Goal: Task Accomplishment & Management: Complete application form

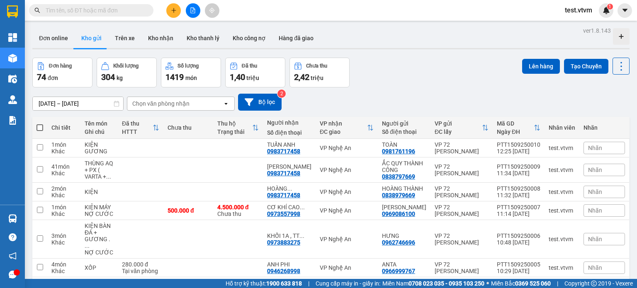
click at [406, 78] on div "Đơn hàng 74 đơn Khối lượng 304 kg Số lượng 1419 món Đã thu 1,40 triệu Chưa thu …" at bounding box center [330, 73] width 597 height 30
click at [170, 11] on button at bounding box center [173, 10] width 15 height 15
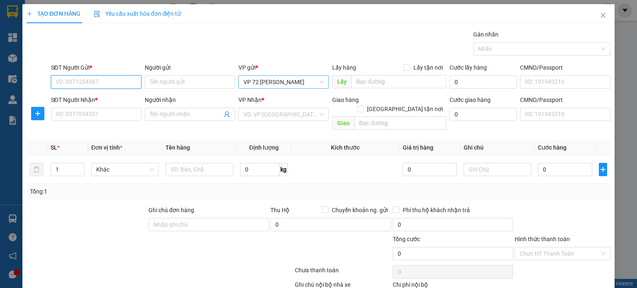
click at [318, 83] on span "VP 72 [PERSON_NAME]" at bounding box center [283, 82] width 80 height 12
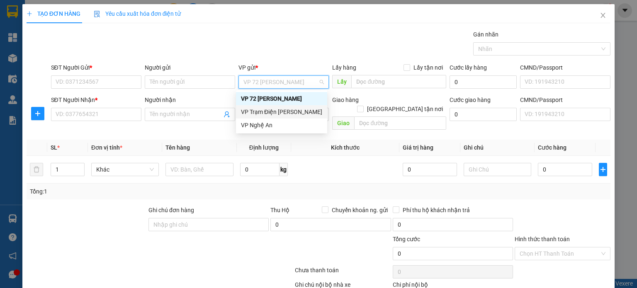
click at [293, 109] on div "VP Trạm Điện [PERSON_NAME]" at bounding box center [281, 111] width 81 height 9
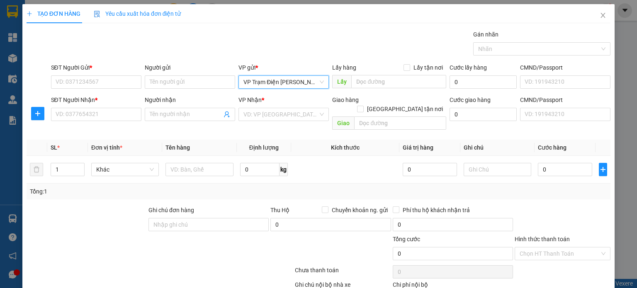
click at [293, 109] on input "search" at bounding box center [280, 114] width 75 height 12
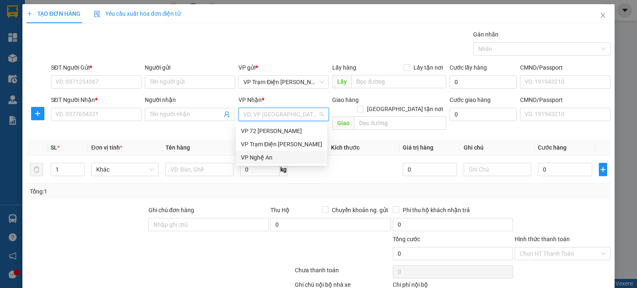
click at [281, 162] on div "VP Nghệ An" at bounding box center [281, 157] width 81 height 9
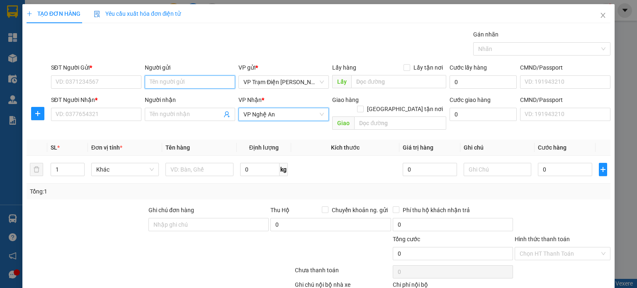
click at [213, 82] on input "Người gửi" at bounding box center [190, 81] width 90 height 13
type input "I"
type input "Ích Nhân"
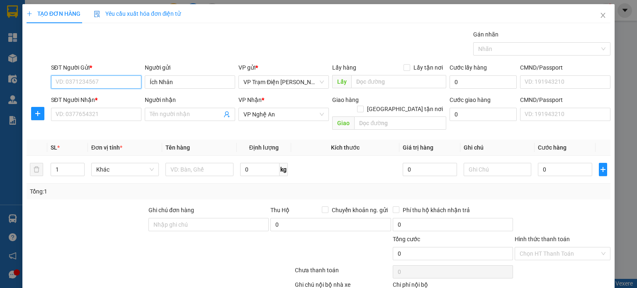
click at [124, 82] on input "SĐT Người Gửi *" at bounding box center [96, 81] width 90 height 13
type input "0838979669"
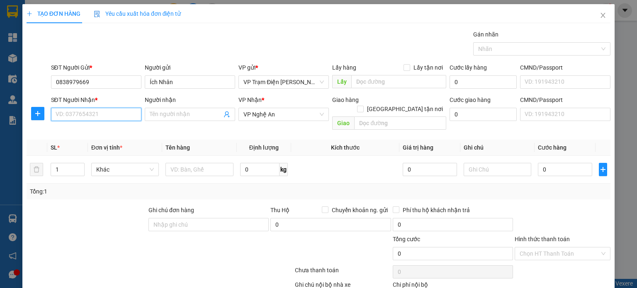
click at [127, 114] on input "SĐT Người Nhận *" at bounding box center [96, 114] width 90 height 13
type input "0838979292"
click at [206, 115] on input "Người nhận" at bounding box center [186, 114] width 72 height 9
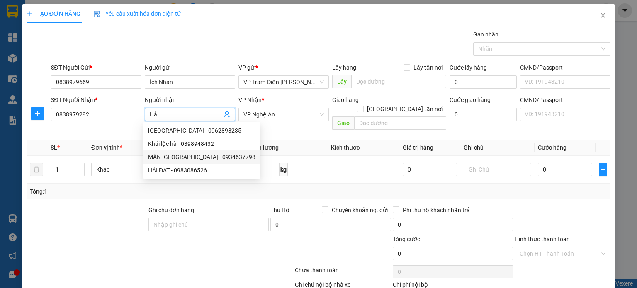
type input "Hải"
click at [79, 209] on div at bounding box center [87, 220] width 122 height 29
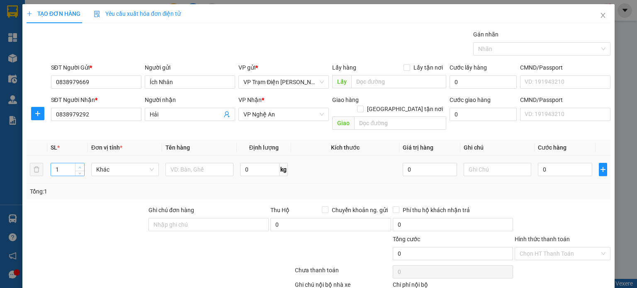
click at [78, 166] on icon "up" at bounding box center [79, 167] width 3 height 3
type input "3"
click at [78, 166] on icon "up" at bounding box center [79, 167] width 3 height 3
click at [201, 163] on input "text" at bounding box center [199, 169] width 68 height 13
type input "thùng"
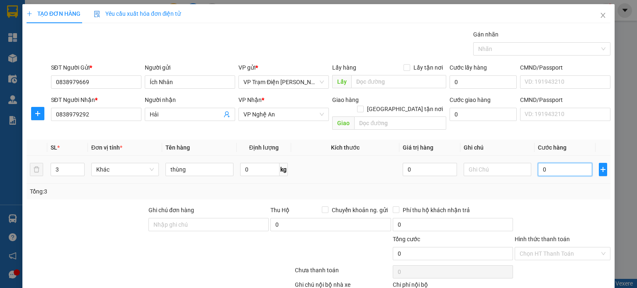
click at [545, 163] on input "0" at bounding box center [565, 169] width 54 height 13
type input "9"
type input "90"
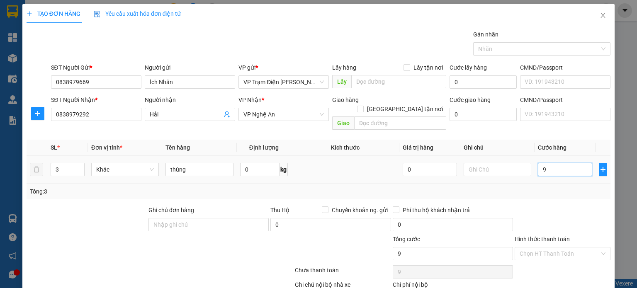
type input "90"
type input "900"
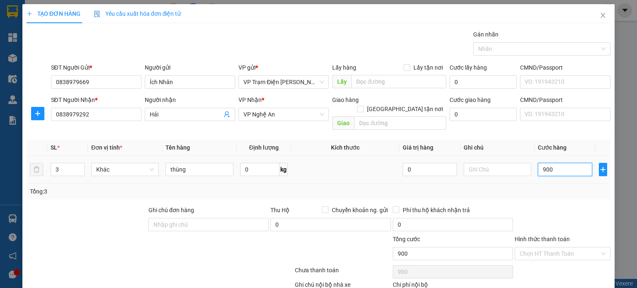
type input "9.000"
type input "90.000"
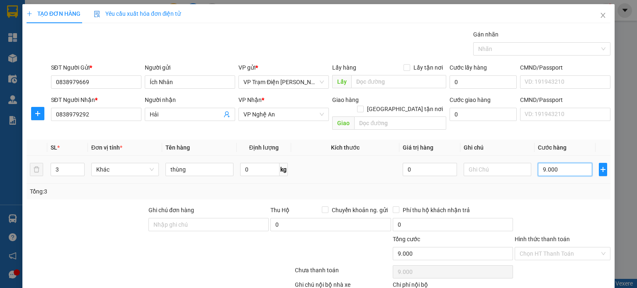
type input "90.000"
click at [566, 247] on input "Hình thức thanh toán" at bounding box center [559, 253] width 80 height 12
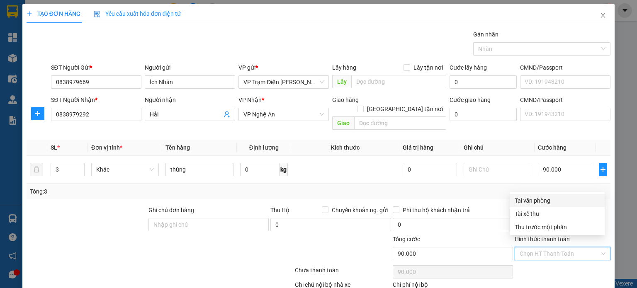
click at [553, 200] on div "Tại văn phòng" at bounding box center [556, 200] width 85 height 9
type input "0"
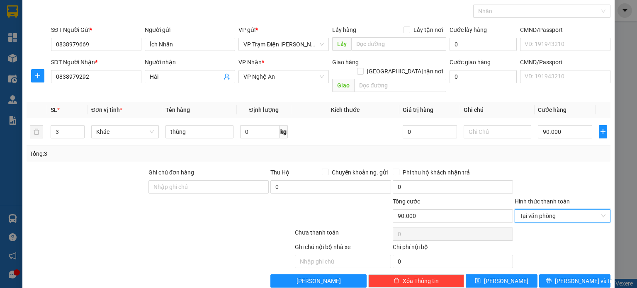
scroll to position [41, 0]
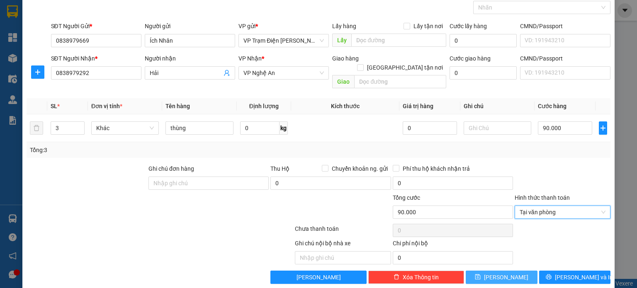
drag, startPoint x: 498, startPoint y: 263, endPoint x: 490, endPoint y: 136, distance: 127.5
click at [498, 273] on span "[PERSON_NAME]" at bounding box center [506, 277] width 44 height 9
type input "1"
type input "0"
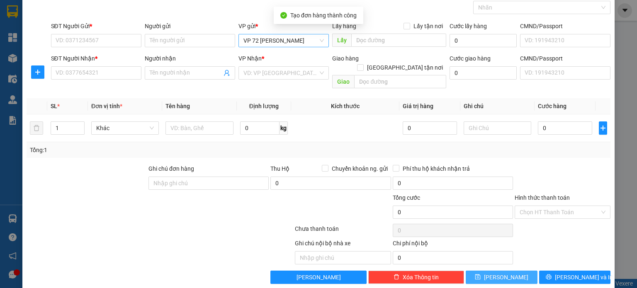
click at [305, 40] on span "VP 72 [PERSON_NAME]" at bounding box center [283, 40] width 80 height 12
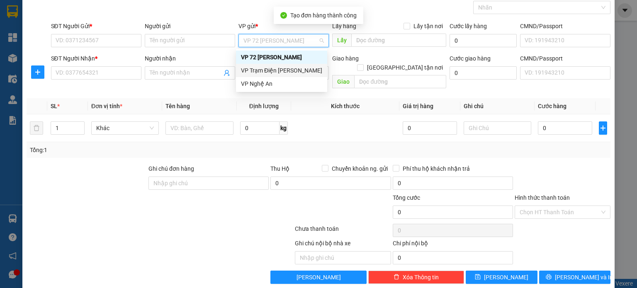
click at [298, 71] on div "VP Trạm Điện [PERSON_NAME]" at bounding box center [281, 70] width 81 height 9
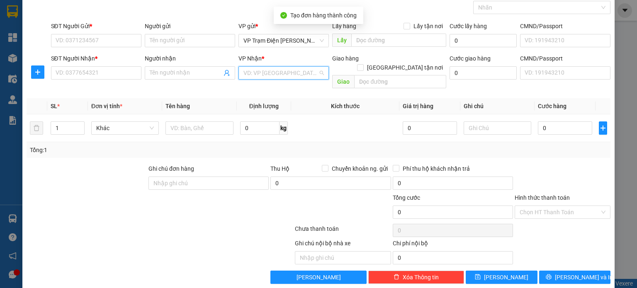
click at [298, 71] on input "search" at bounding box center [280, 73] width 75 height 12
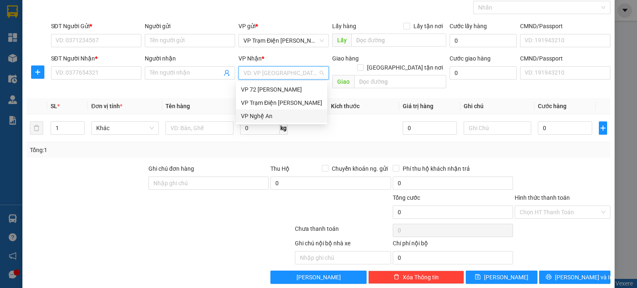
click at [287, 115] on div "VP Nghệ An" at bounding box center [281, 115] width 81 height 9
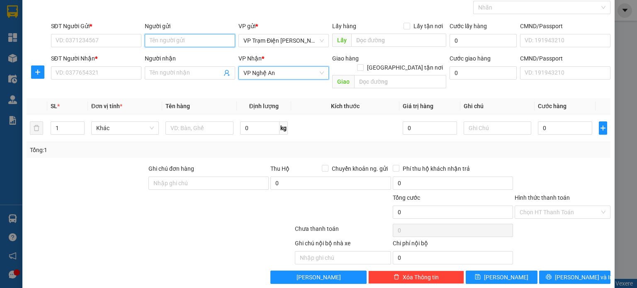
click at [219, 43] on input "Người gửi" at bounding box center [190, 40] width 90 height 13
type input "I"
type input "S"
type input "I"
type input "Ích"
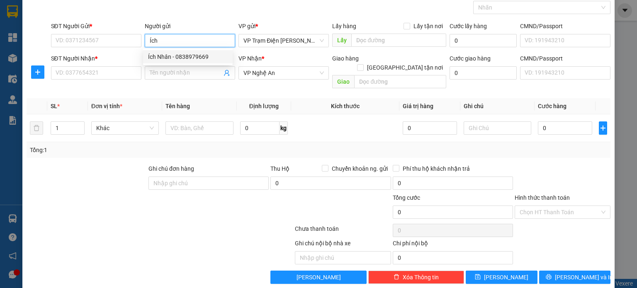
click at [182, 54] on div "Ích Nhân - 0838979669" at bounding box center [188, 56] width 80 height 9
type input "0838979669"
type input "Ích Nhân"
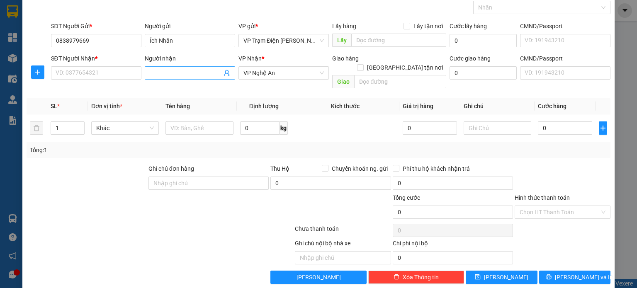
click at [172, 76] on input "Người nhận" at bounding box center [186, 72] width 72 height 9
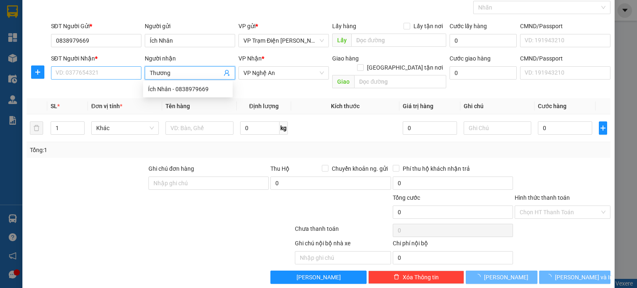
type input "Thương"
click at [118, 69] on input "SĐT Người Nhận *" at bounding box center [96, 72] width 90 height 13
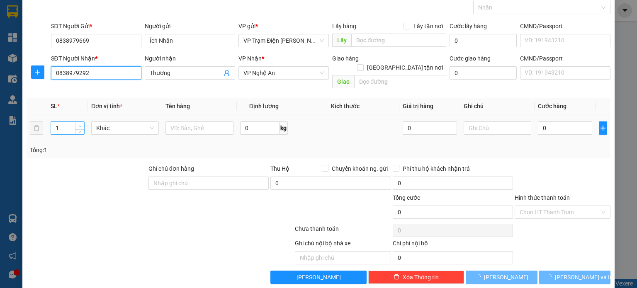
type input "0838979292"
click at [79, 125] on icon "up" at bounding box center [79, 126] width 3 height 3
type input "3"
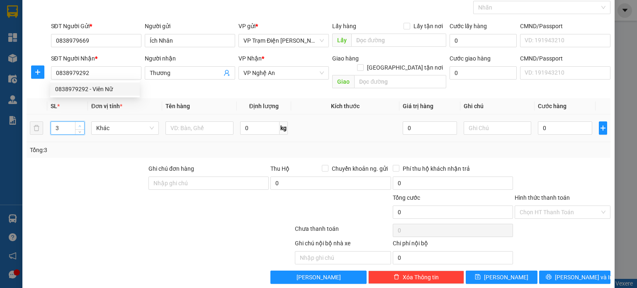
click at [79, 125] on icon "up" at bounding box center [79, 126] width 3 height 3
click at [214, 121] on input "text" at bounding box center [199, 127] width 68 height 13
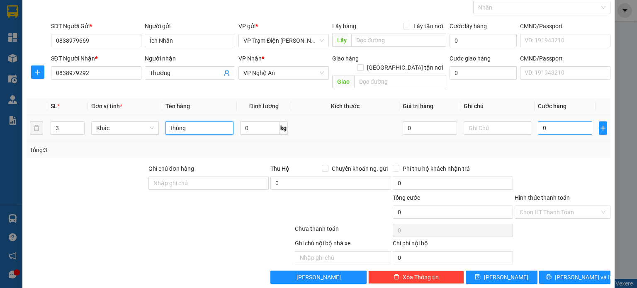
type input "thùng"
click at [566, 121] on input "0" at bounding box center [565, 127] width 54 height 13
type input "9"
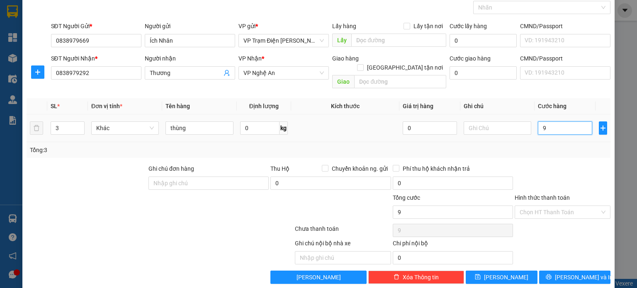
type input "90"
type input "900"
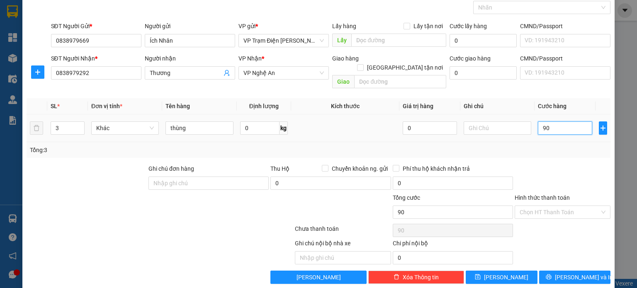
type input "900"
type input "9.000"
type input "90.000"
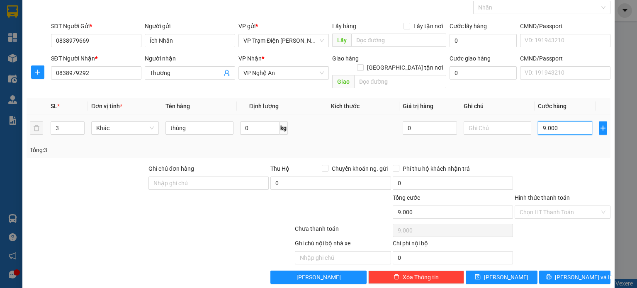
type input "90.000"
click at [564, 206] on input "Hình thức thanh toán" at bounding box center [559, 212] width 80 height 12
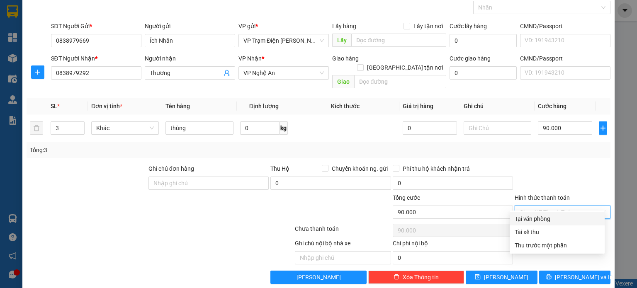
click at [547, 214] on div "Tại văn phòng" at bounding box center [556, 218] width 85 height 9
type input "0"
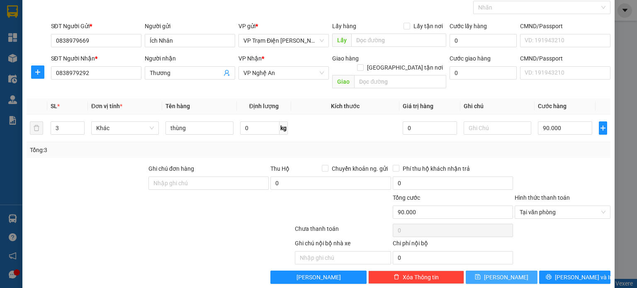
click at [499, 273] on span "[PERSON_NAME]" at bounding box center [506, 277] width 44 height 9
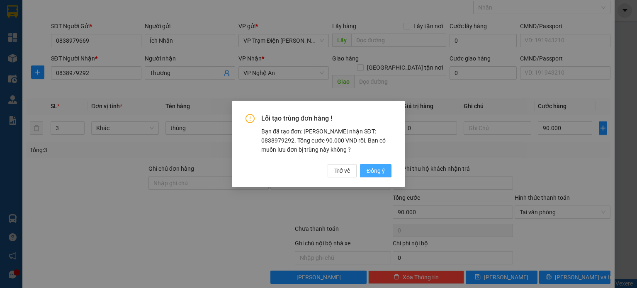
click at [375, 168] on span "Đồng ý" at bounding box center [375, 170] width 18 height 9
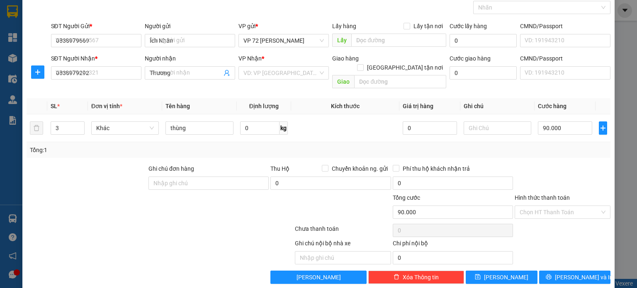
type input "1"
type input "0"
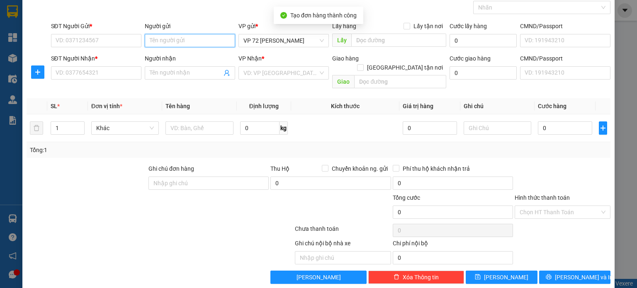
click at [223, 43] on input "Người gửi" at bounding box center [190, 40] width 90 height 13
click at [273, 36] on span "VP 72 [PERSON_NAME]" at bounding box center [283, 40] width 80 height 12
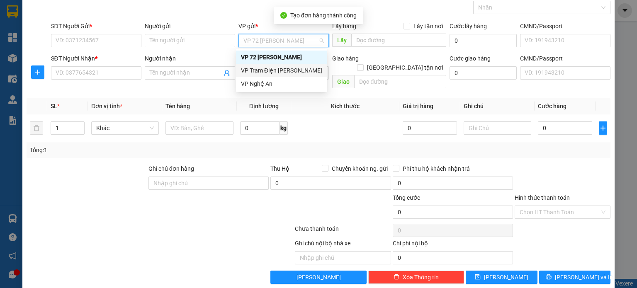
click at [273, 71] on div "VP Trạm Điện [PERSON_NAME]" at bounding box center [281, 70] width 81 height 9
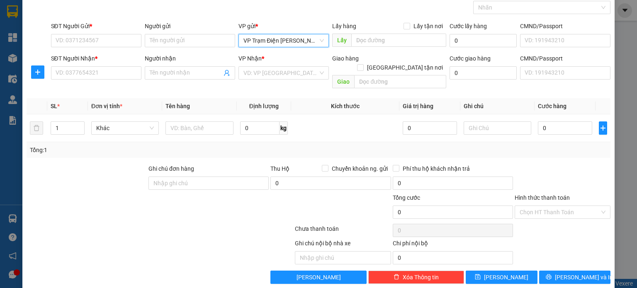
click at [273, 71] on input "search" at bounding box center [280, 73] width 75 height 12
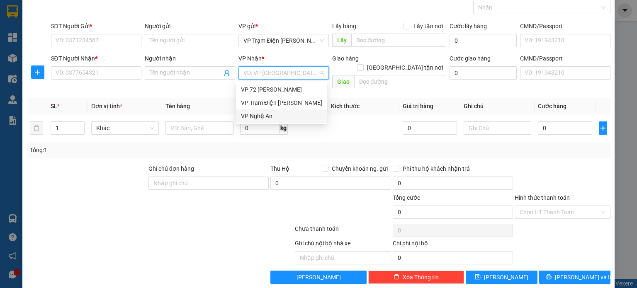
click at [272, 112] on div "VP Nghệ An" at bounding box center [281, 115] width 81 height 9
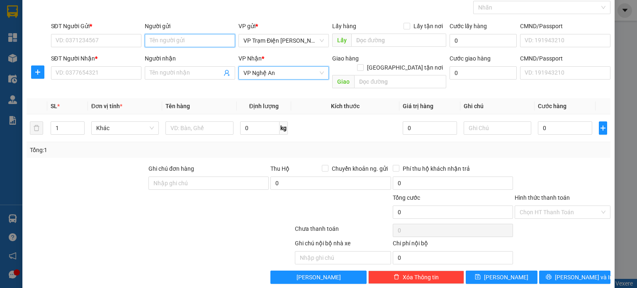
click at [218, 43] on input "Người gửi" at bounding box center [190, 40] width 90 height 13
type input "I"
type input "Ích"
click at [220, 61] on div "Ích Nhân - 0838979669" at bounding box center [188, 56] width 80 height 9
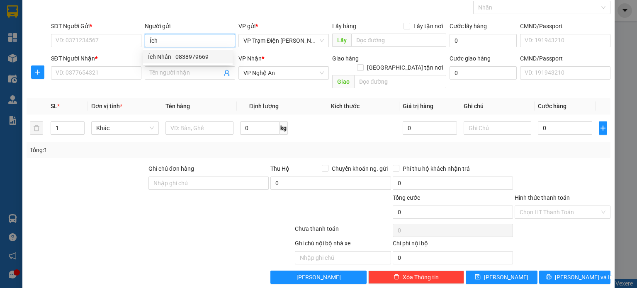
type input "0838979669"
type input "Ích Nhân"
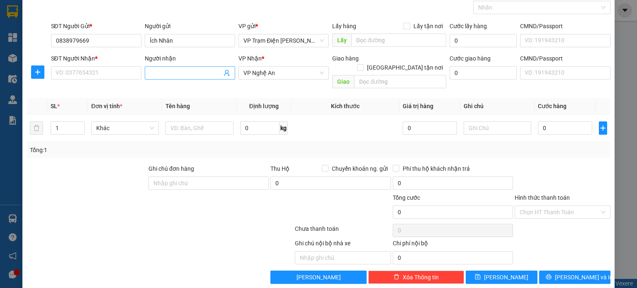
click at [156, 76] on input "Người nhận" at bounding box center [186, 72] width 72 height 9
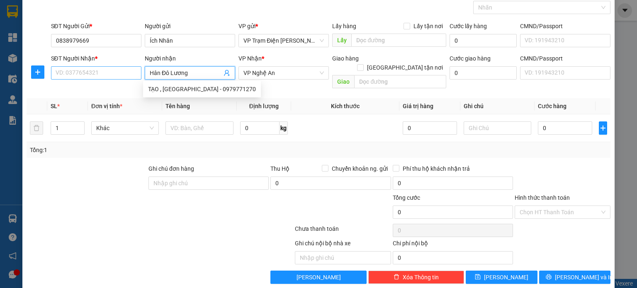
type input "Hân Đô Lương"
click at [131, 71] on input "SĐT Người Nhận *" at bounding box center [96, 72] width 90 height 13
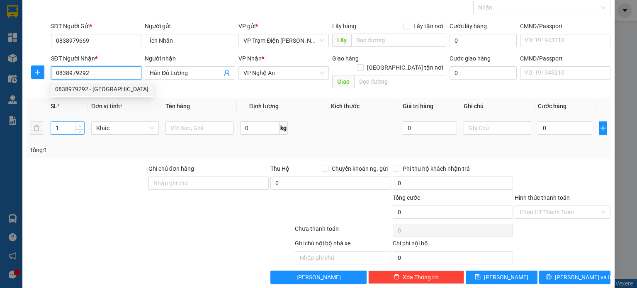
type input "0838979292"
click at [79, 125] on icon "up" at bounding box center [79, 126] width 3 height 3
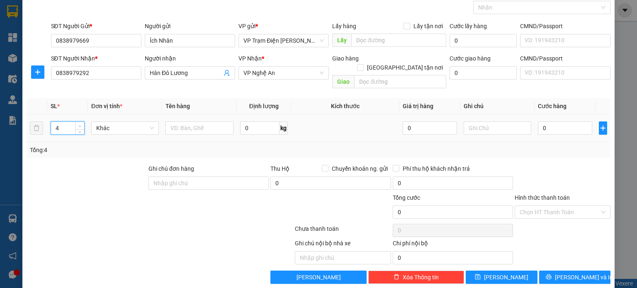
type input "5"
click at [79, 125] on icon "up" at bounding box center [79, 126] width 3 height 3
click at [206, 121] on input "text" at bounding box center [199, 127] width 68 height 13
type input "thùng"
click at [550, 124] on input "0" at bounding box center [565, 127] width 54 height 13
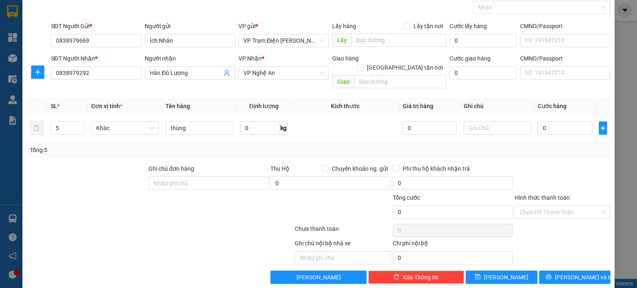
click at [537, 145] on div "Tổng: 5" at bounding box center [318, 149] width 577 height 9
click at [561, 121] on input "0" at bounding box center [565, 127] width 54 height 13
type input "3"
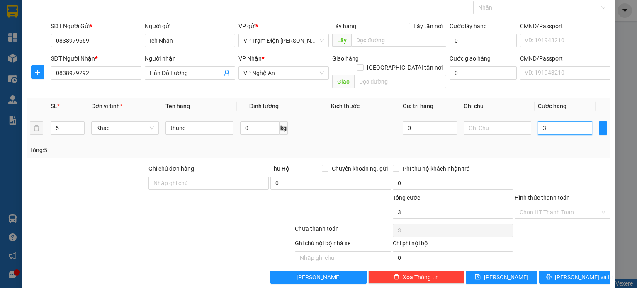
type input "30"
type input "305"
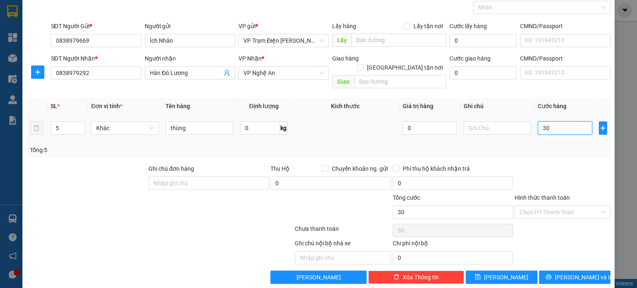
type input "305"
type input "3.050"
type input "30.500"
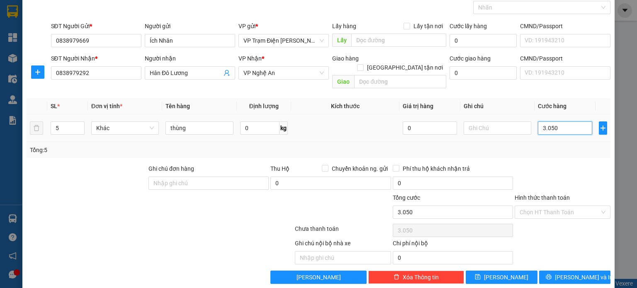
type input "30.500"
type input "305.000"
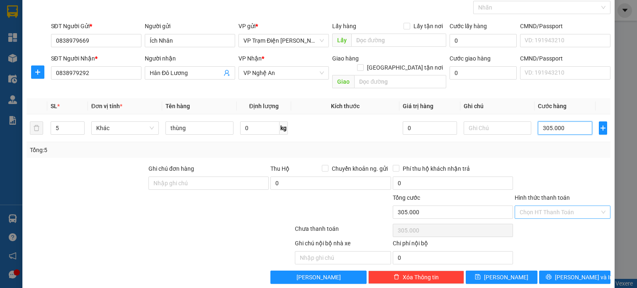
type input "305.000"
click at [553, 206] on input "Hình thức thanh toán" at bounding box center [559, 212] width 80 height 12
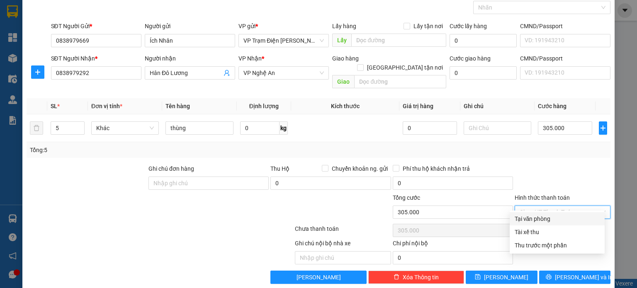
click at [537, 218] on div "Tại văn phòng" at bounding box center [556, 218] width 85 height 9
type input "0"
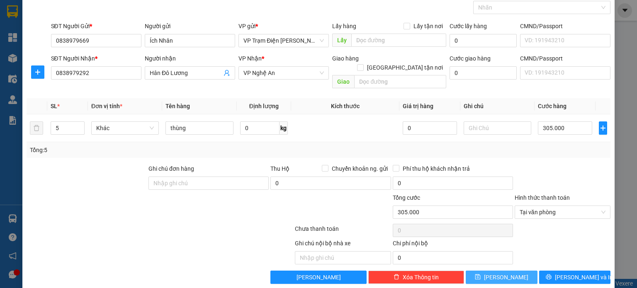
click at [499, 273] on span "[PERSON_NAME]" at bounding box center [506, 277] width 44 height 9
type input "1"
type input "0"
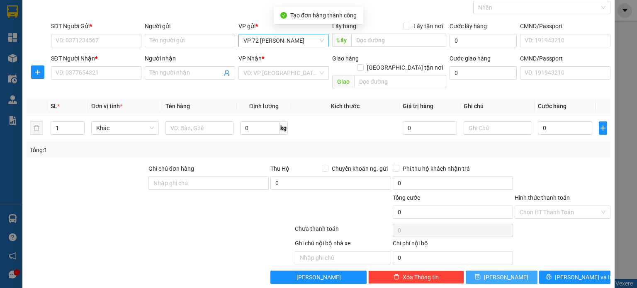
click at [307, 34] on div "VP 72 [PERSON_NAME]" at bounding box center [283, 40] width 90 height 13
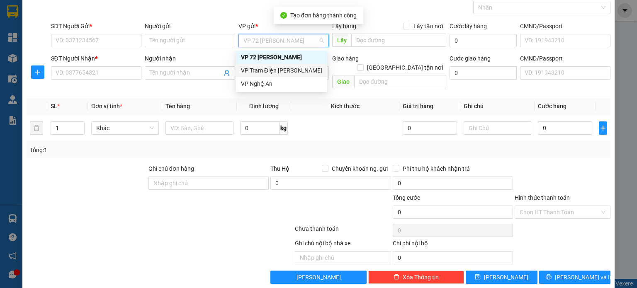
click at [294, 68] on div "VP Trạm Điện [PERSON_NAME]" at bounding box center [281, 70] width 81 height 9
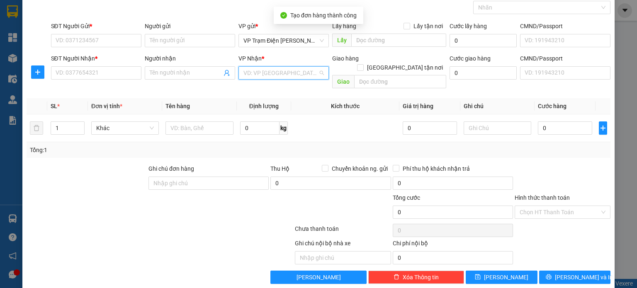
click at [293, 68] on input "search" at bounding box center [280, 73] width 75 height 12
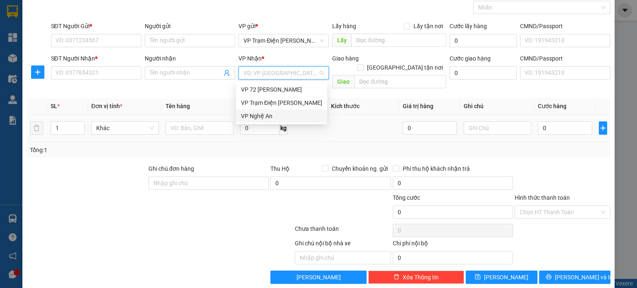
click at [276, 116] on div "VP Nghệ An" at bounding box center [281, 115] width 81 height 9
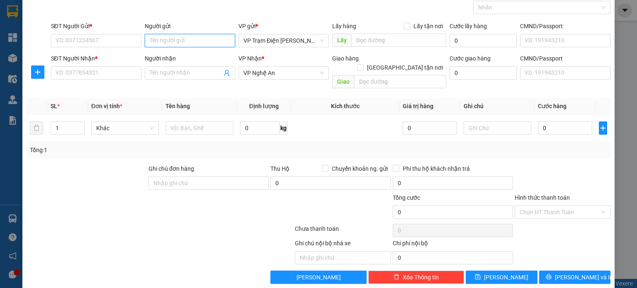
click at [215, 39] on input "Người gửi" at bounding box center [190, 40] width 90 height 13
type input "I"
type input "Ích"
drag, startPoint x: 180, startPoint y: 54, endPoint x: 176, endPoint y: 64, distance: 11.2
click at [179, 54] on div "Ích Nhân - 0838979669" at bounding box center [188, 56] width 80 height 9
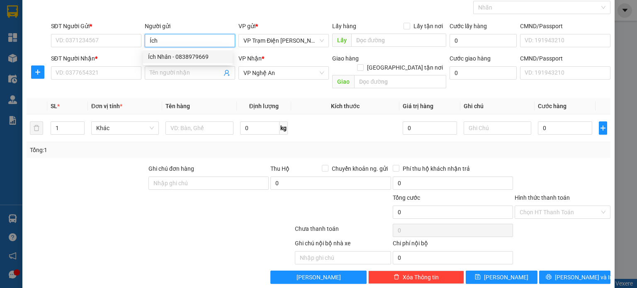
type input "0838979669"
type input "Ích Nhân"
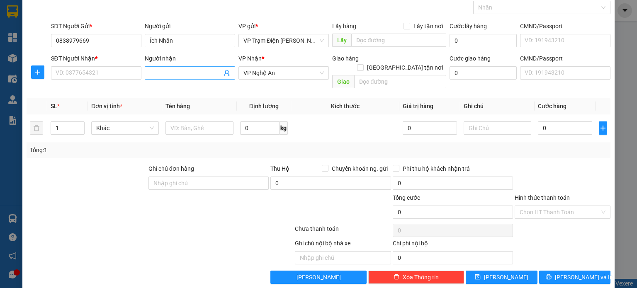
click at [175, 70] on input "Người nhận" at bounding box center [186, 72] width 72 height 9
type input "[PERSON_NAME]"
click at [131, 73] on input "SĐT Người Nhận *" at bounding box center [96, 72] width 90 height 13
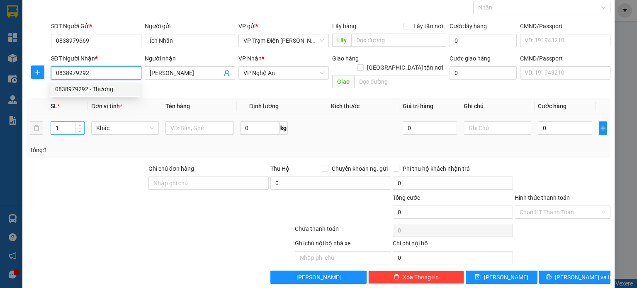
type input "0838979292"
click at [72, 122] on input "1" at bounding box center [67, 128] width 33 height 12
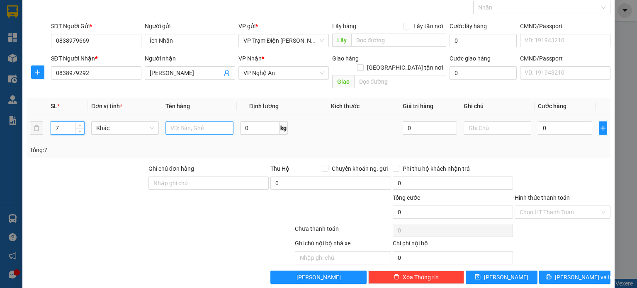
type input "7"
click at [176, 122] on input "text" at bounding box center [199, 127] width 68 height 13
type input "thùng"
click at [556, 121] on input "0" at bounding box center [565, 127] width 54 height 13
type input "3"
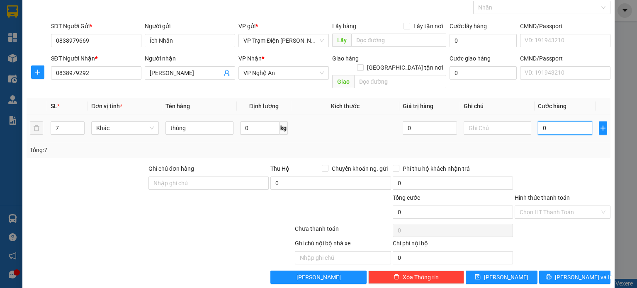
type input "3"
type input "30"
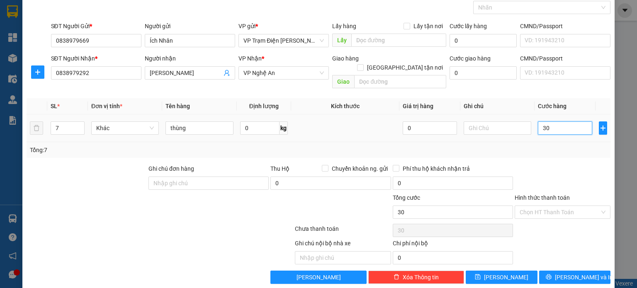
type input "305"
type input "3.050"
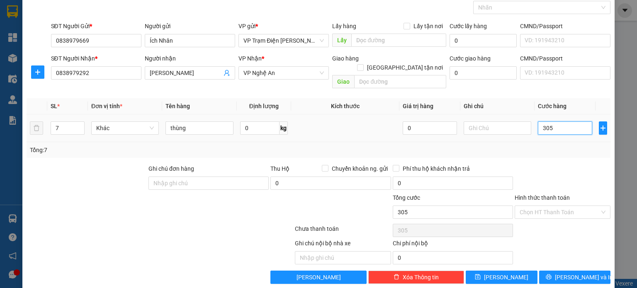
type input "3.050"
type input "30.500"
type input "305.000"
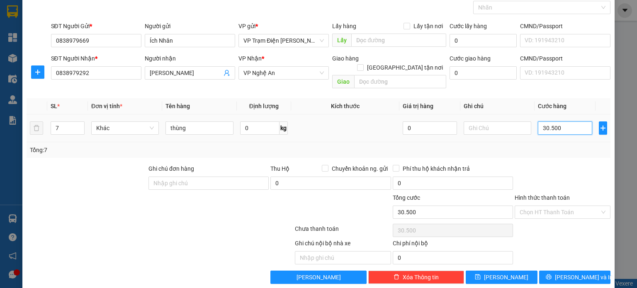
type input "305.000"
click at [559, 206] on input "Hình thức thanh toán" at bounding box center [559, 212] width 80 height 12
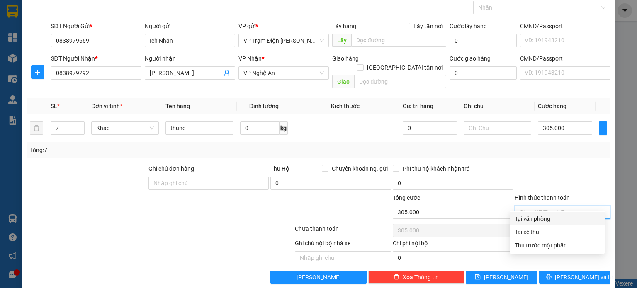
click at [544, 218] on div "Tại văn phòng" at bounding box center [556, 218] width 85 height 9
type input "0"
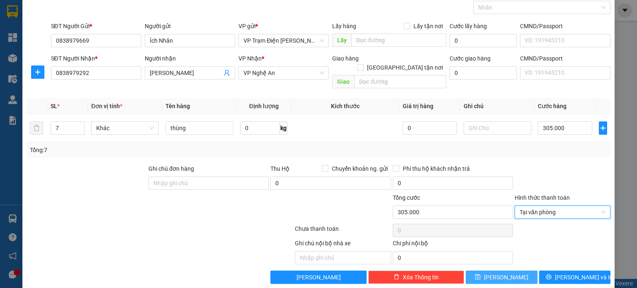
click at [498, 273] on span "[PERSON_NAME]" at bounding box center [506, 277] width 44 height 9
type input "1"
type input "0"
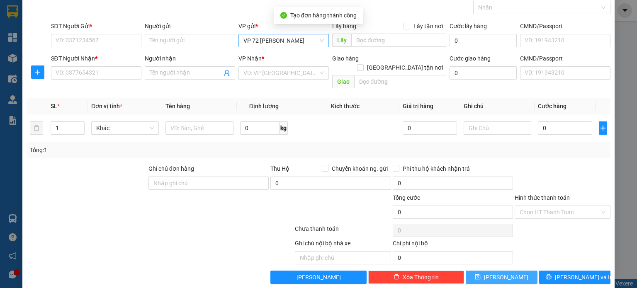
click at [308, 41] on span "VP 72 [PERSON_NAME]" at bounding box center [283, 40] width 80 height 12
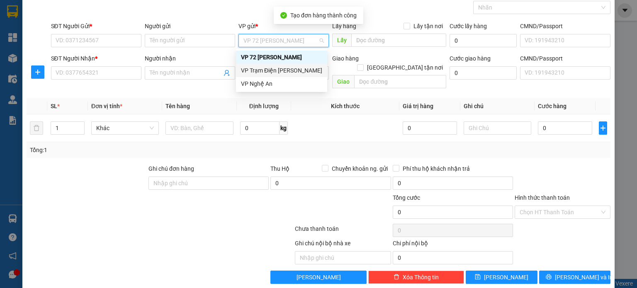
click at [303, 73] on div "VP Trạm Điện [PERSON_NAME]" at bounding box center [281, 70] width 81 height 9
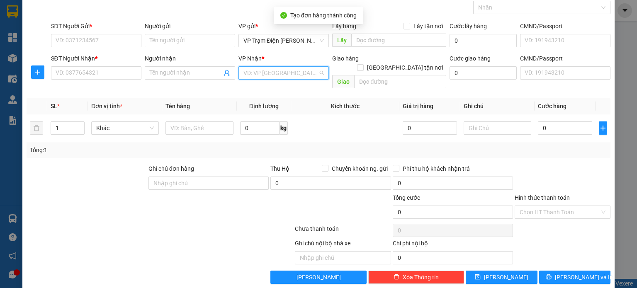
click at [302, 73] on input "search" at bounding box center [280, 73] width 75 height 12
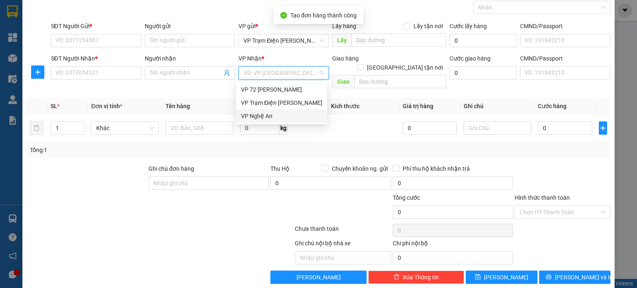
click at [291, 115] on div "VP Nghệ An" at bounding box center [281, 115] width 81 height 9
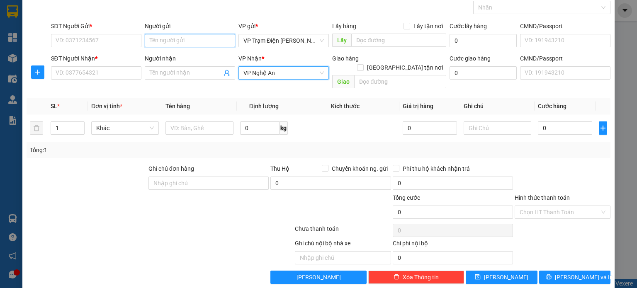
click at [196, 43] on input "Người gửi" at bounding box center [190, 40] width 90 height 13
type input "I"
type input "Ích nhân"
click at [197, 60] on div "Ích Nhân - 0838979669" at bounding box center [188, 56] width 80 height 9
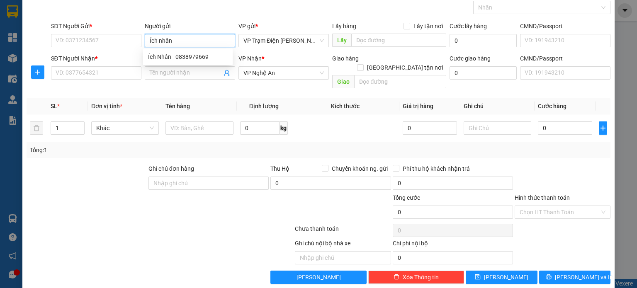
type input "0838979669"
type input "Ích Nhân"
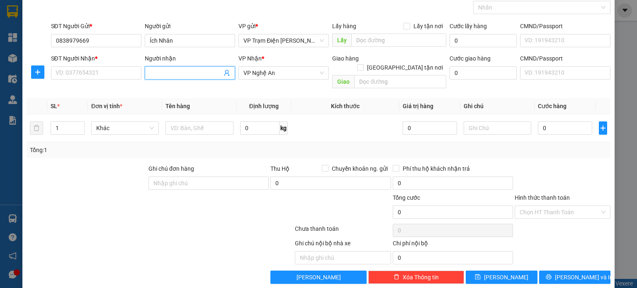
click at [194, 71] on input "Người nhận" at bounding box center [186, 72] width 72 height 9
type input "D"
type input "[PERSON_NAME]"
click at [99, 71] on input "SĐT Người Nhận *" at bounding box center [96, 72] width 90 height 13
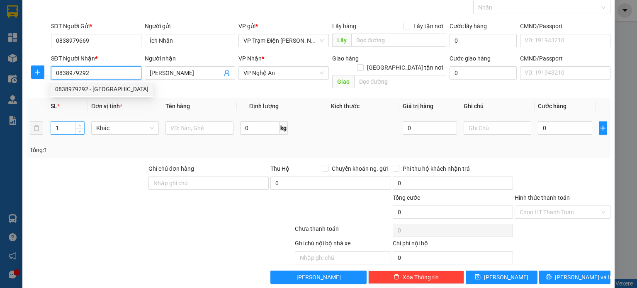
type input "0838979292"
click at [73, 122] on input "1" at bounding box center [67, 128] width 33 height 12
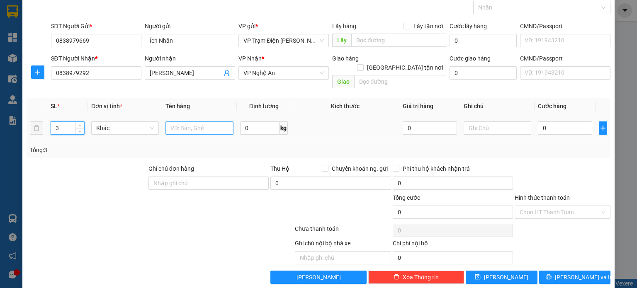
type input "3"
click at [194, 123] on input "text" at bounding box center [199, 127] width 68 height 13
type input "thùng"
click at [554, 121] on input "0" at bounding box center [565, 127] width 54 height 13
type input "3"
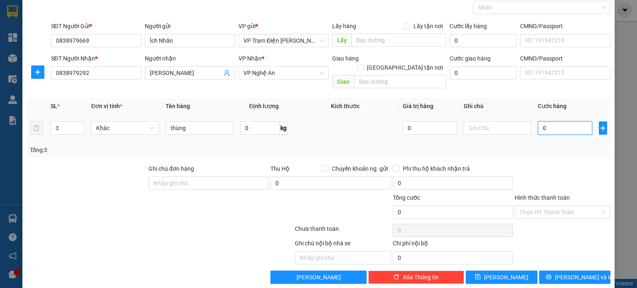
type input "3"
type input "30"
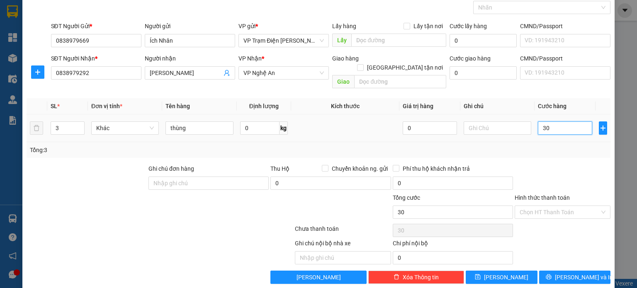
type input "305"
type input "3.050"
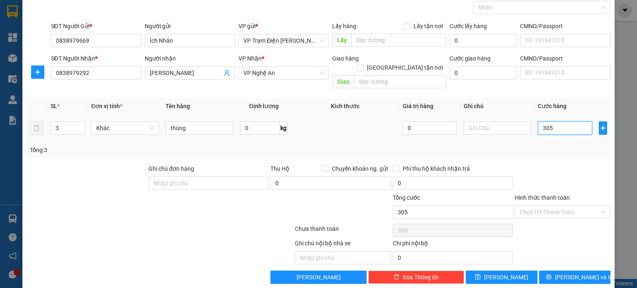
type input "3.050"
type input "30.500"
type input "305.000"
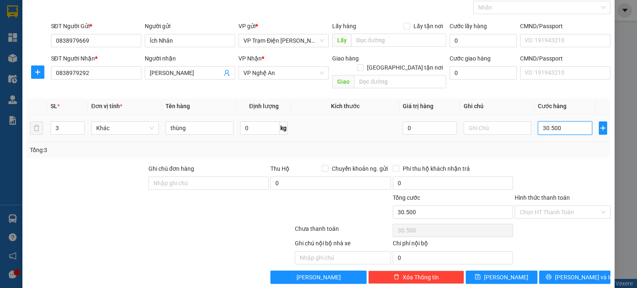
type input "305.000"
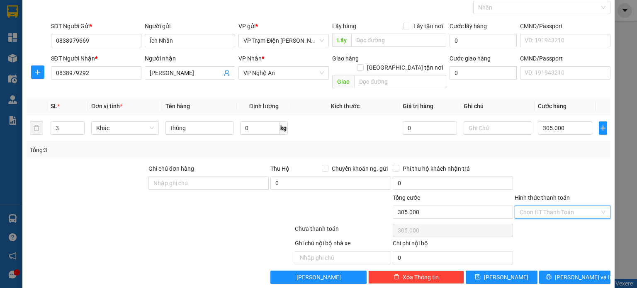
click at [543, 206] on input "Hình thức thanh toán" at bounding box center [559, 212] width 80 height 12
click at [534, 217] on div "Tại văn phòng" at bounding box center [556, 218] width 85 height 9
type input "0"
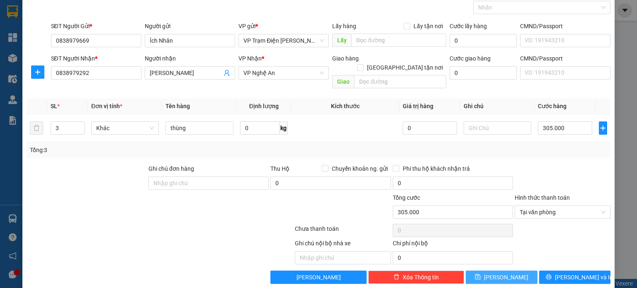
click at [467, 271] on button "[PERSON_NAME]" at bounding box center [501, 277] width 72 height 13
type input "1"
type input "0"
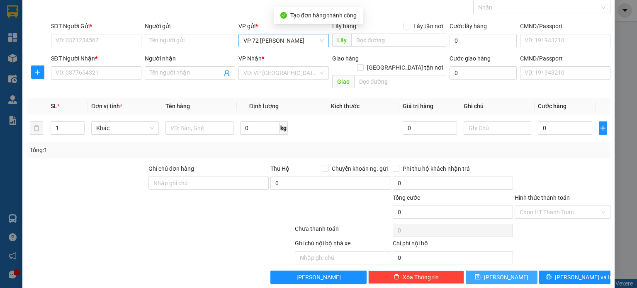
click at [312, 41] on span "VP 72 [PERSON_NAME]" at bounding box center [283, 40] width 80 height 12
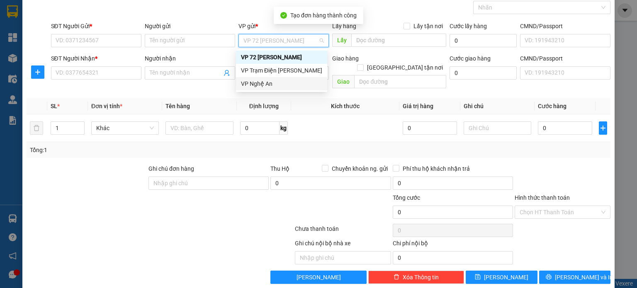
click at [305, 75] on div "VP Trạm Điện [PERSON_NAME]" at bounding box center [281, 70] width 91 height 13
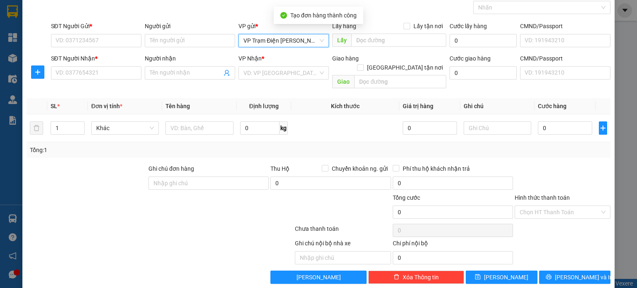
click at [305, 75] on input "search" at bounding box center [280, 73] width 75 height 12
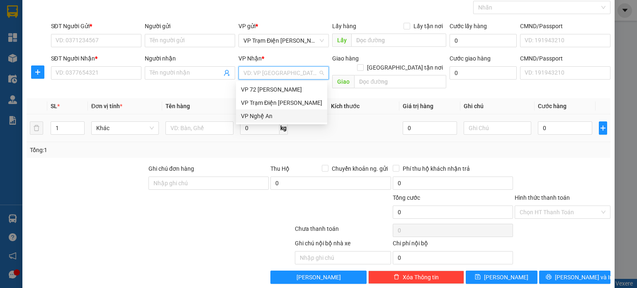
click at [295, 110] on div "VP Nghệ An" at bounding box center [281, 115] width 91 height 13
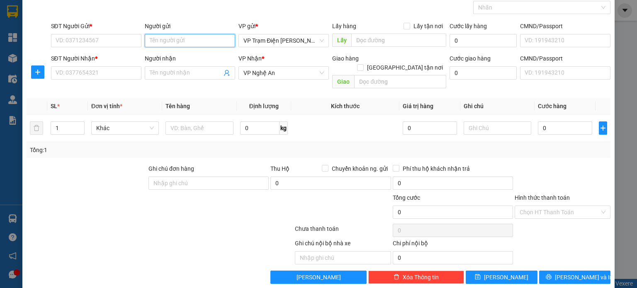
click at [199, 35] on input "Người gửi" at bounding box center [190, 40] width 90 height 13
type input "I"
type input "Ích nhân"
click at [194, 63] on div "Ích Nhân - 0838979669" at bounding box center [188, 56] width 90 height 13
type input "0838979669"
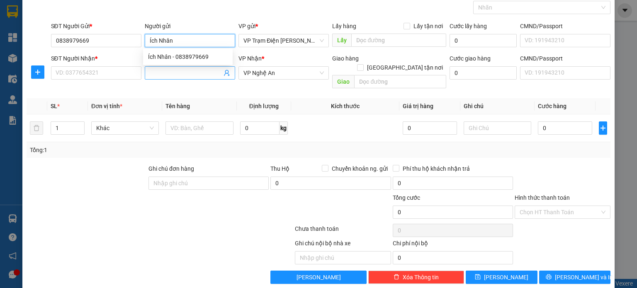
type input "Ích Nhân"
click at [193, 71] on input "Người nhận" at bounding box center [186, 72] width 72 height 9
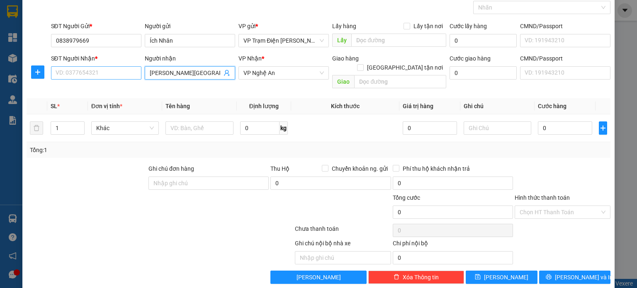
type input "[PERSON_NAME][GEOGRAPHIC_DATA]"
click at [108, 73] on input "SĐT Người Nhận *" at bounding box center [96, 72] width 90 height 13
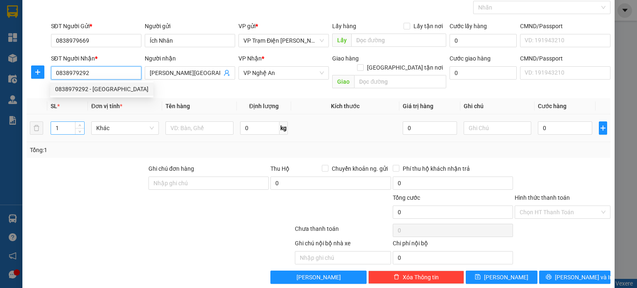
type input "0838979292"
click at [68, 122] on input "1" at bounding box center [67, 128] width 33 height 12
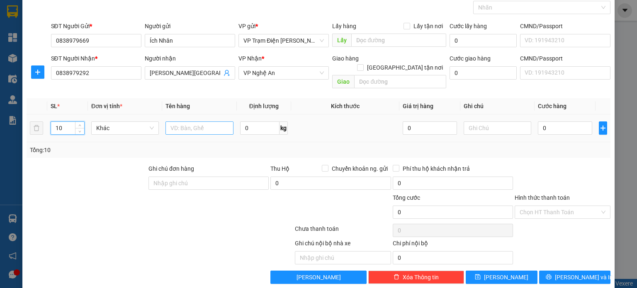
type input "10"
click at [191, 121] on input "text" at bounding box center [199, 127] width 68 height 13
type input "thùng"
click at [555, 123] on input "0" at bounding box center [565, 127] width 54 height 13
type input "3"
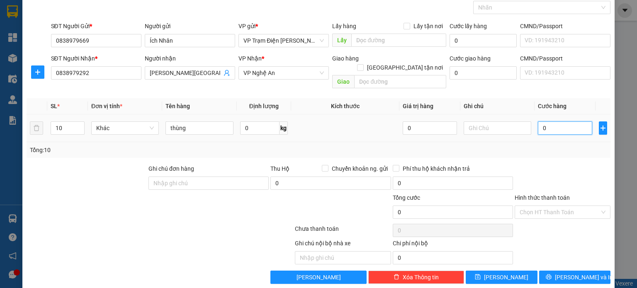
type input "3"
type input "30"
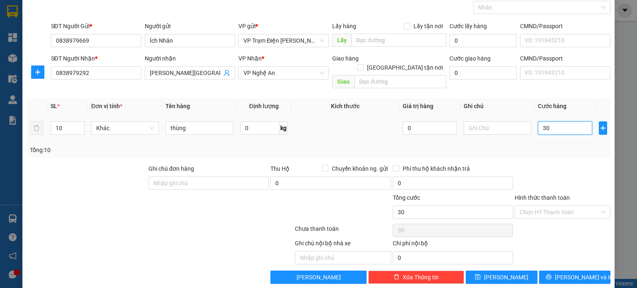
type input "305"
type input "3.050"
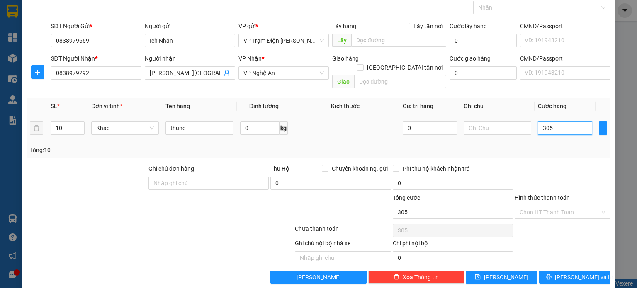
type input "3.050"
type input "30.500"
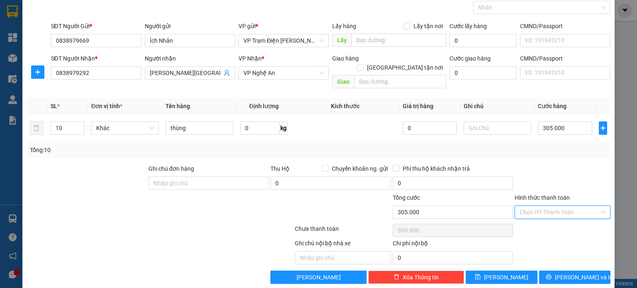
click at [589, 206] on input "Hình thức thanh toán" at bounding box center [559, 212] width 80 height 12
click at [578, 213] on div "Tại văn phòng" at bounding box center [556, 218] width 95 height 13
click at [486, 271] on button "[PERSON_NAME]" at bounding box center [501, 277] width 72 height 13
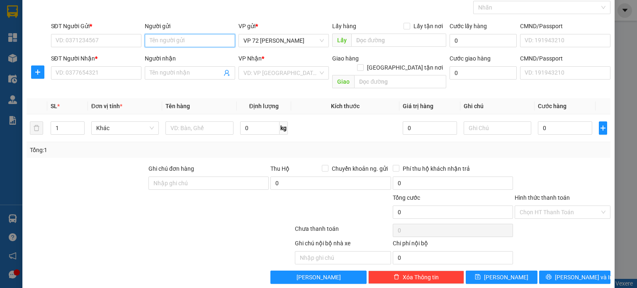
click at [203, 39] on input "Người gửi" at bounding box center [190, 40] width 90 height 13
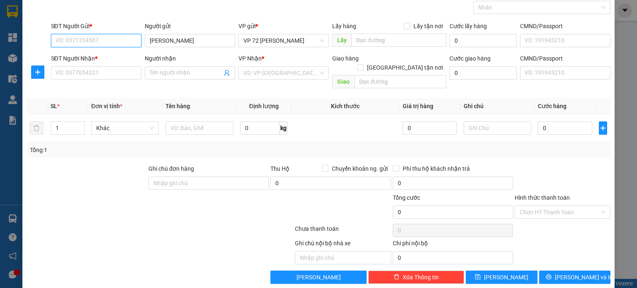
click at [94, 41] on input "SĐT Người Gửi *" at bounding box center [96, 40] width 90 height 13
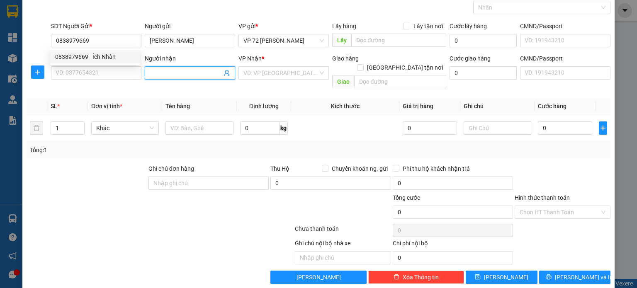
click at [173, 73] on input "Người nhận" at bounding box center [186, 72] width 72 height 9
click at [116, 69] on input "SĐT Người Nhận *" at bounding box center [96, 72] width 90 height 13
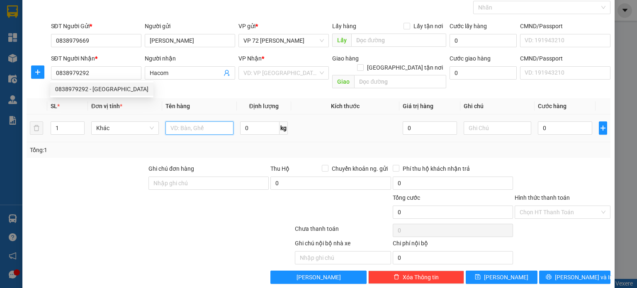
click at [195, 121] on input "text" at bounding box center [199, 127] width 68 height 13
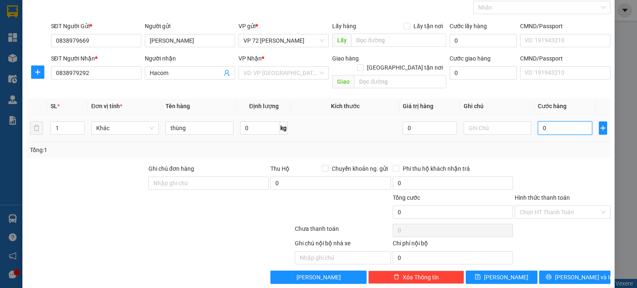
click at [548, 121] on input "0" at bounding box center [565, 127] width 54 height 13
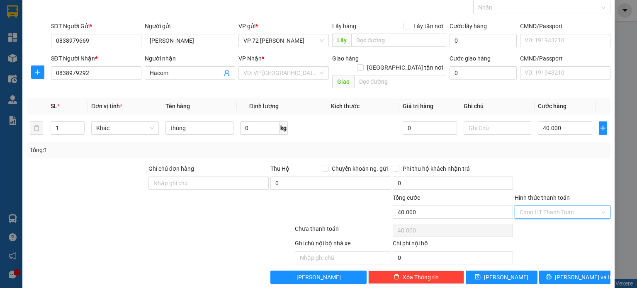
click at [551, 206] on input "Hình thức thanh toán" at bounding box center [559, 212] width 80 height 12
click at [541, 218] on div "Tại văn phòng" at bounding box center [556, 218] width 85 height 9
click at [499, 273] on span "[PERSON_NAME]" at bounding box center [506, 277] width 44 height 9
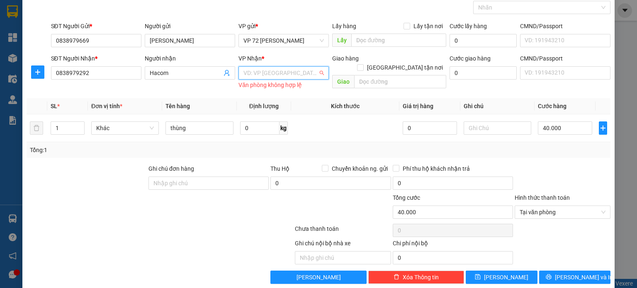
click at [301, 72] on input "search" at bounding box center [280, 73] width 75 height 12
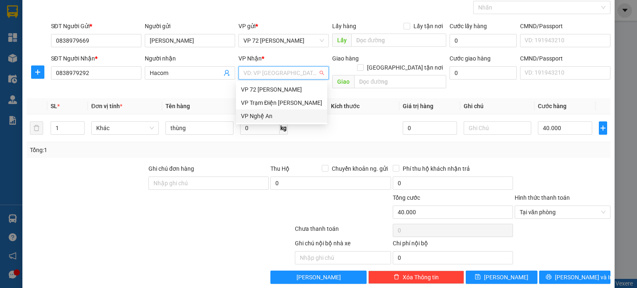
click at [293, 122] on div "VP Nghệ An" at bounding box center [281, 115] width 91 height 13
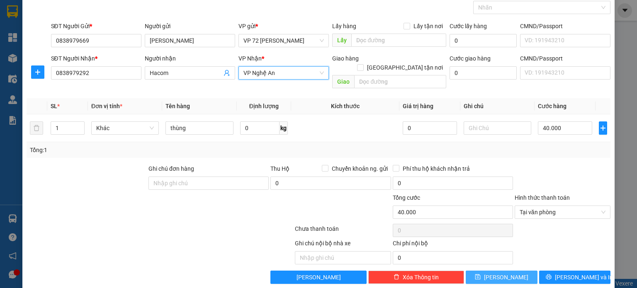
click at [481, 271] on button "[PERSON_NAME]" at bounding box center [501, 277] width 72 height 13
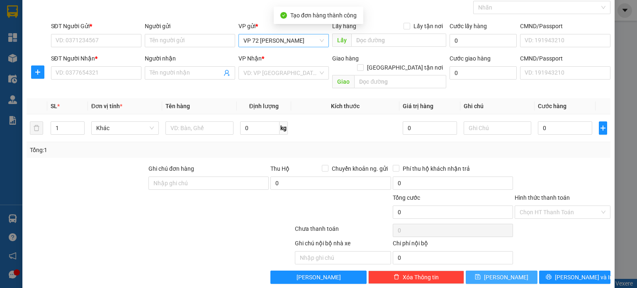
click at [318, 39] on span "VP 72 [PERSON_NAME]" at bounding box center [283, 40] width 80 height 12
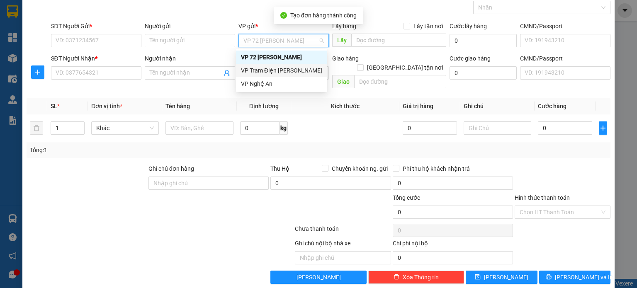
click at [298, 75] on div "VP Trạm Điện [PERSON_NAME]" at bounding box center [281, 70] width 91 height 13
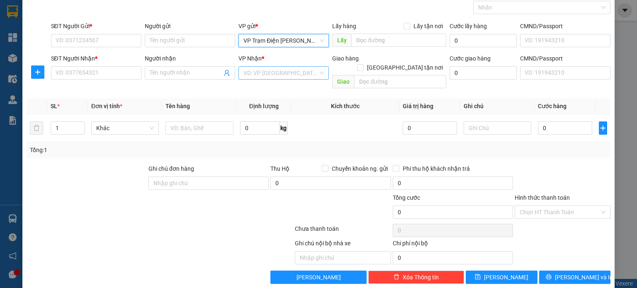
click at [301, 72] on input "search" at bounding box center [280, 73] width 75 height 12
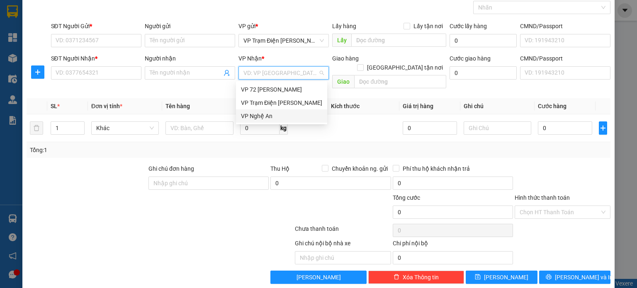
click at [298, 112] on div "VP Nghệ An" at bounding box center [281, 115] width 81 height 9
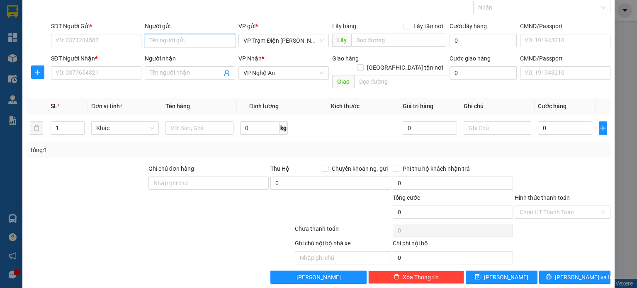
click at [206, 43] on input "Người gửi" at bounding box center [190, 40] width 90 height 13
click at [197, 58] on div "Người nhận" at bounding box center [190, 58] width 90 height 9
click at [197, 68] on input "Người nhận" at bounding box center [186, 72] width 72 height 9
click at [188, 45] on input "[PERSON_NAME]" at bounding box center [190, 40] width 90 height 13
click at [186, 54] on div "Song Hà - 0838979669" at bounding box center [188, 56] width 80 height 9
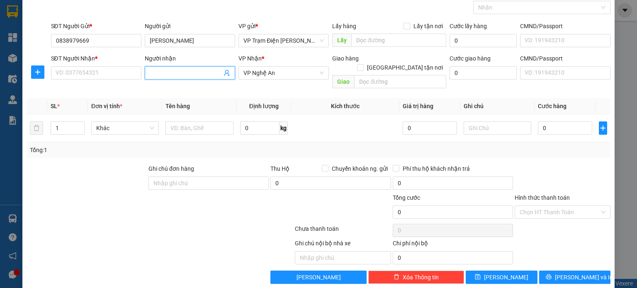
click at [195, 74] on input "Người nhận" at bounding box center [186, 72] width 72 height 9
click at [111, 69] on input "SĐT Người Nhận *" at bounding box center [96, 72] width 90 height 13
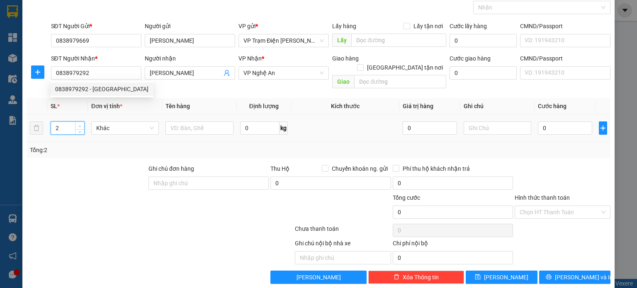
click at [80, 125] on icon "up" at bounding box center [79, 126] width 3 height 3
click at [79, 128] on span "down" at bounding box center [80, 130] width 5 height 5
click at [194, 125] on div at bounding box center [199, 128] width 68 height 17
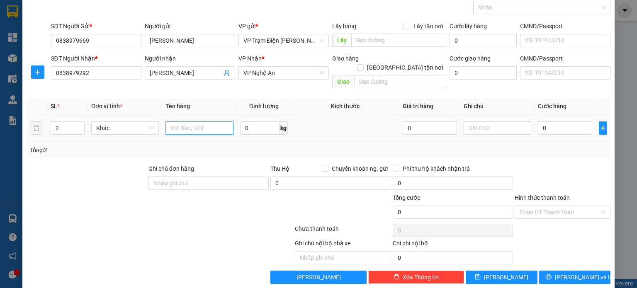
click at [197, 121] on input "text" at bounding box center [199, 127] width 68 height 13
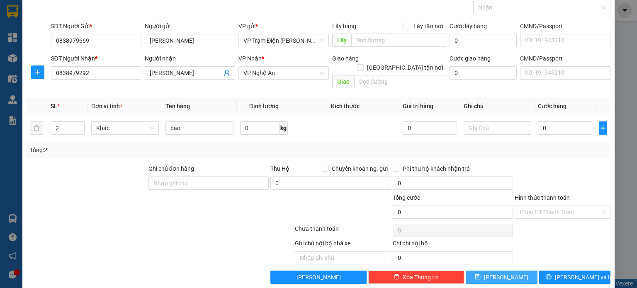
click at [509, 271] on button "[PERSON_NAME]" at bounding box center [501, 277] width 72 height 13
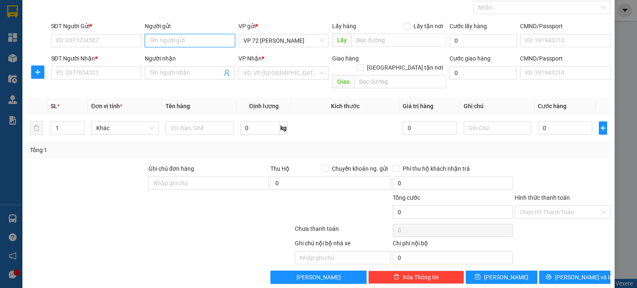
click at [171, 44] on input "Người gửi" at bounding box center [190, 40] width 90 height 13
click at [123, 39] on input "SĐT Người Gửi *" at bounding box center [96, 40] width 90 height 13
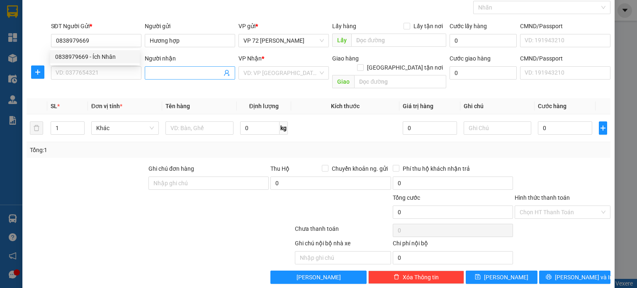
click at [182, 74] on input "Người nhận" at bounding box center [186, 72] width 72 height 9
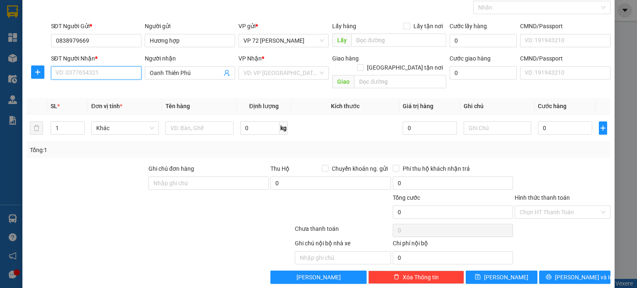
click at [123, 77] on input "SĐT Người Nhận *" at bounding box center [96, 72] width 90 height 13
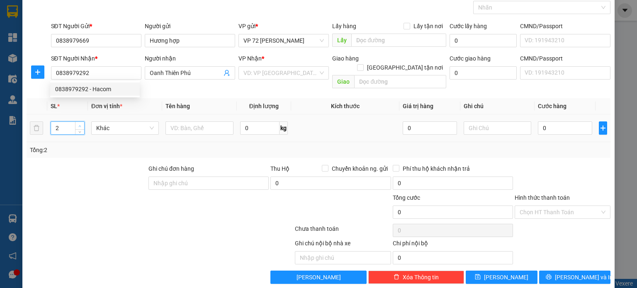
click at [82, 122] on span "Increase Value" at bounding box center [79, 125] width 9 height 7
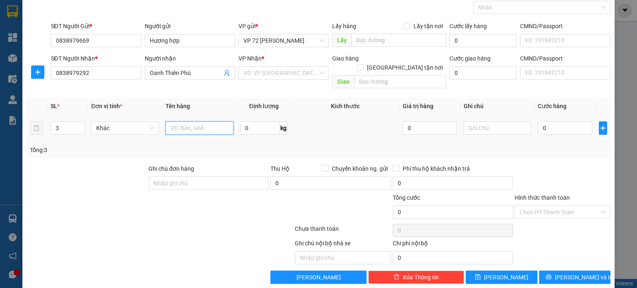
click at [218, 121] on input "text" at bounding box center [199, 127] width 68 height 13
click at [555, 121] on input "0" at bounding box center [565, 127] width 54 height 13
click at [313, 73] on input "search" at bounding box center [280, 73] width 75 height 12
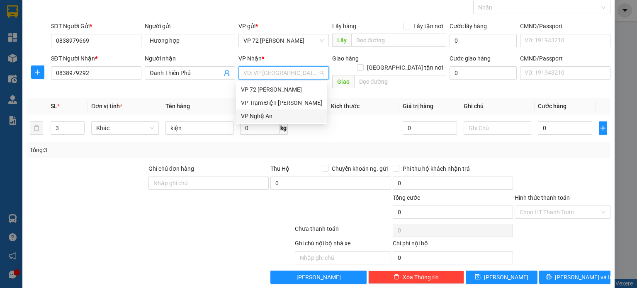
click at [296, 117] on div "VP Nghệ An" at bounding box center [281, 115] width 81 height 9
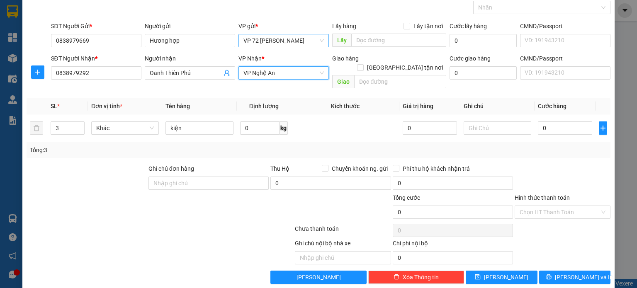
click at [317, 43] on span "VP 72 [PERSON_NAME]" at bounding box center [283, 40] width 80 height 12
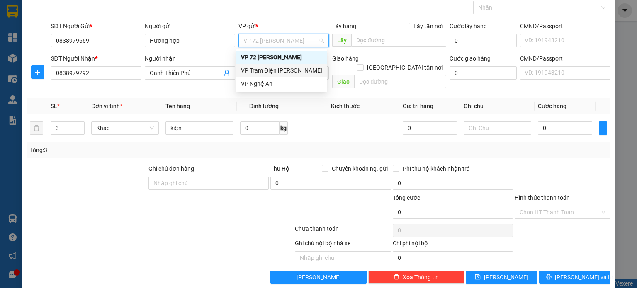
click at [308, 74] on div "VP Trạm Điện [PERSON_NAME]" at bounding box center [281, 70] width 81 height 9
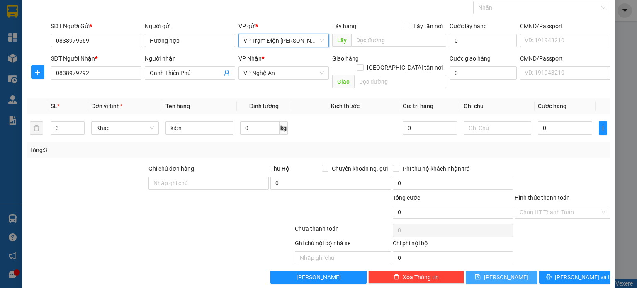
click at [485, 271] on button "[PERSON_NAME]" at bounding box center [501, 277] width 72 height 13
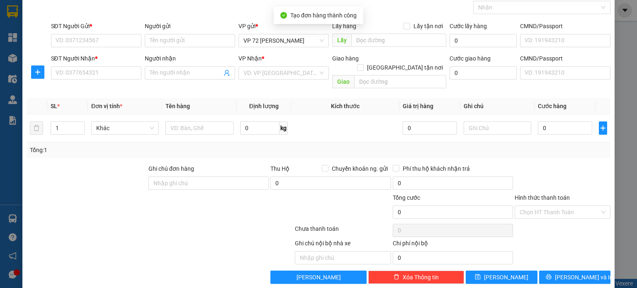
click at [315, 29] on div "VP gửi *" at bounding box center [283, 26] width 90 height 9
click at [313, 43] on span "VP 72 [PERSON_NAME]" at bounding box center [283, 40] width 80 height 12
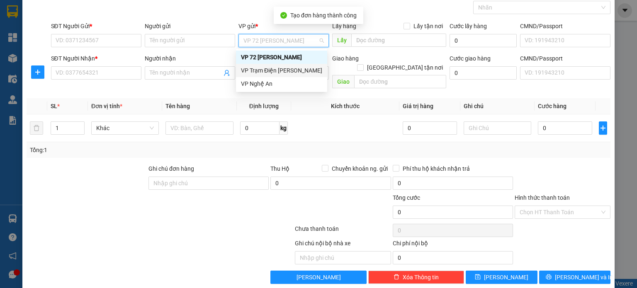
click at [300, 70] on div "VP Trạm Điện [PERSON_NAME]" at bounding box center [281, 70] width 81 height 9
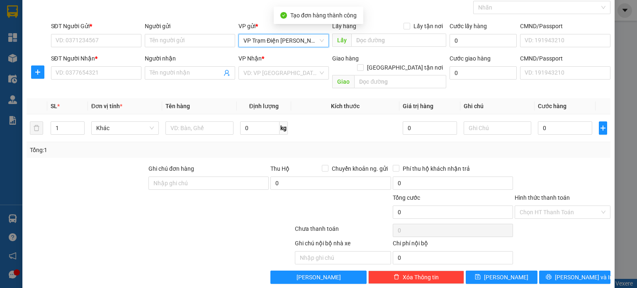
click at [300, 70] on input "search" at bounding box center [280, 73] width 75 height 12
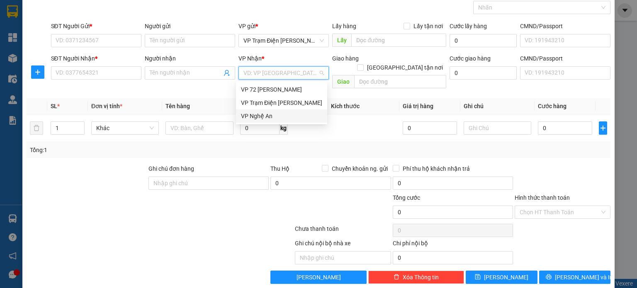
click at [289, 115] on div "VP Nghệ An" at bounding box center [281, 115] width 81 height 9
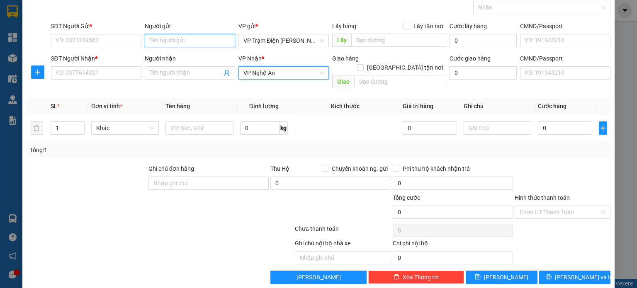
click at [207, 41] on input "Người gửi" at bounding box center [190, 40] width 90 height 13
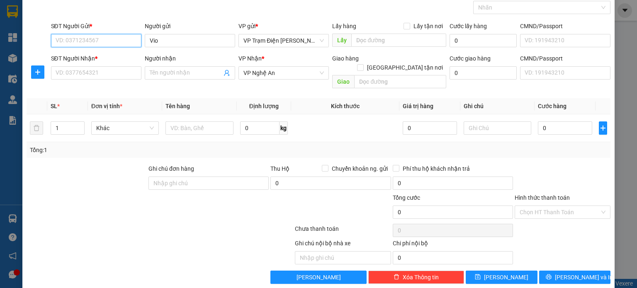
click at [119, 36] on input "SĐT Người Gửi *" at bounding box center [96, 40] width 90 height 13
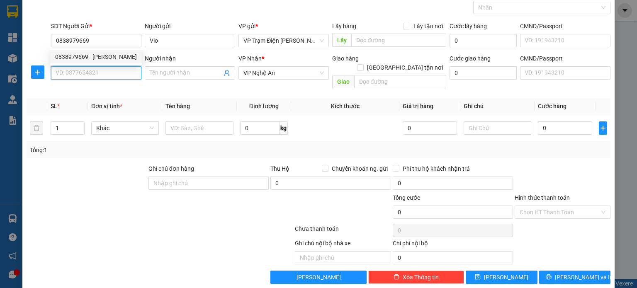
click at [124, 74] on input "SĐT Người Nhận *" at bounding box center [96, 72] width 90 height 13
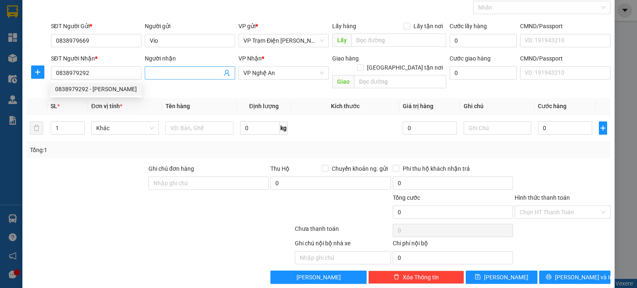
click at [194, 74] on input "Người nhận" at bounding box center [186, 72] width 72 height 9
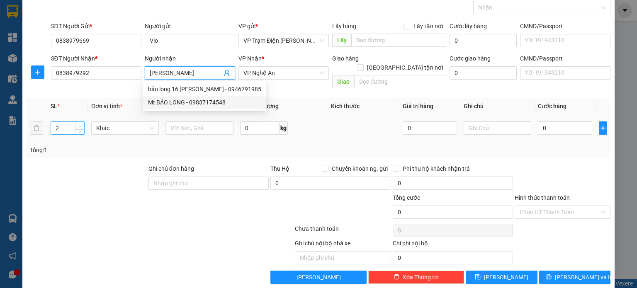
click at [78, 125] on icon "up" at bounding box center [79, 126] width 3 height 3
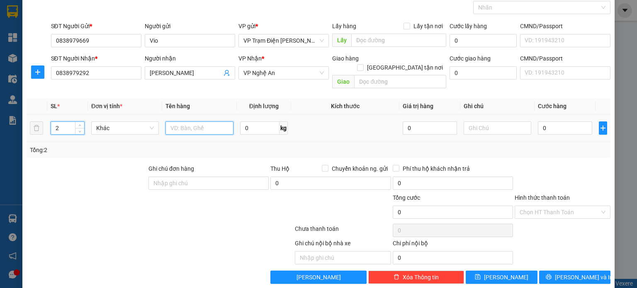
click at [176, 121] on input "text" at bounding box center [199, 127] width 68 height 13
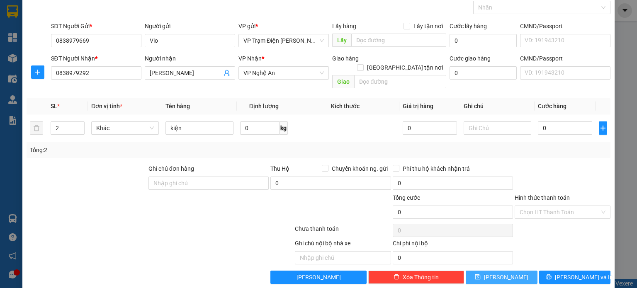
click at [504, 273] on span "[PERSON_NAME]" at bounding box center [506, 277] width 44 height 9
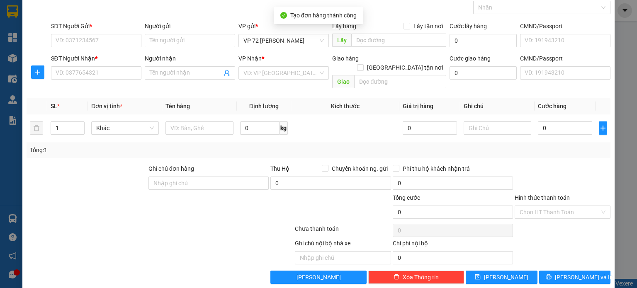
click at [300, 33] on div "VP gửi *" at bounding box center [283, 28] width 90 height 12
click at [300, 43] on span "VP 72 [PERSON_NAME]" at bounding box center [283, 40] width 80 height 12
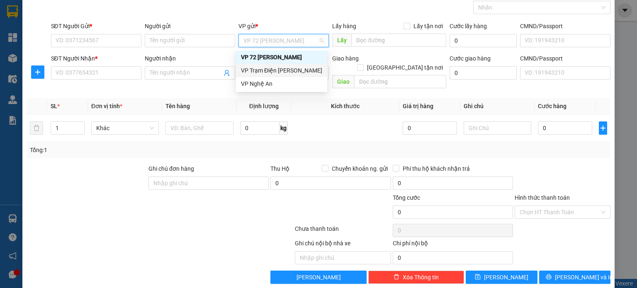
click at [293, 76] on div "VP Trạm Điện [PERSON_NAME]" at bounding box center [281, 70] width 91 height 13
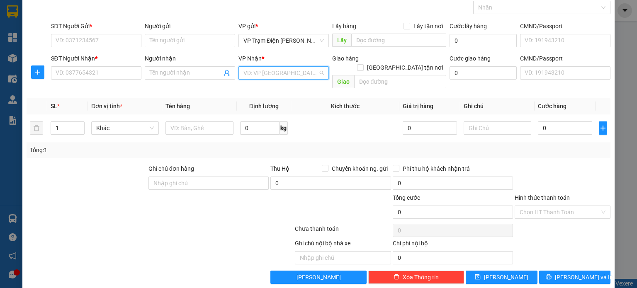
click at [291, 68] on input "search" at bounding box center [280, 73] width 75 height 12
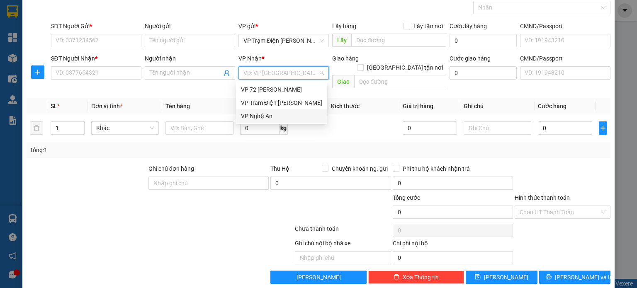
click at [293, 116] on div "VP Nghệ An" at bounding box center [281, 115] width 81 height 9
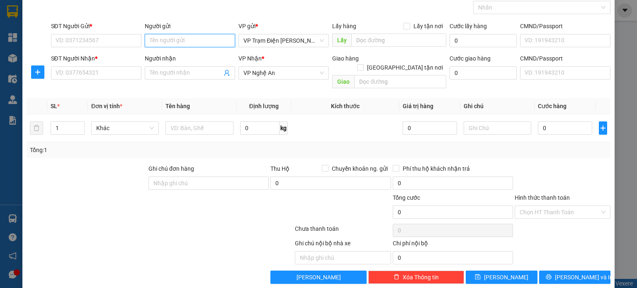
click at [201, 42] on input "Người gửi" at bounding box center [190, 40] width 90 height 13
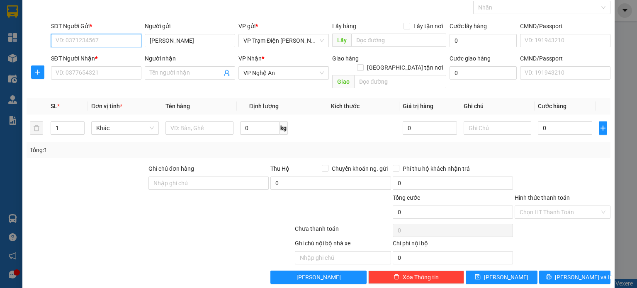
click at [117, 38] on input "SĐT Người Gửi *" at bounding box center [96, 40] width 90 height 13
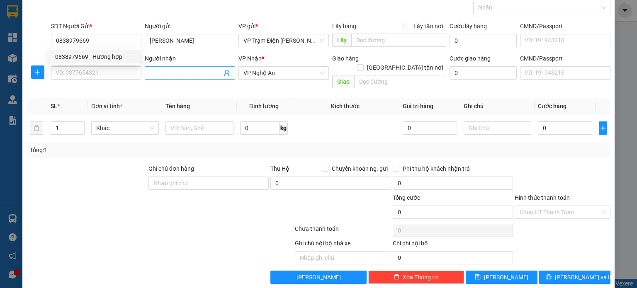
click at [200, 75] on input "Người nhận" at bounding box center [186, 72] width 72 height 9
click at [135, 75] on input "SĐT Người Nhận *" at bounding box center [96, 72] width 90 height 13
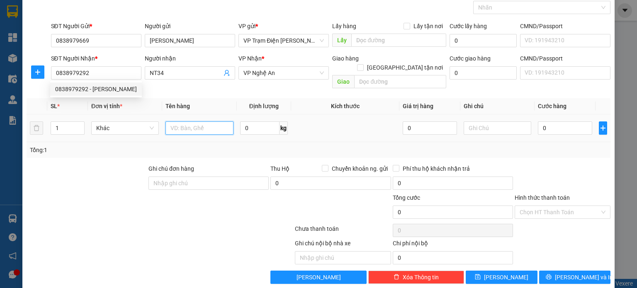
click at [191, 121] on input "text" at bounding box center [199, 127] width 68 height 13
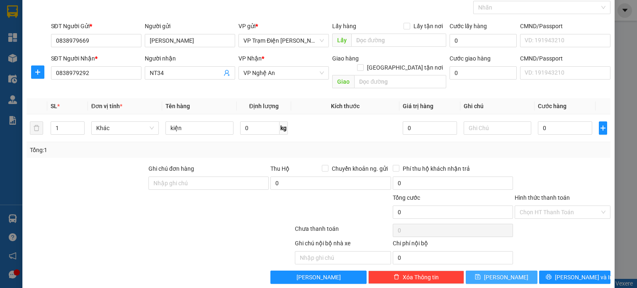
click at [481, 271] on button "[PERSON_NAME]" at bounding box center [501, 277] width 72 height 13
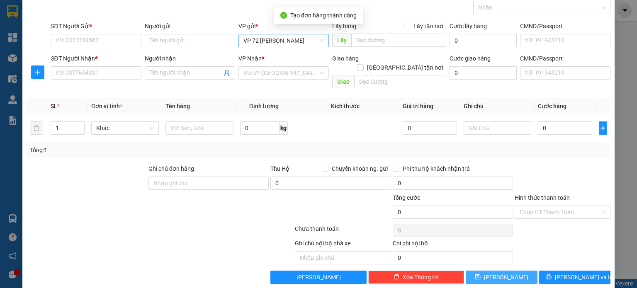
click at [306, 38] on span "VP 72 [PERSON_NAME]" at bounding box center [283, 40] width 80 height 12
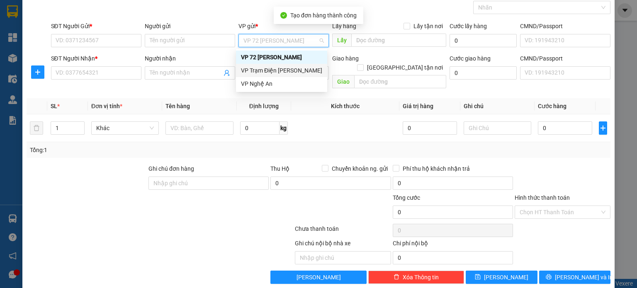
click at [310, 69] on div "VP Trạm Điện [PERSON_NAME]" at bounding box center [281, 70] width 81 height 9
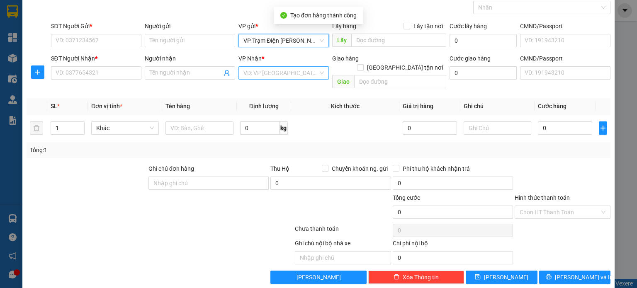
click at [309, 78] on input "search" at bounding box center [280, 73] width 75 height 12
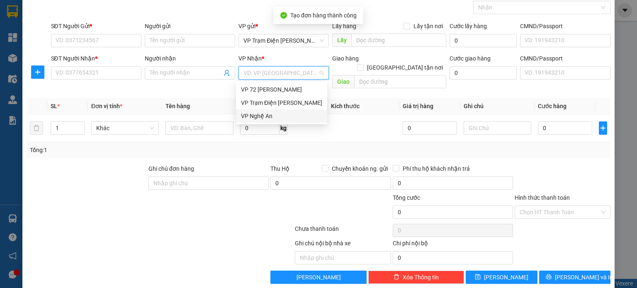
click at [307, 111] on div "VP Nghệ An" at bounding box center [281, 115] width 81 height 9
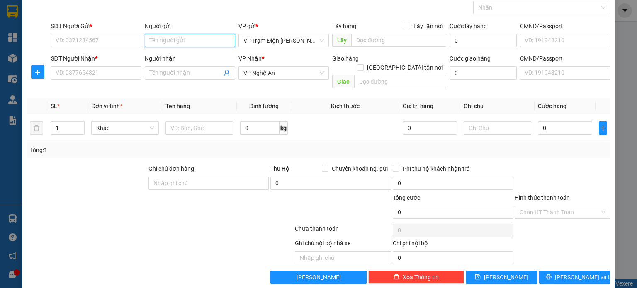
click at [200, 34] on input "Người gửi" at bounding box center [190, 40] width 90 height 13
click at [109, 42] on input "SĐT Người Gửi *" at bounding box center [96, 40] width 90 height 13
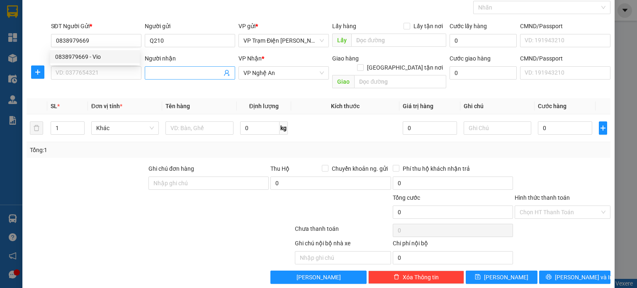
click at [172, 71] on input "Người nhận" at bounding box center [186, 72] width 72 height 9
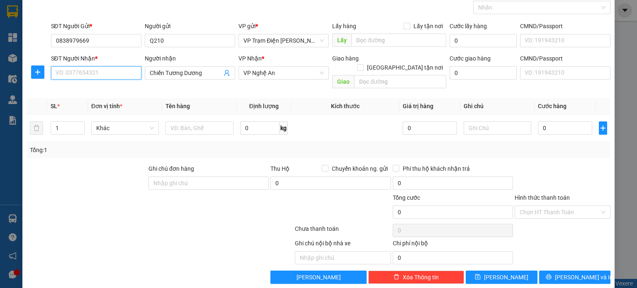
click at [113, 76] on input "SĐT Người Nhận *" at bounding box center [96, 72] width 90 height 13
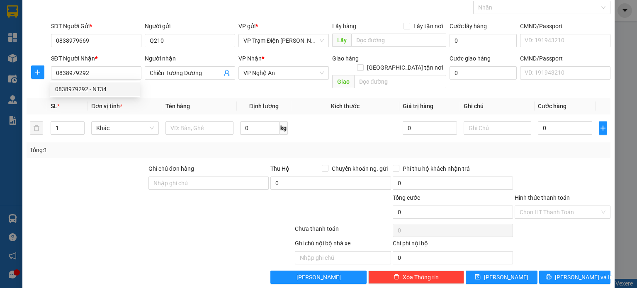
click at [124, 145] on div "Tổng: 1" at bounding box center [138, 149] width 216 height 9
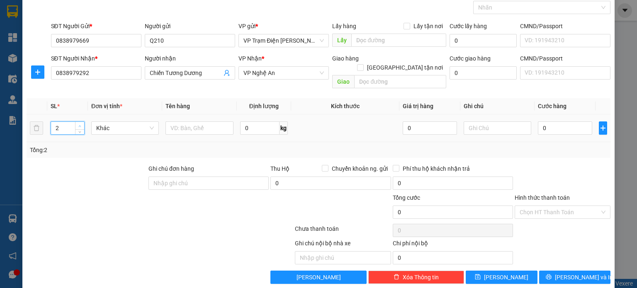
click at [78, 124] on span "up" at bounding box center [80, 126] width 5 height 5
click at [180, 121] on input "text" at bounding box center [199, 127] width 68 height 13
click at [555, 121] on input "0" at bounding box center [565, 127] width 54 height 13
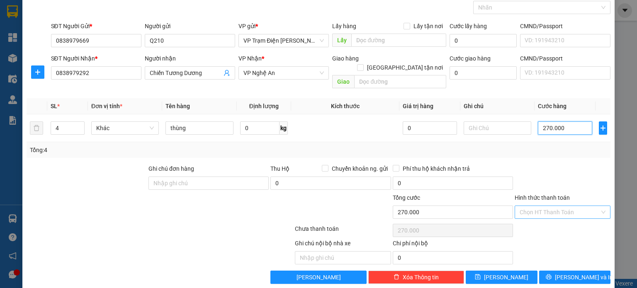
click at [595, 206] on div "Chọn HT Thanh Toán" at bounding box center [562, 212] width 96 height 13
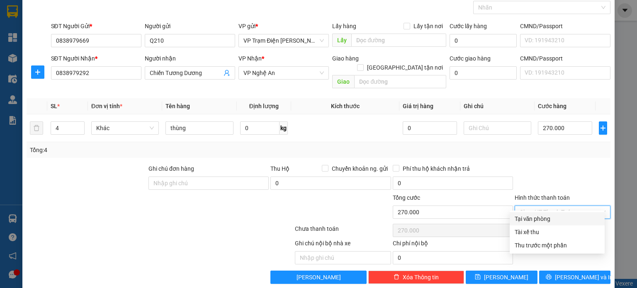
click at [564, 222] on div "Tại văn phòng" at bounding box center [556, 218] width 85 height 9
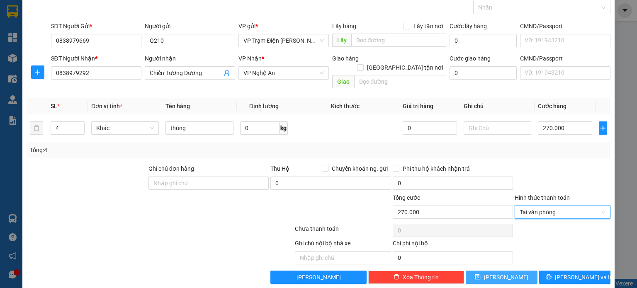
click at [496, 271] on button "[PERSON_NAME]" at bounding box center [501, 277] width 72 height 13
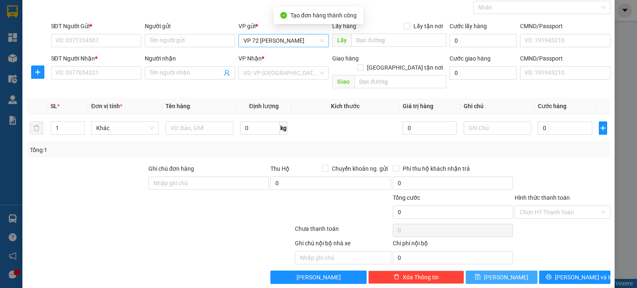
click at [289, 39] on span "VP 72 [PERSON_NAME]" at bounding box center [283, 40] width 80 height 12
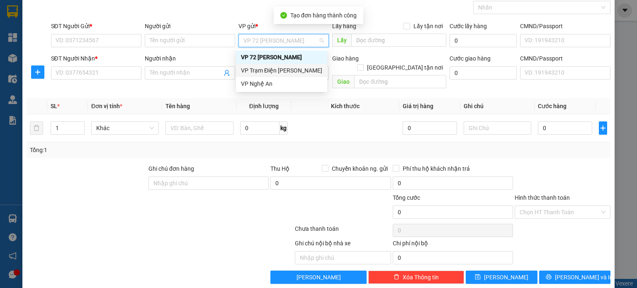
click at [297, 72] on div "VP Trạm Điện [PERSON_NAME]" at bounding box center [281, 70] width 81 height 9
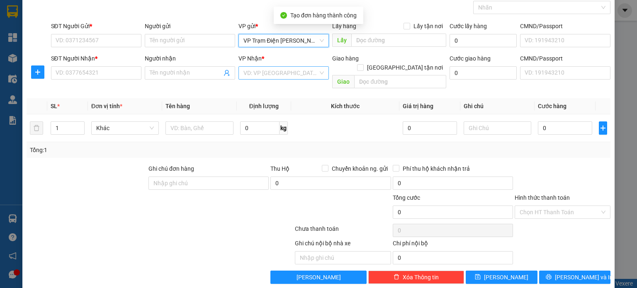
click at [290, 72] on input "search" at bounding box center [280, 73] width 75 height 12
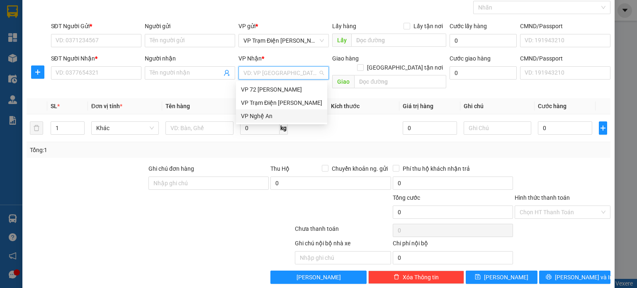
drag, startPoint x: 283, startPoint y: 114, endPoint x: 257, endPoint y: 97, distance: 31.3
click at [283, 114] on div "VP Nghệ An" at bounding box center [281, 115] width 81 height 9
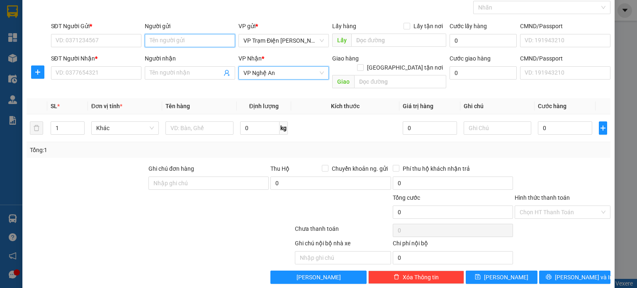
click at [201, 40] on input "Người gửi" at bounding box center [190, 40] width 90 height 13
drag, startPoint x: 204, startPoint y: 43, endPoint x: 164, endPoint y: 39, distance: 40.0
click at [164, 39] on input "Xuân 0932853222" at bounding box center [190, 40] width 90 height 13
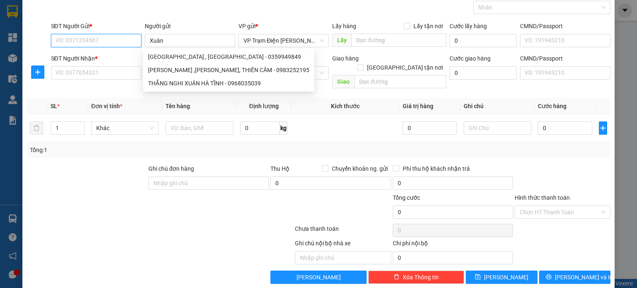
click at [104, 43] on input "SĐT Người Gửi *" at bounding box center [96, 40] width 90 height 13
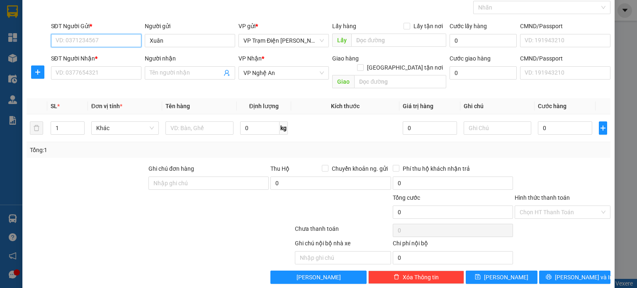
paste input "0932853222"
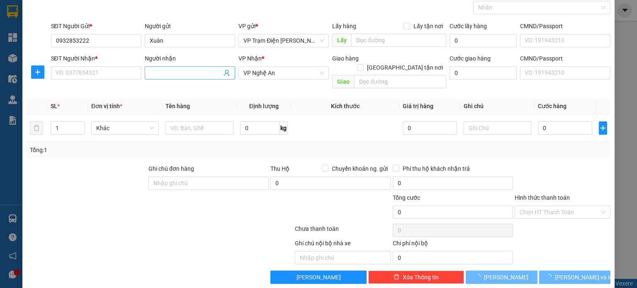
click at [169, 70] on input "Người nhận" at bounding box center [186, 72] width 72 height 9
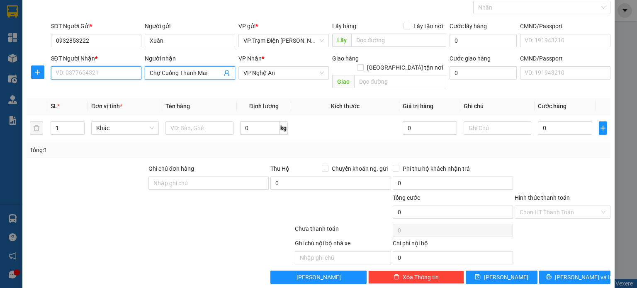
click at [120, 78] on input "SĐT Người Nhận *" at bounding box center [96, 72] width 90 height 13
click at [79, 125] on icon "up" at bounding box center [79, 126] width 3 height 3
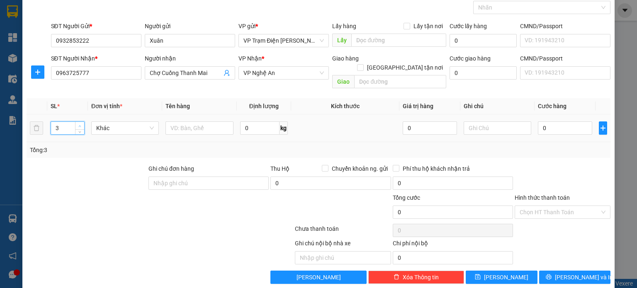
click at [79, 125] on icon "up" at bounding box center [79, 126] width 3 height 3
click at [191, 121] on input "text" at bounding box center [199, 127] width 68 height 13
click at [495, 271] on button "[PERSON_NAME]" at bounding box center [501, 277] width 72 height 13
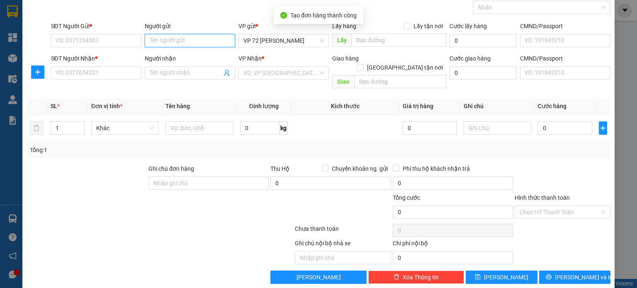
click at [179, 46] on input "Người gửi" at bounding box center [190, 40] width 90 height 13
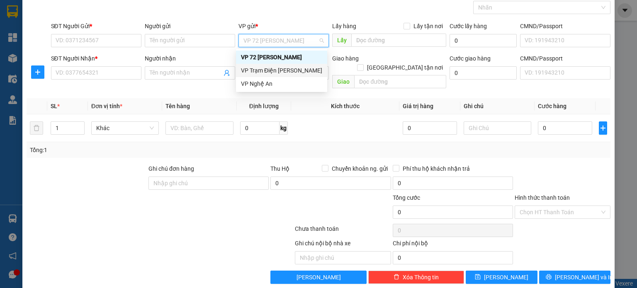
click at [275, 70] on div "VP Trạm Điện [PERSON_NAME]" at bounding box center [281, 70] width 81 height 9
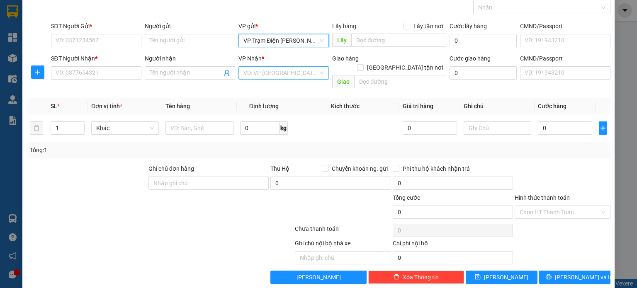
click at [270, 73] on input "search" at bounding box center [280, 73] width 75 height 12
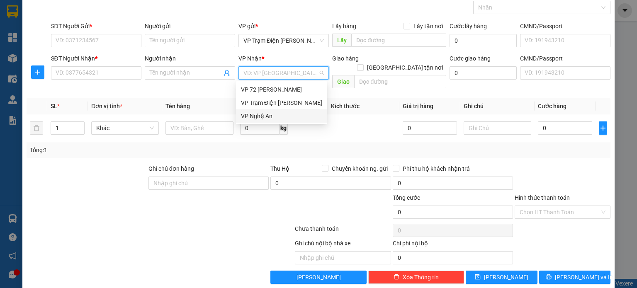
click at [276, 121] on div "VP Nghệ An" at bounding box center [281, 115] width 91 height 13
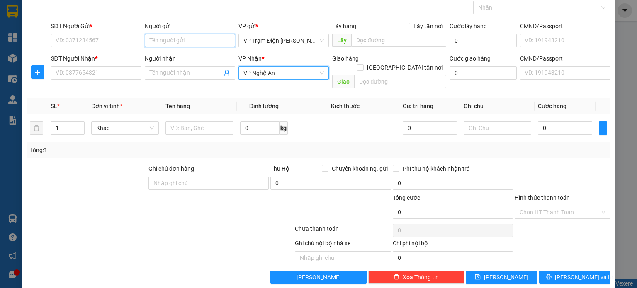
click at [182, 40] on input "Người gửi" at bounding box center [190, 40] width 90 height 13
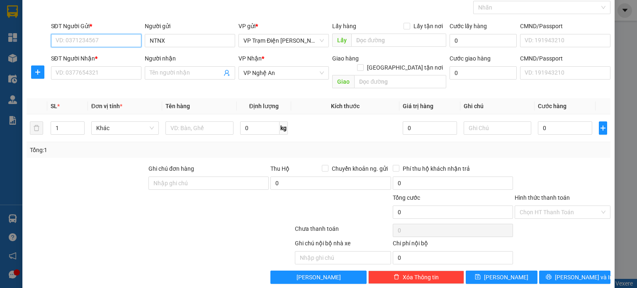
click at [96, 36] on input "SĐT Người Gửi *" at bounding box center [96, 40] width 90 height 13
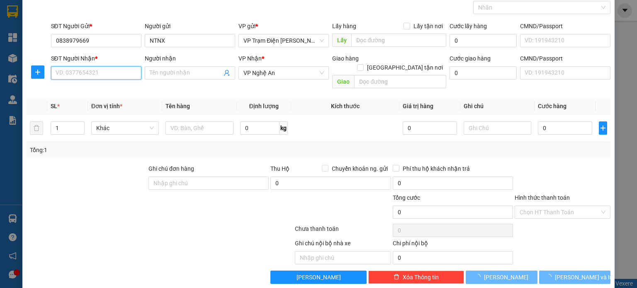
click at [109, 68] on input "SĐT Người Nhận *" at bounding box center [96, 72] width 90 height 13
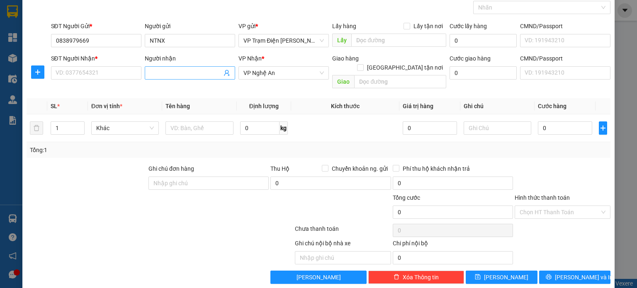
click at [189, 70] on input "Người nhận" at bounding box center [186, 72] width 72 height 9
click at [90, 68] on input "SĐT Người Nhận *" at bounding box center [96, 72] width 90 height 13
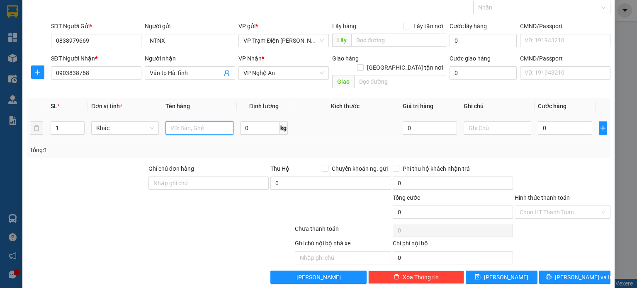
click at [183, 121] on input "text" at bounding box center [199, 127] width 68 height 13
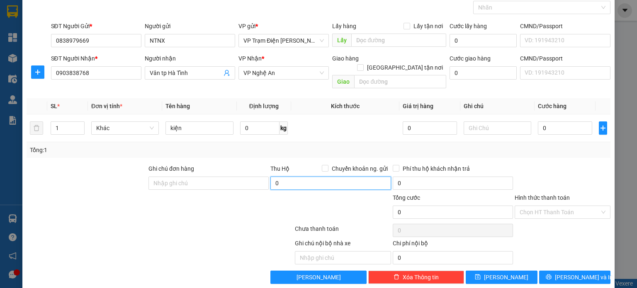
click at [343, 177] on input "0" at bounding box center [330, 183] width 120 height 13
click at [552, 206] on input "Hình thức thanh toán" at bounding box center [559, 212] width 80 height 12
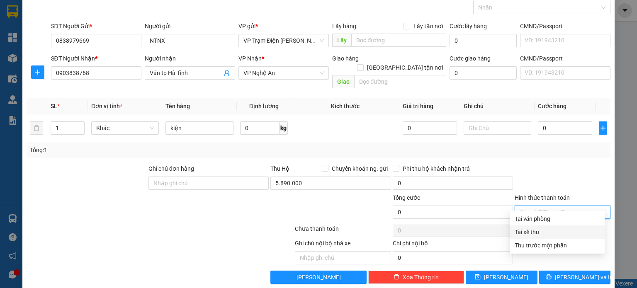
click at [549, 230] on div "Tài xế thu" at bounding box center [556, 232] width 85 height 9
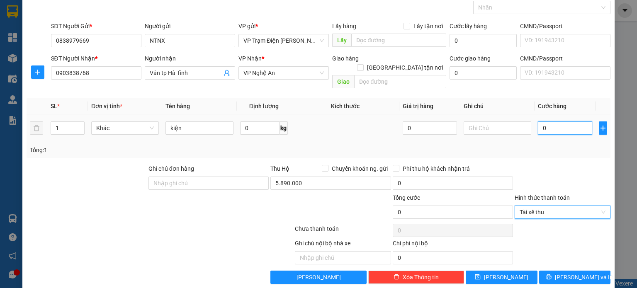
click at [555, 121] on input "0" at bounding box center [565, 127] width 54 height 13
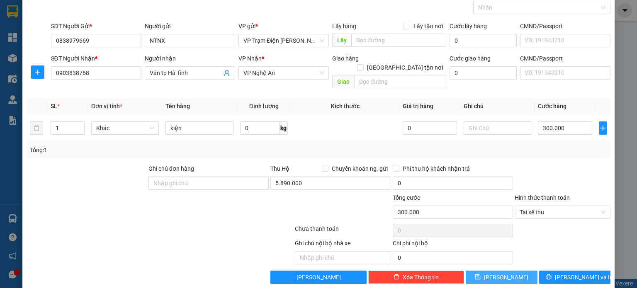
click at [505, 273] on span "[PERSON_NAME]" at bounding box center [506, 277] width 44 height 9
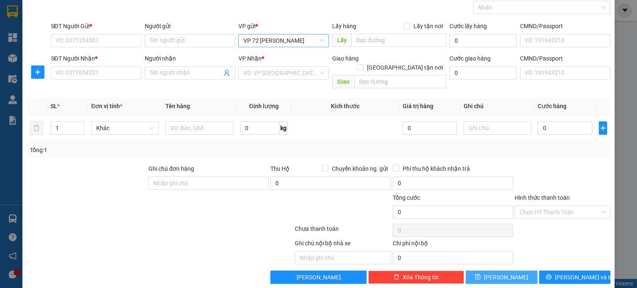
click at [299, 41] on span "VP 72 [PERSON_NAME]" at bounding box center [283, 40] width 80 height 12
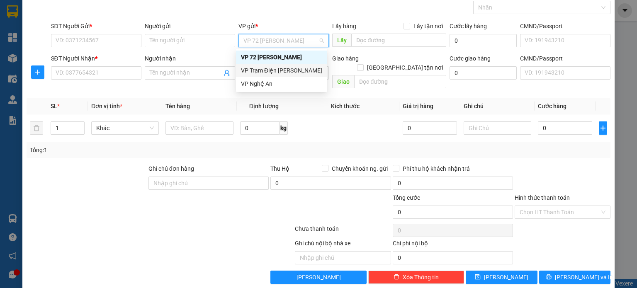
click at [305, 71] on div "VP Trạm Điện [PERSON_NAME]" at bounding box center [281, 70] width 81 height 9
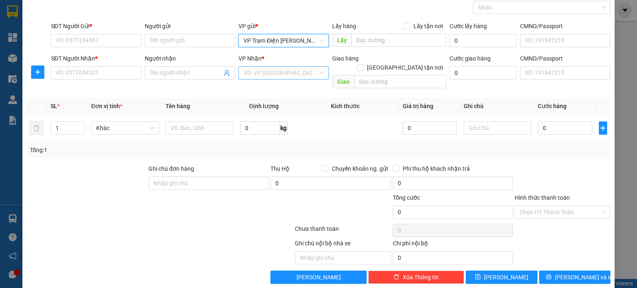
click at [303, 70] on input "search" at bounding box center [280, 73] width 75 height 12
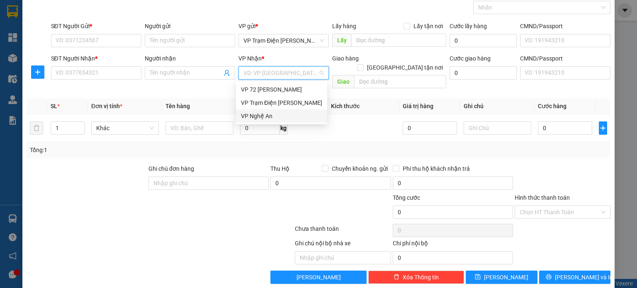
click at [300, 114] on div "VP Nghệ An" at bounding box center [281, 115] width 81 height 9
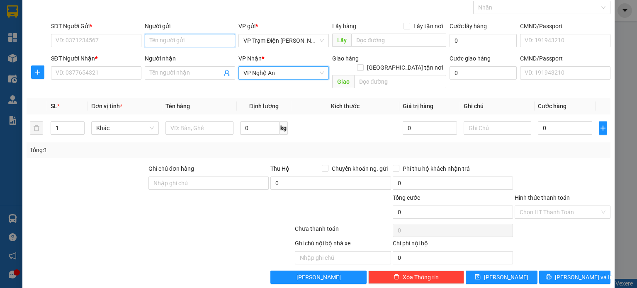
click at [213, 41] on input "Người gửi" at bounding box center [190, 40] width 90 height 13
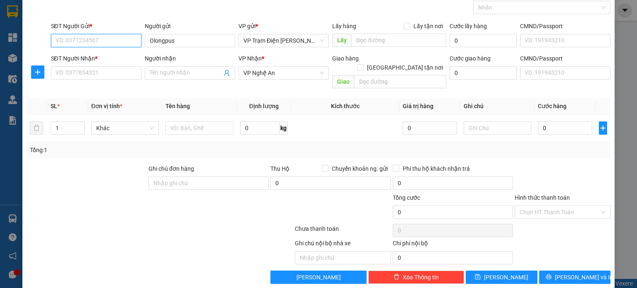
click at [92, 39] on input "SĐT Người Gửi *" at bounding box center [96, 40] width 90 height 13
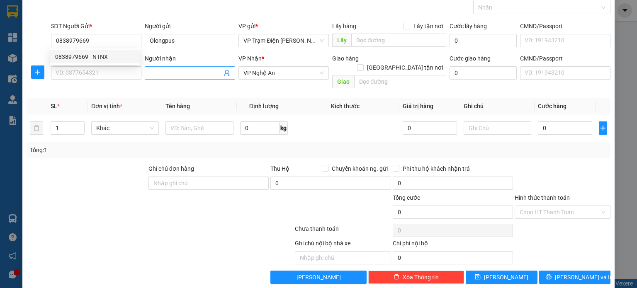
click at [194, 70] on input "Người nhận" at bounding box center [186, 72] width 72 height 9
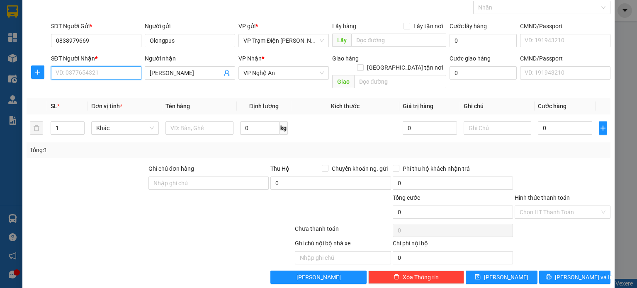
click at [122, 78] on input "SĐT Người Nhận *" at bounding box center [96, 72] width 90 height 13
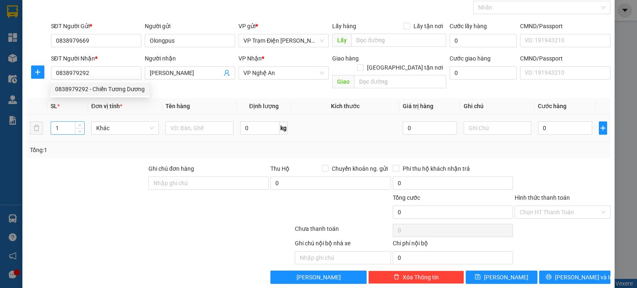
click at [65, 122] on input "1" at bounding box center [67, 128] width 33 height 12
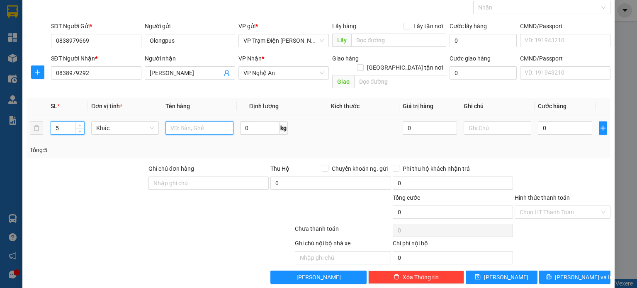
click at [194, 121] on input "text" at bounding box center [199, 127] width 68 height 13
click at [545, 121] on input "0" at bounding box center [565, 127] width 54 height 13
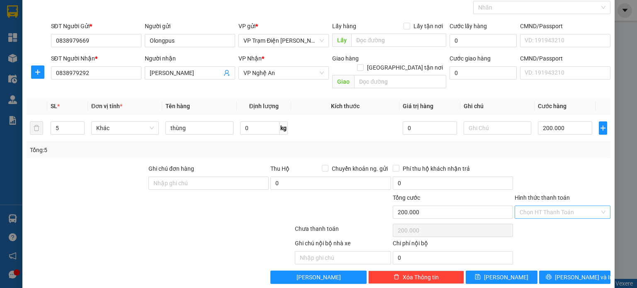
click at [571, 206] on input "Hình thức thanh toán" at bounding box center [559, 212] width 80 height 12
click at [544, 216] on div "Tại văn phòng" at bounding box center [556, 218] width 85 height 9
click at [477, 271] on button "[PERSON_NAME]" at bounding box center [501, 277] width 72 height 13
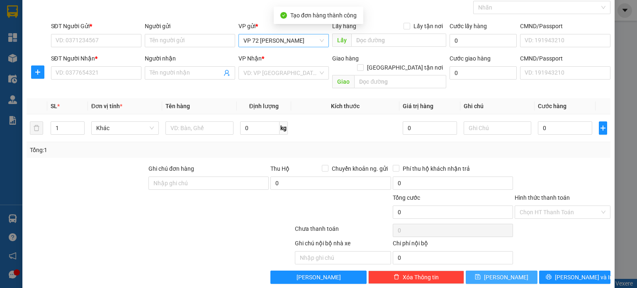
click at [295, 42] on span "VP 72 [PERSON_NAME]" at bounding box center [283, 40] width 80 height 12
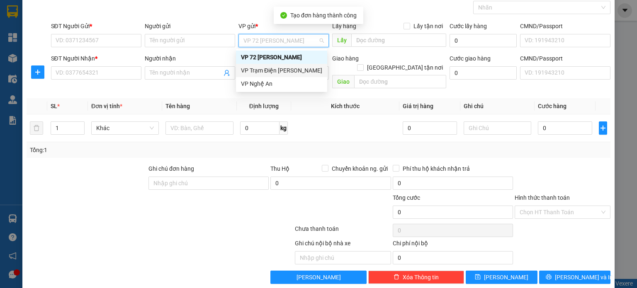
click at [300, 70] on div "VP Trạm Điện [PERSON_NAME]" at bounding box center [281, 70] width 81 height 9
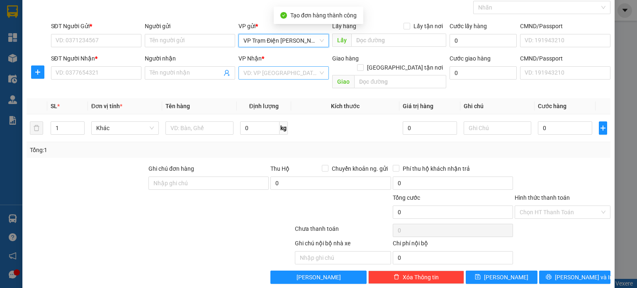
click at [299, 69] on input "search" at bounding box center [280, 73] width 75 height 12
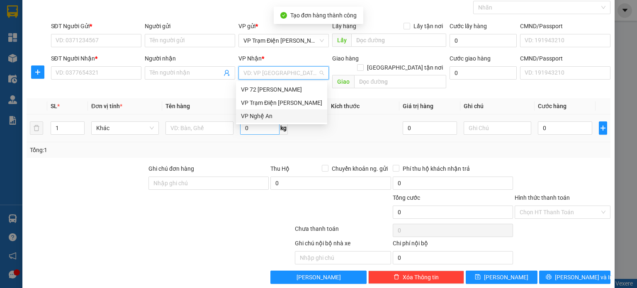
click at [266, 116] on div "VP Nghệ An" at bounding box center [281, 115] width 81 height 9
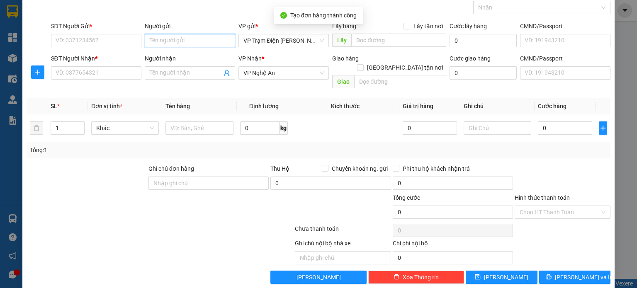
click at [188, 36] on input "Người gửi" at bounding box center [190, 40] width 90 height 13
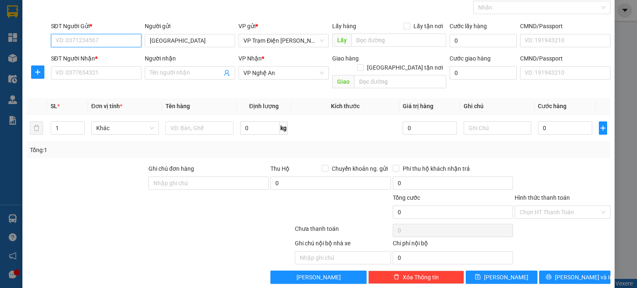
click at [97, 38] on input "SĐT Người Gửi *" at bounding box center [96, 40] width 90 height 13
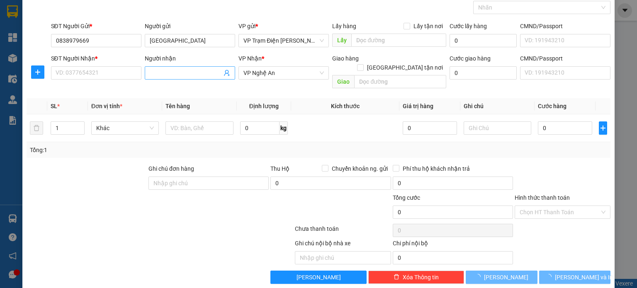
click at [177, 73] on input "Người nhận" at bounding box center [186, 72] width 72 height 9
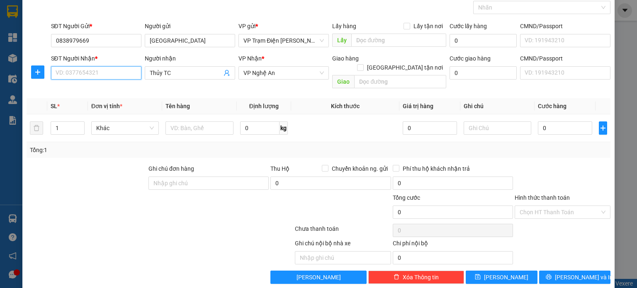
click at [100, 74] on input "SĐT Người Nhận *" at bounding box center [96, 72] width 90 height 13
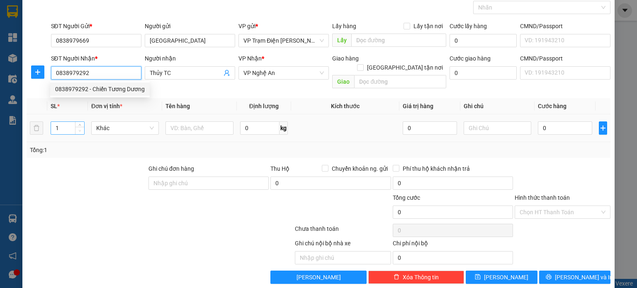
click at [76, 127] on span "Decrease Value" at bounding box center [79, 130] width 9 height 7
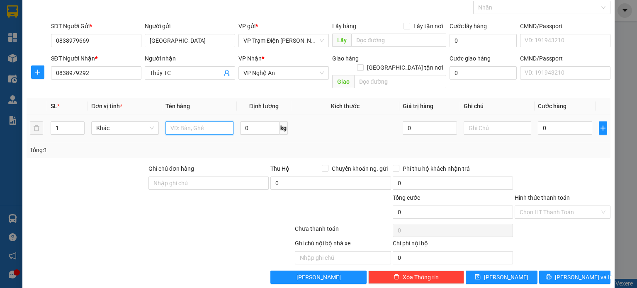
click at [190, 121] on input "text" at bounding box center [199, 127] width 68 height 13
click at [560, 121] on input "0" at bounding box center [565, 127] width 54 height 13
click at [554, 206] on input "Hình thức thanh toán" at bounding box center [559, 212] width 80 height 12
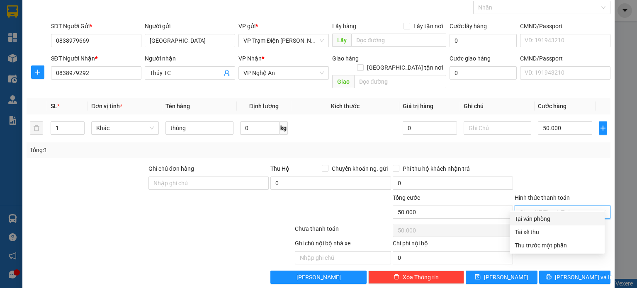
click at [545, 220] on div "Tại văn phòng" at bounding box center [556, 218] width 85 height 9
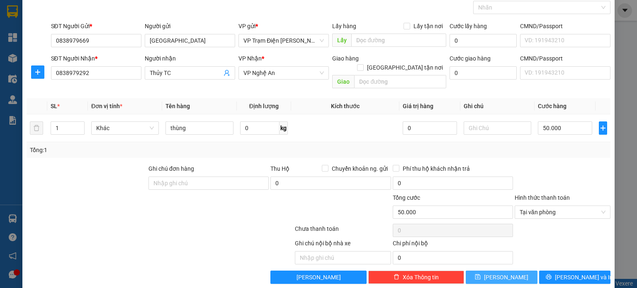
click at [517, 271] on button "[PERSON_NAME]" at bounding box center [501, 277] width 72 height 13
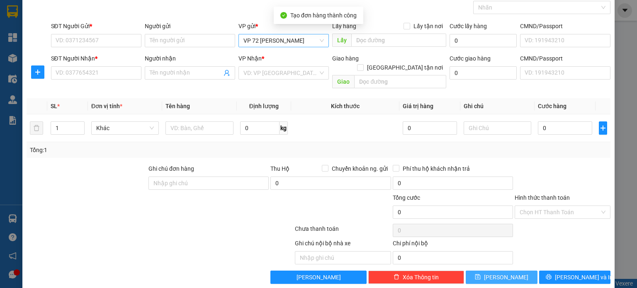
click at [312, 41] on span "VP 72 [PERSON_NAME]" at bounding box center [283, 40] width 80 height 12
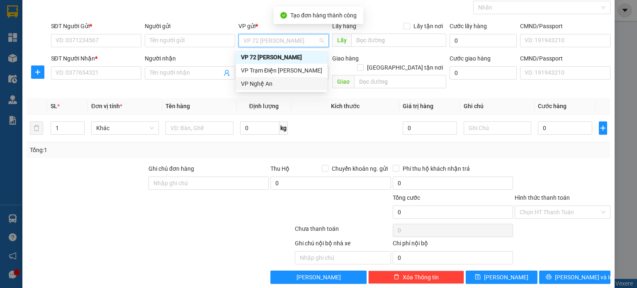
click at [305, 78] on div "VP Nghệ An" at bounding box center [281, 83] width 91 height 13
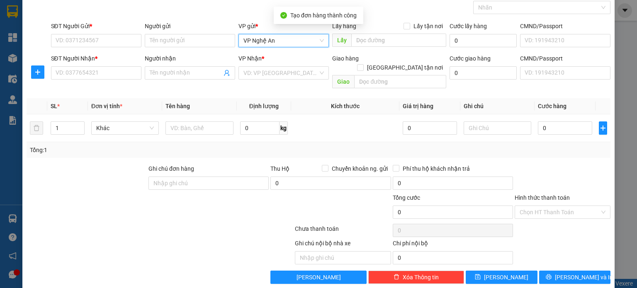
click at [295, 41] on span "VP Nghệ An" at bounding box center [283, 40] width 80 height 12
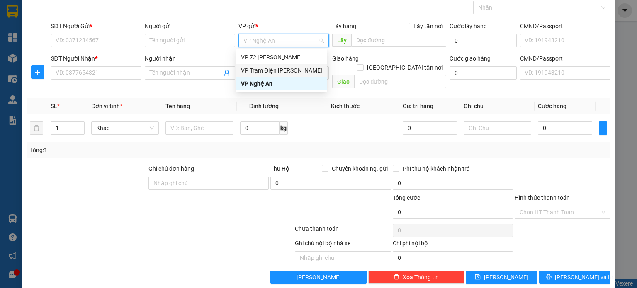
click at [302, 68] on div "VP Trạm Điện [PERSON_NAME]" at bounding box center [281, 70] width 81 height 9
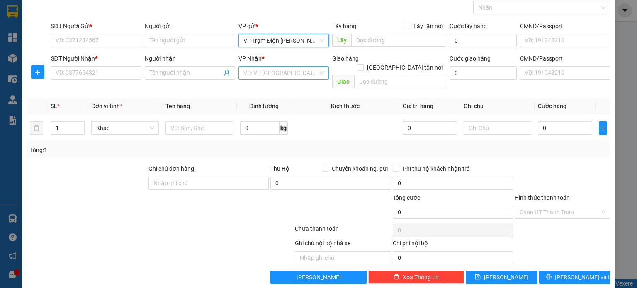
click at [297, 72] on input "search" at bounding box center [280, 73] width 75 height 12
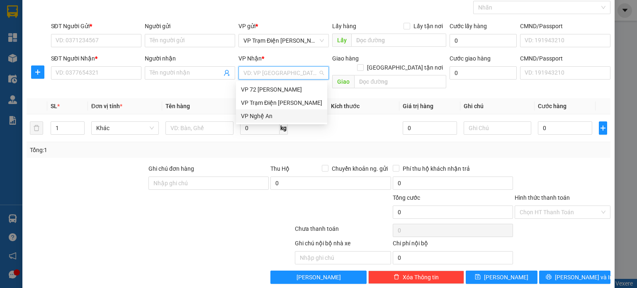
drag, startPoint x: 292, startPoint y: 117, endPoint x: 265, endPoint y: 93, distance: 35.8
click at [291, 117] on div "VP Nghệ An" at bounding box center [281, 115] width 81 height 9
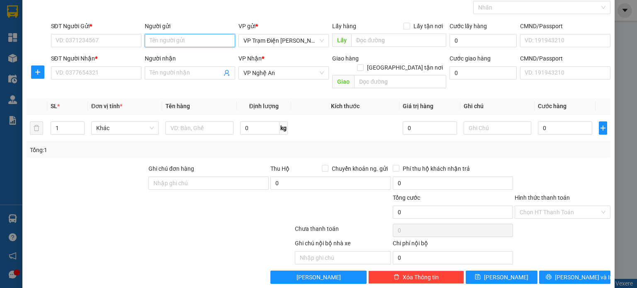
click at [191, 42] on input "Người gửi" at bounding box center [190, 40] width 90 height 13
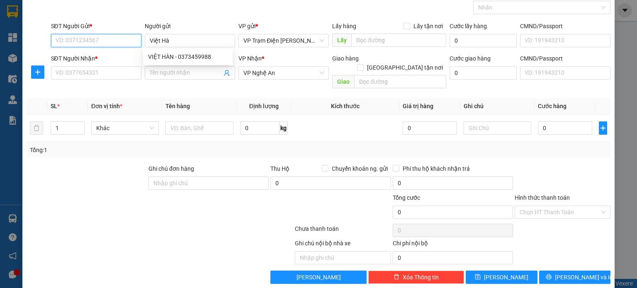
click at [93, 39] on input "SĐT Người Gửi *" at bounding box center [96, 40] width 90 height 13
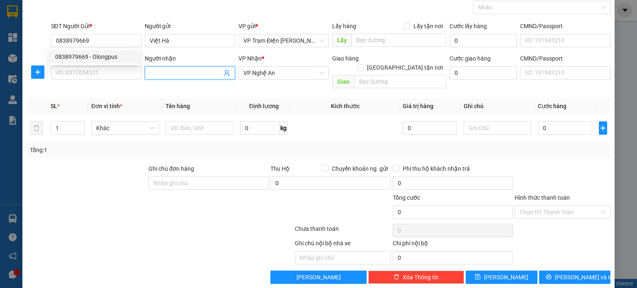
click at [180, 70] on input "Người nhận" at bounding box center [186, 72] width 72 height 9
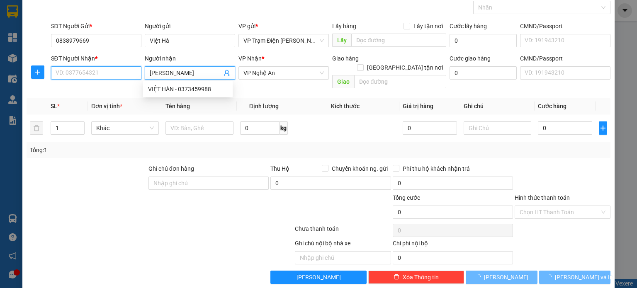
click at [110, 78] on input "SĐT Người Nhận *" at bounding box center [96, 72] width 90 height 13
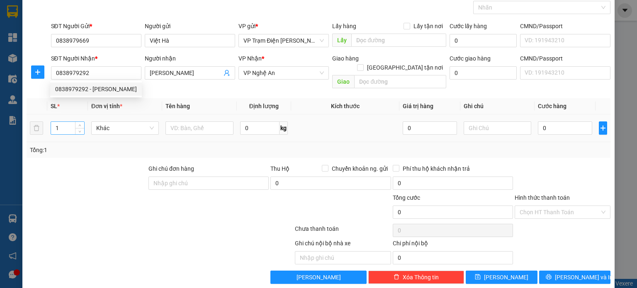
click at [69, 122] on input "1" at bounding box center [67, 128] width 33 height 12
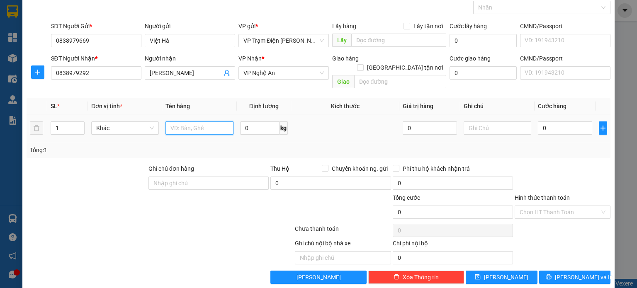
click at [211, 121] on input "text" at bounding box center [199, 127] width 68 height 13
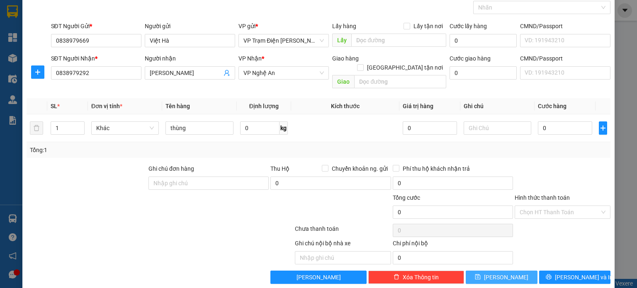
click at [490, 271] on button "[PERSON_NAME]" at bounding box center [501, 277] width 72 height 13
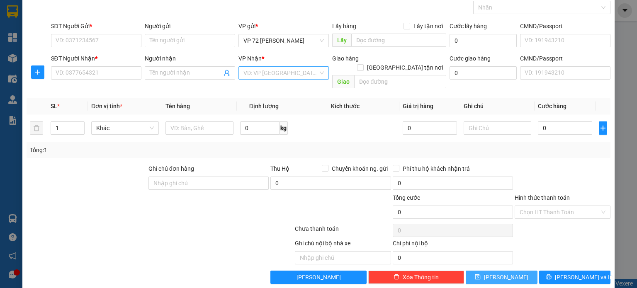
click at [315, 38] on span "VP 72 [PERSON_NAME]" at bounding box center [283, 40] width 80 height 12
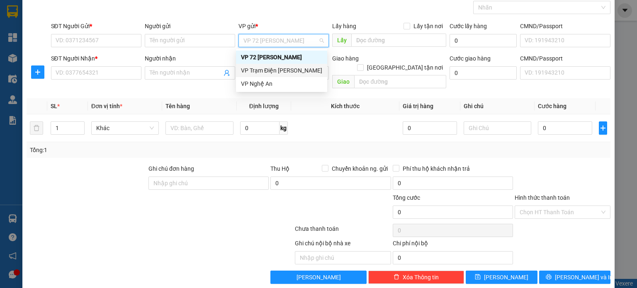
click at [303, 72] on div "VP Trạm Điện [PERSON_NAME]" at bounding box center [281, 70] width 81 height 9
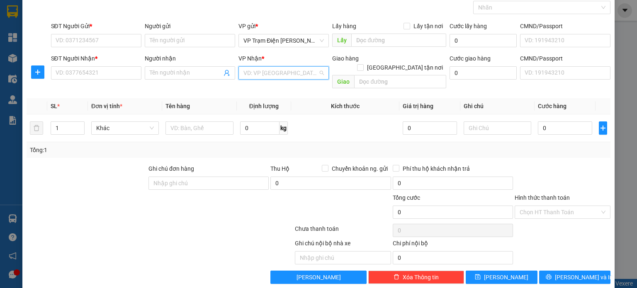
click at [300, 76] on input "search" at bounding box center [280, 73] width 75 height 12
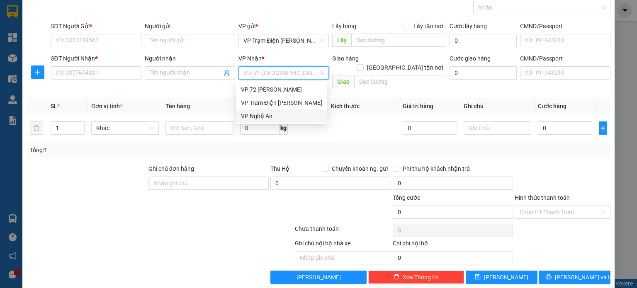
click at [275, 116] on div "VP Nghệ An" at bounding box center [281, 115] width 81 height 9
click at [201, 39] on input "Người gửi" at bounding box center [190, 40] width 90 height 13
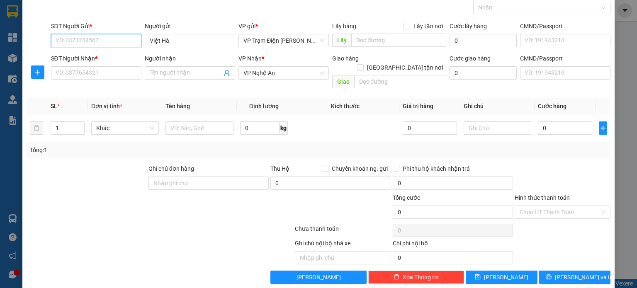
click at [107, 36] on input "SĐT Người Gửi *" at bounding box center [96, 40] width 90 height 13
click at [199, 42] on input "Việt Hà" at bounding box center [190, 40] width 90 height 13
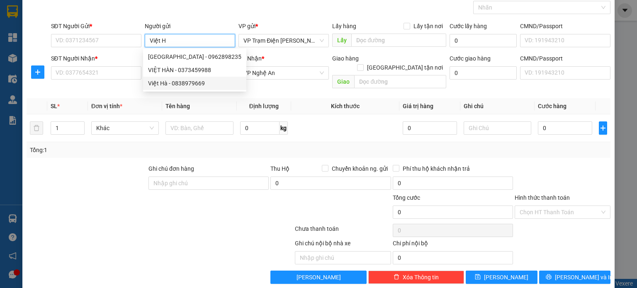
click at [186, 83] on div "Việt Hà - 0838979669" at bounding box center [194, 83] width 93 height 9
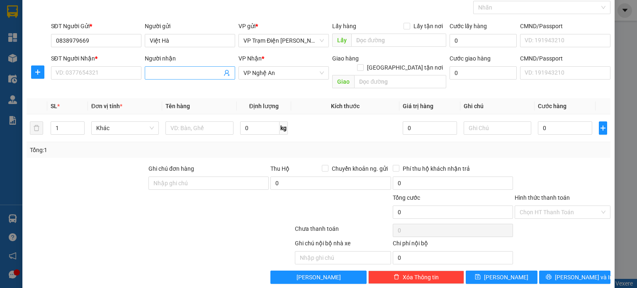
drag, startPoint x: 171, startPoint y: 80, endPoint x: 176, endPoint y: 73, distance: 8.9
click at [172, 79] on div "Người nhận Tên người nhận" at bounding box center [190, 68] width 90 height 29
click at [176, 73] on input "Người nhận" at bounding box center [186, 72] width 72 height 9
click at [84, 75] on input "SĐT Người Nhận *" at bounding box center [96, 72] width 90 height 13
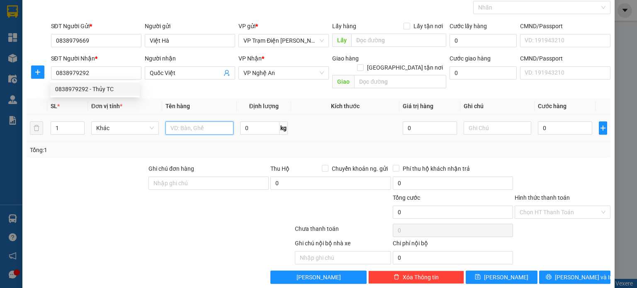
click at [206, 121] on input "text" at bounding box center [199, 127] width 68 height 13
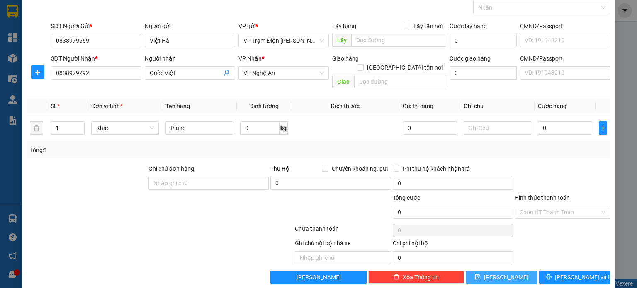
click at [501, 273] on span "[PERSON_NAME]" at bounding box center [506, 277] width 44 height 9
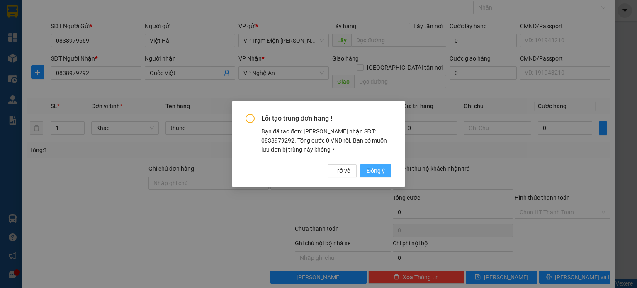
click at [381, 172] on span "Đồng ý" at bounding box center [375, 170] width 18 height 9
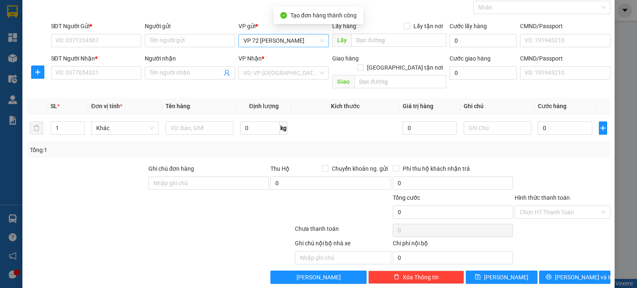
click at [308, 39] on span "VP 72 [PERSON_NAME]" at bounding box center [283, 40] width 80 height 12
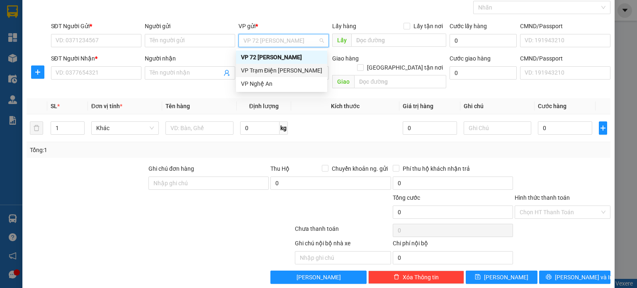
click at [294, 69] on div "VP Trạm Điện [PERSON_NAME]" at bounding box center [281, 70] width 81 height 9
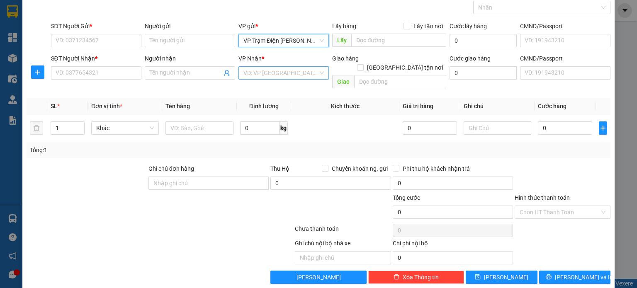
click at [289, 71] on input "search" at bounding box center [280, 73] width 75 height 12
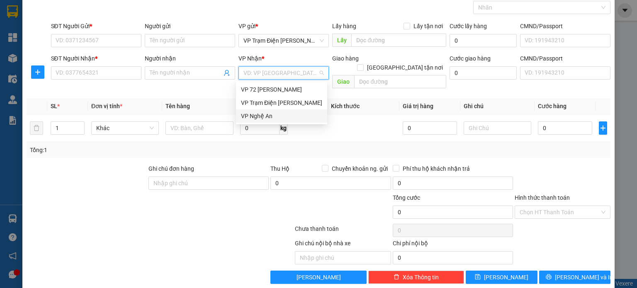
click at [266, 119] on div "VP Nghệ An" at bounding box center [281, 115] width 81 height 9
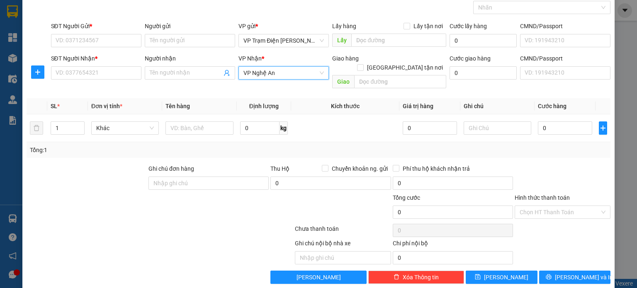
click at [211, 47] on div "Người gửi Tên người gửi" at bounding box center [190, 36] width 90 height 29
click at [199, 39] on input "Người gửi" at bounding box center [190, 40] width 90 height 13
click at [98, 42] on input "SĐT Người Gửi *" at bounding box center [96, 40] width 90 height 13
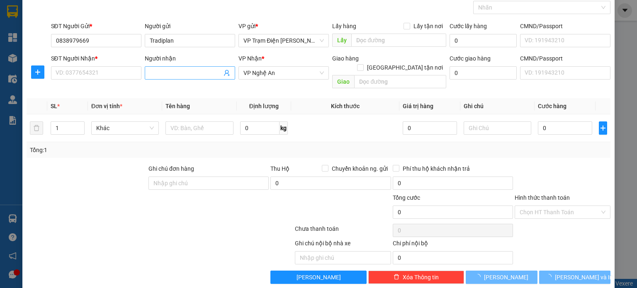
click at [164, 71] on input "Người nhận" at bounding box center [186, 72] width 72 height 9
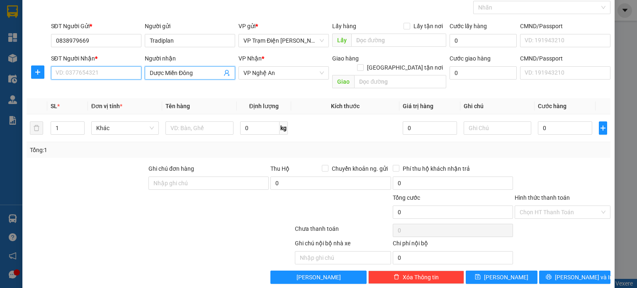
click at [111, 75] on input "SĐT Người Nhận *" at bounding box center [96, 72] width 90 height 13
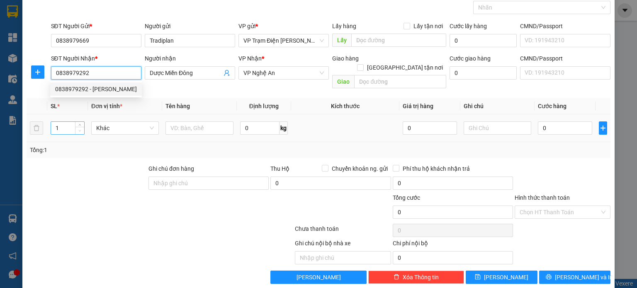
click at [75, 127] on span "Decrease Value" at bounding box center [79, 130] width 9 height 7
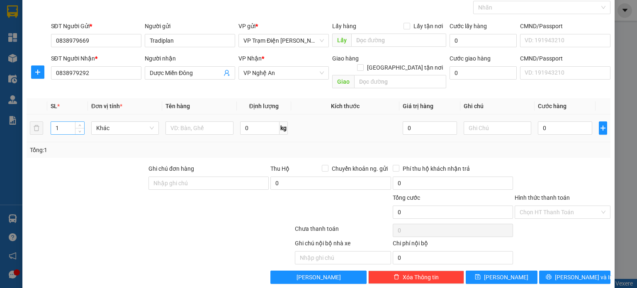
click at [55, 122] on input "1" at bounding box center [67, 128] width 33 height 12
click at [65, 122] on input "1" at bounding box center [67, 128] width 33 height 12
click at [220, 121] on input "text" at bounding box center [199, 127] width 68 height 13
click at [481, 271] on button "[PERSON_NAME]" at bounding box center [501, 277] width 72 height 13
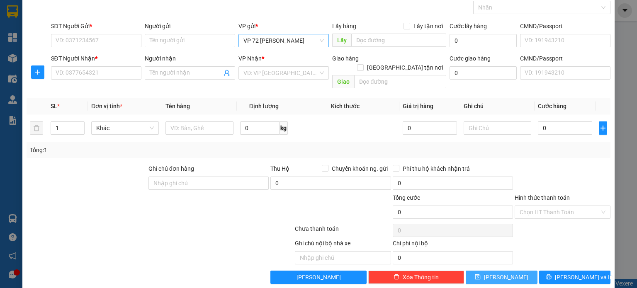
click at [300, 43] on span "VP 72 [PERSON_NAME]" at bounding box center [283, 40] width 80 height 12
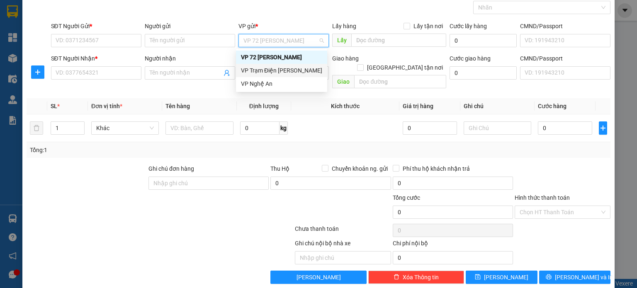
click at [303, 73] on div "VP Trạm Điện [PERSON_NAME]" at bounding box center [281, 70] width 81 height 9
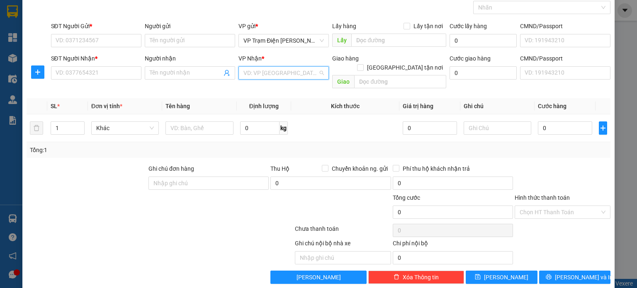
click at [307, 76] on input "search" at bounding box center [280, 73] width 75 height 12
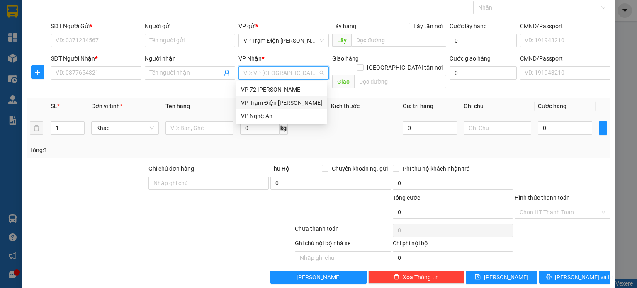
click at [303, 118] on div "VP Nghệ An" at bounding box center [281, 115] width 81 height 9
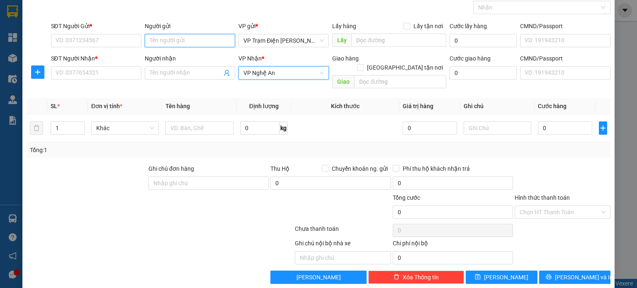
click at [214, 42] on input "Người gửi" at bounding box center [190, 40] width 90 height 13
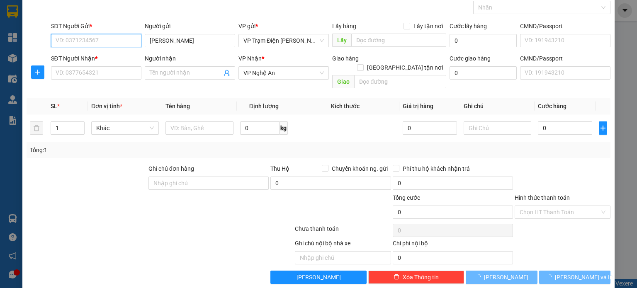
click at [127, 41] on input "SĐT Người Gửi *" at bounding box center [96, 40] width 90 height 13
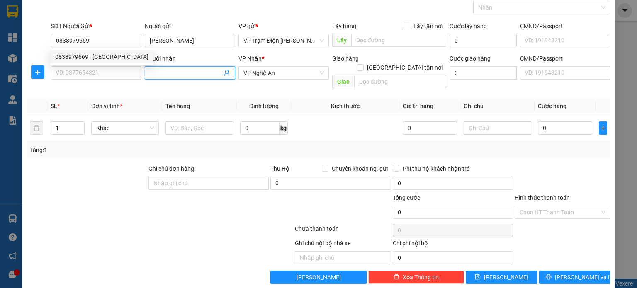
click at [171, 71] on input "Người nhận" at bounding box center [186, 72] width 72 height 9
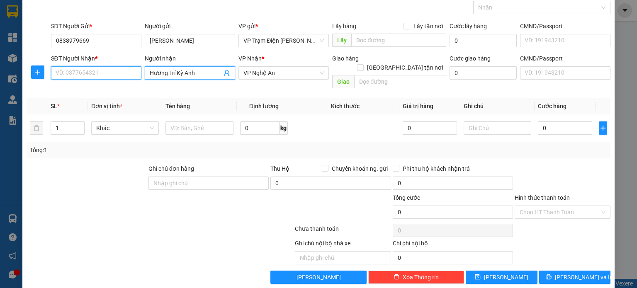
click at [107, 75] on input "SĐT Người Nhận *" at bounding box center [96, 72] width 90 height 13
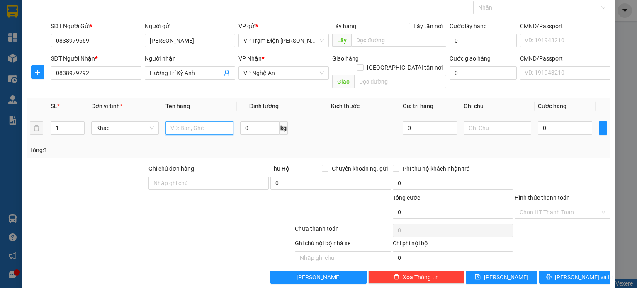
click at [219, 121] on input "text" at bounding box center [199, 127] width 68 height 13
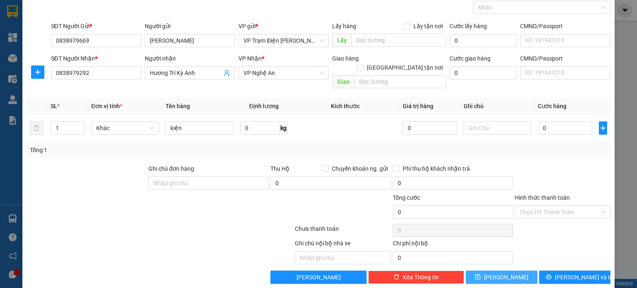
click at [493, 271] on button "[PERSON_NAME]" at bounding box center [501, 277] width 72 height 13
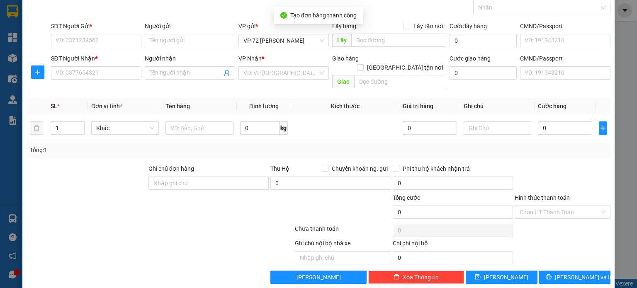
click at [313, 30] on div "VP gửi *" at bounding box center [283, 26] width 90 height 9
click at [311, 40] on span "VP 72 [PERSON_NAME]" at bounding box center [283, 40] width 80 height 12
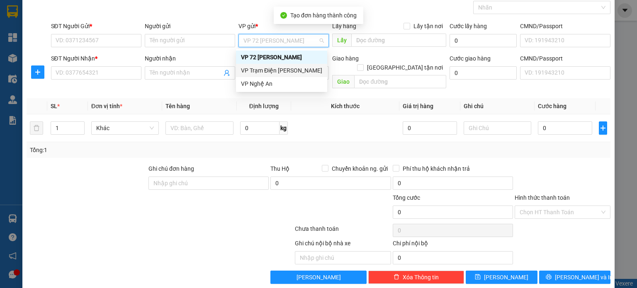
click at [296, 70] on div "VP Trạm Điện [PERSON_NAME]" at bounding box center [281, 70] width 81 height 9
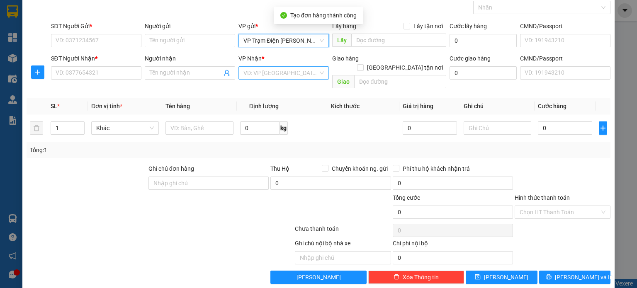
click at [284, 75] on input "search" at bounding box center [280, 73] width 75 height 12
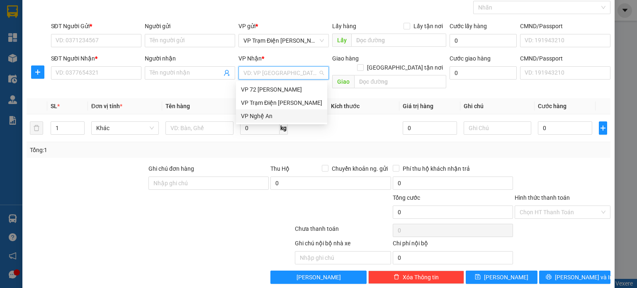
click at [280, 115] on div "VP Nghệ An" at bounding box center [281, 115] width 81 height 9
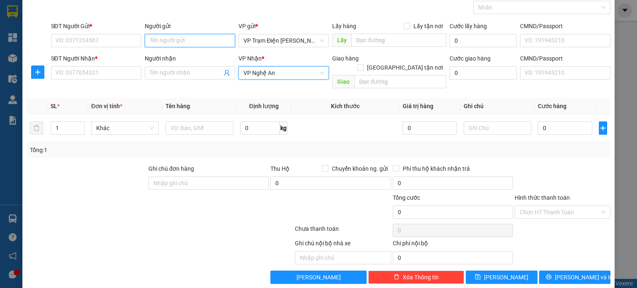
click at [186, 46] on input "Người gửi" at bounding box center [190, 40] width 90 height 13
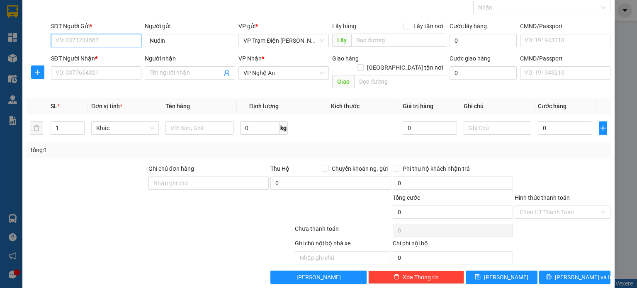
click at [114, 40] on input "SĐT Người Gửi *" at bounding box center [96, 40] width 90 height 13
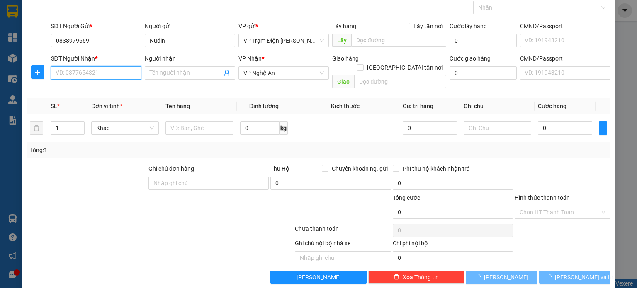
click at [109, 76] on input "SĐT Người Nhận *" at bounding box center [96, 72] width 90 height 13
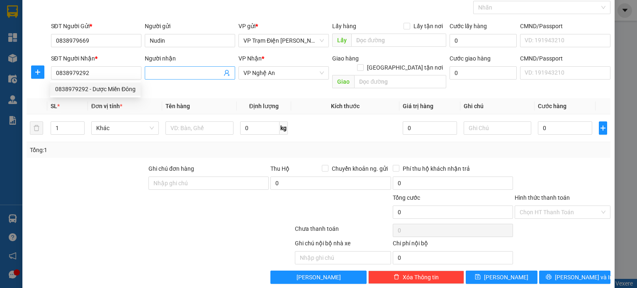
click at [194, 76] on input "Người nhận" at bounding box center [186, 72] width 72 height 9
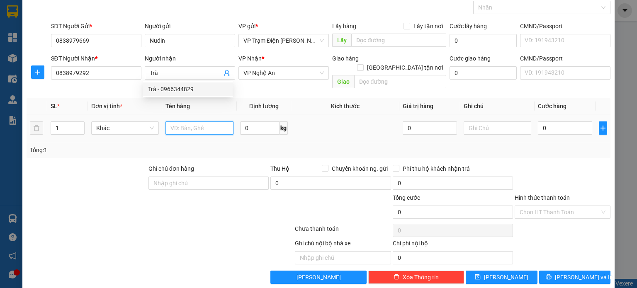
click at [199, 121] on input "text" at bounding box center [199, 127] width 68 height 13
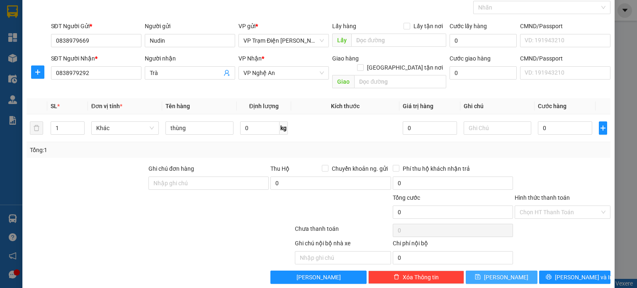
click at [511, 273] on button "[PERSON_NAME]" at bounding box center [501, 277] width 72 height 13
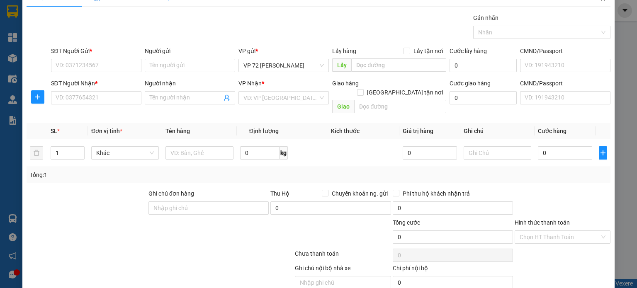
scroll to position [0, 0]
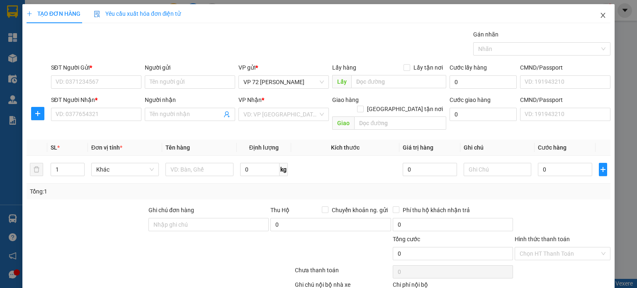
click at [599, 18] on icon "close" at bounding box center [602, 15] width 7 height 7
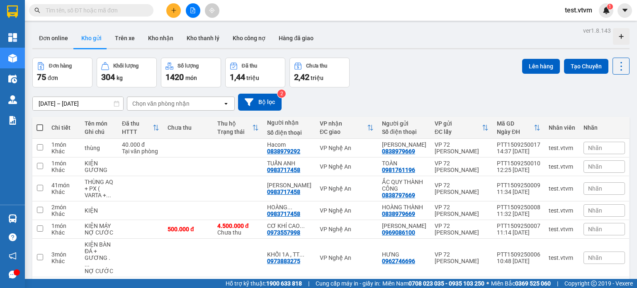
click at [228, 104] on icon "open" at bounding box center [226, 103] width 7 height 7
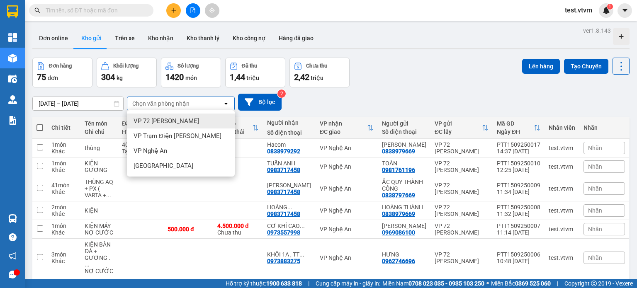
click at [223, 99] on div "open" at bounding box center [229, 103] width 12 height 13
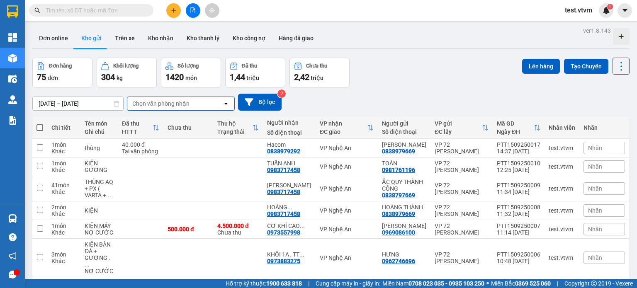
click at [223, 99] on div "open" at bounding box center [229, 103] width 12 height 13
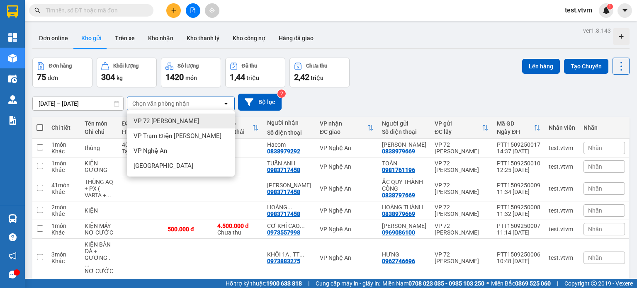
click at [226, 103] on icon at bounding box center [225, 104] width 3 height 2
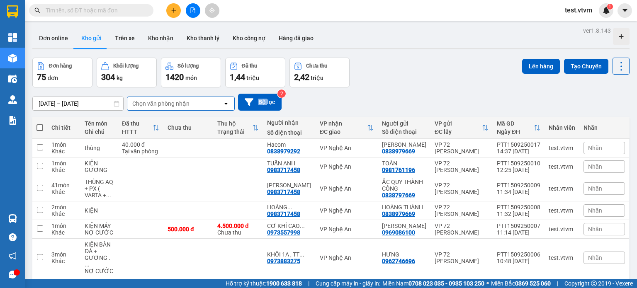
click at [226, 103] on icon at bounding box center [225, 104] width 3 height 2
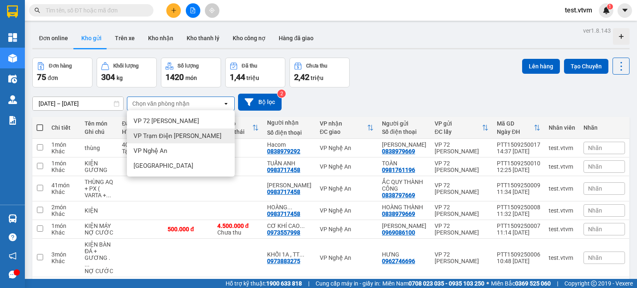
click at [212, 136] on div "VP Trạm Điện [PERSON_NAME]" at bounding box center [181, 135] width 108 height 15
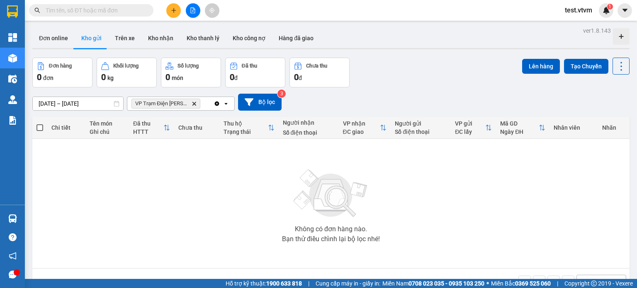
click at [192, 103] on icon "Delete" at bounding box center [193, 103] width 5 height 5
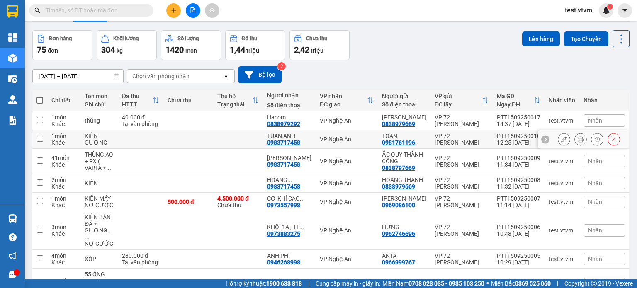
scroll to position [41, 0]
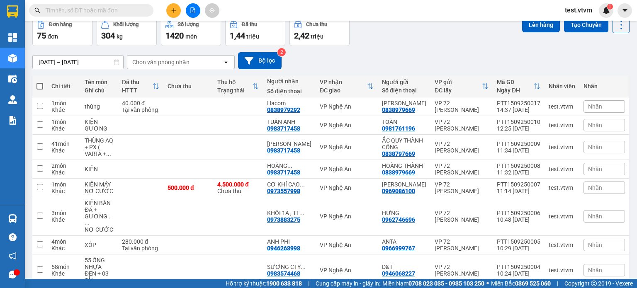
click at [225, 62] on icon at bounding box center [225, 62] width 3 height 2
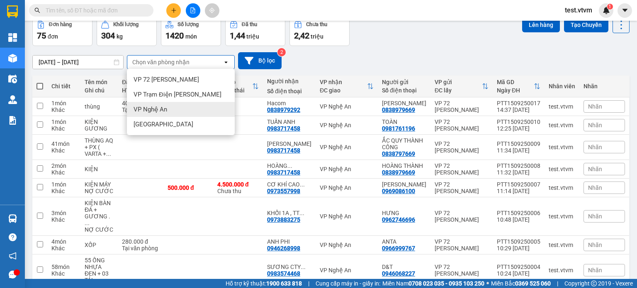
click at [183, 109] on div "VP Nghệ An" at bounding box center [181, 109] width 108 height 15
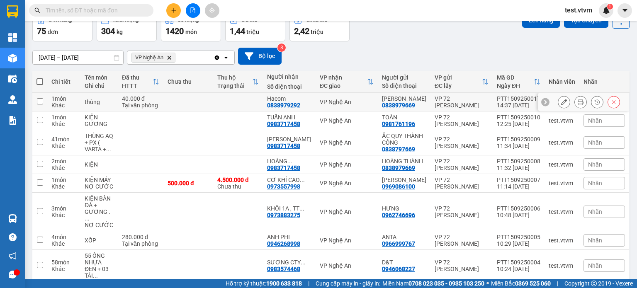
scroll to position [36, 0]
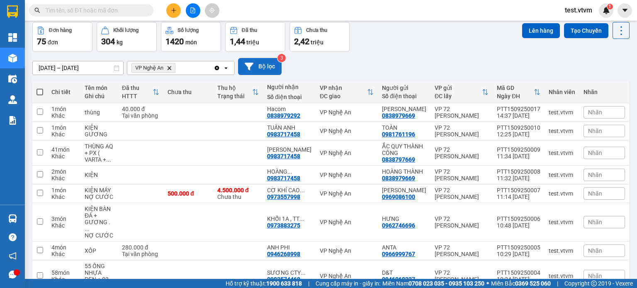
click at [259, 67] on button "Bộ lọc" at bounding box center [260, 66] width 44 height 17
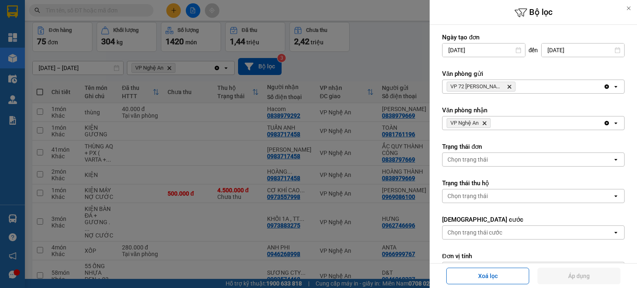
click at [507, 86] on icon "Delete" at bounding box center [508, 86] width 5 height 5
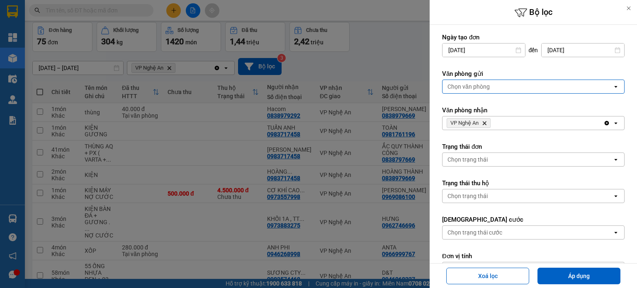
click at [612, 87] on icon "open" at bounding box center [615, 86] width 7 height 7
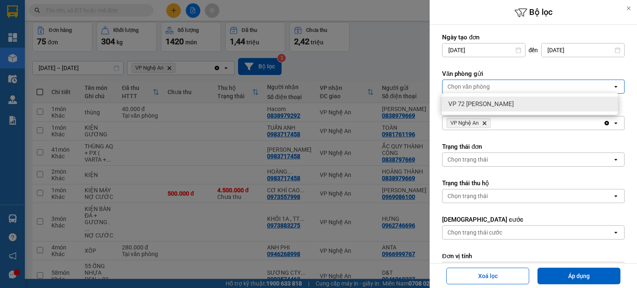
click at [520, 106] on div "VP 72 [PERSON_NAME]" at bounding box center [529, 104] width 176 height 15
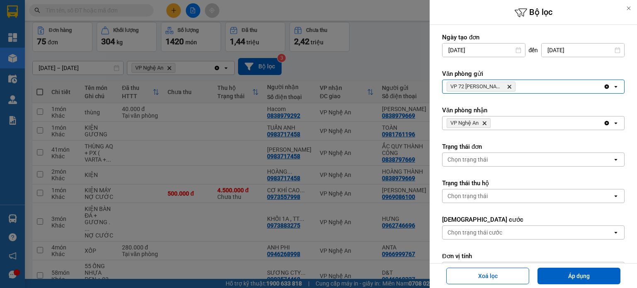
click at [612, 87] on icon "open" at bounding box center [615, 86] width 7 height 7
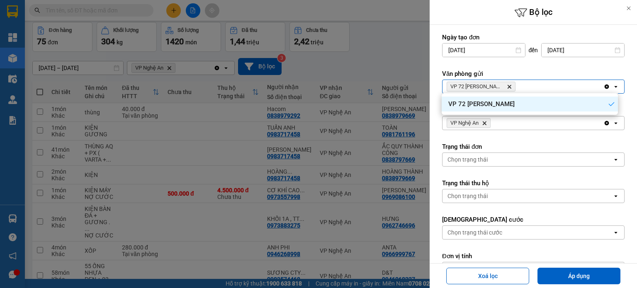
click at [604, 87] on icon "Clear all" at bounding box center [606, 87] width 5 height 5
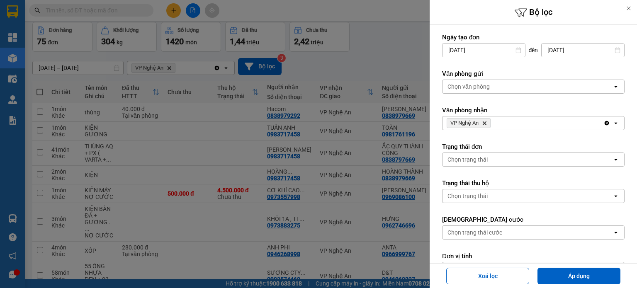
click at [612, 86] on icon "open" at bounding box center [615, 86] width 7 height 7
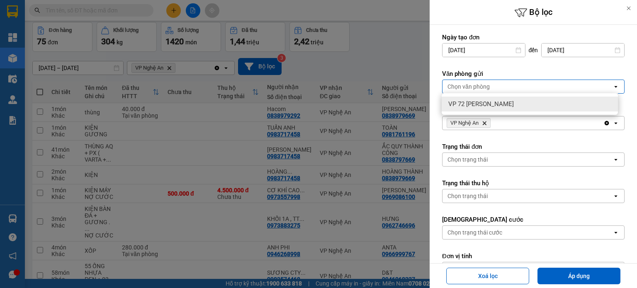
click at [612, 86] on icon "open" at bounding box center [615, 86] width 7 height 7
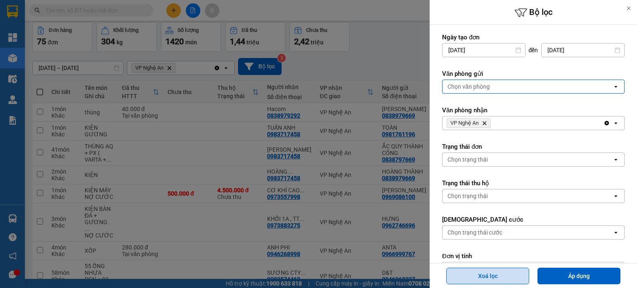
click at [495, 279] on button "Xoá lọc" at bounding box center [487, 276] width 83 height 17
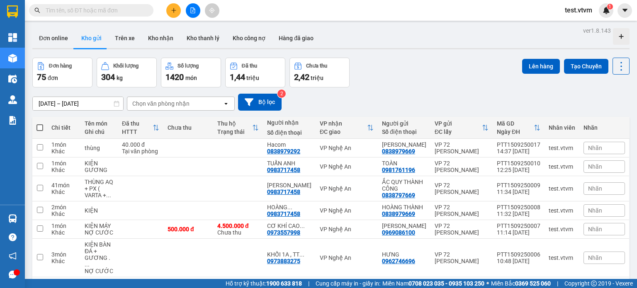
scroll to position [0, 0]
click at [259, 97] on button "Bộ lọc" at bounding box center [260, 102] width 44 height 17
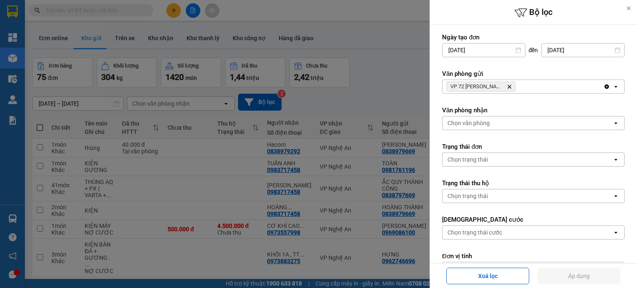
click at [509, 83] on span "VP 72 [PERSON_NAME]" at bounding box center [480, 87] width 69 height 10
click at [501, 273] on button "Xoá lọc" at bounding box center [487, 276] width 83 height 17
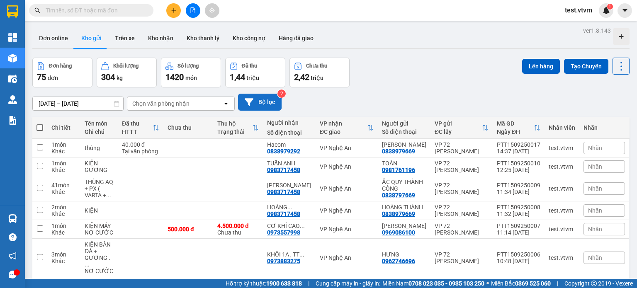
click at [264, 99] on button "Bộ lọc" at bounding box center [260, 102] width 44 height 17
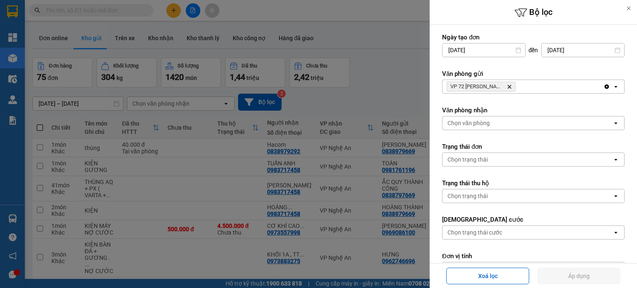
click at [507, 84] on icon "Delete" at bounding box center [508, 86] width 5 height 5
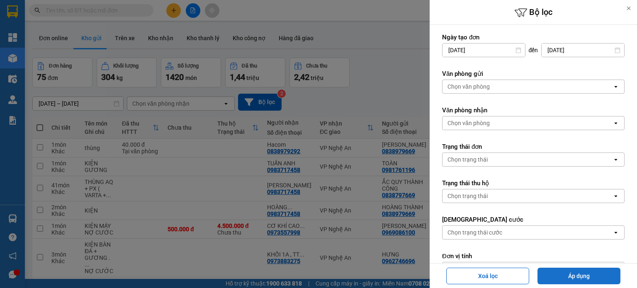
click at [578, 270] on button "Áp dụng" at bounding box center [578, 276] width 83 height 17
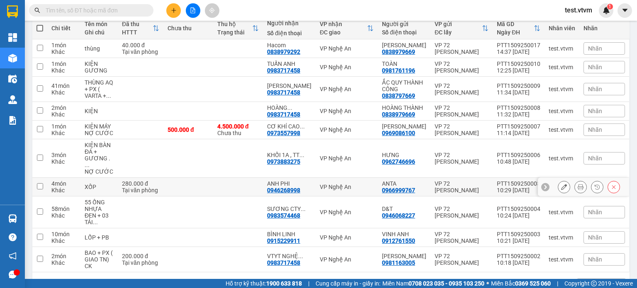
scroll to position [119, 0]
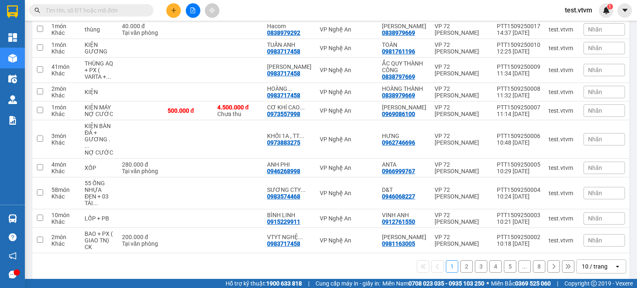
click at [601, 262] on div "10 / trang" at bounding box center [595, 266] width 37 height 13
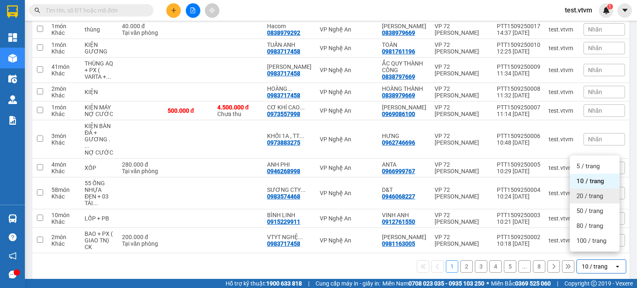
click at [564, 265] on div "1 2 3 4 5 ... 8 10 / trang open" at bounding box center [331, 266] width 590 height 14
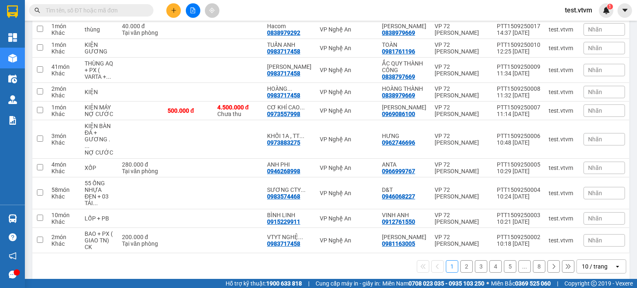
click at [565, 264] on icon at bounding box center [567, 266] width 5 height 5
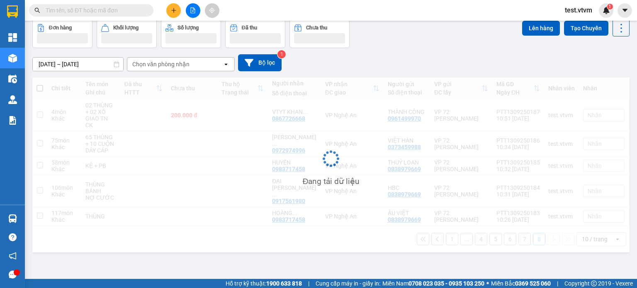
scroll to position [38, 0]
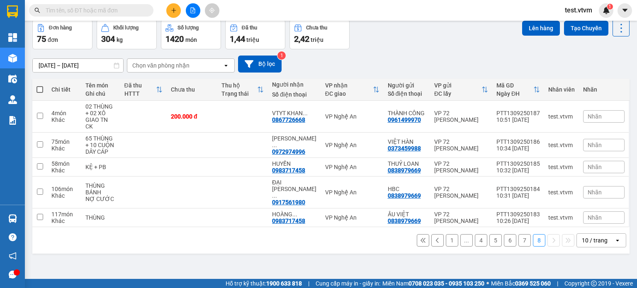
click at [417, 234] on button at bounding box center [423, 240] width 12 height 12
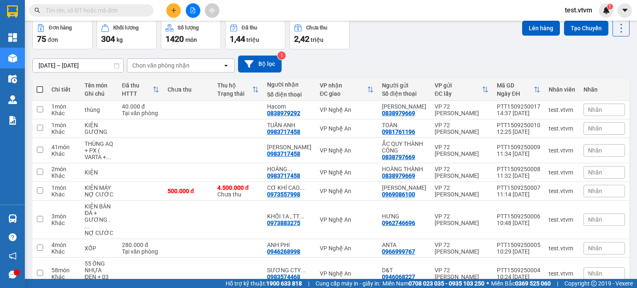
click at [170, 5] on button at bounding box center [173, 10] width 15 height 15
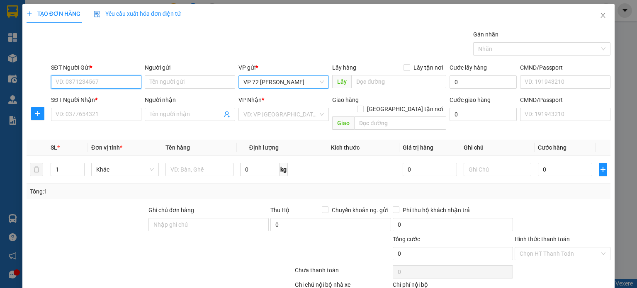
click at [319, 78] on span "VP 72 [PERSON_NAME]" at bounding box center [283, 82] width 80 height 12
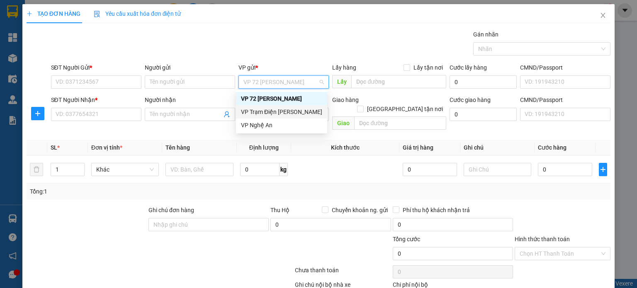
click at [308, 115] on div "VP Trạm Điện [PERSON_NAME]" at bounding box center [281, 111] width 81 height 9
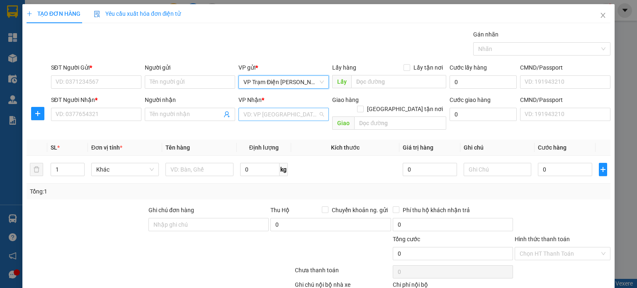
click at [296, 113] on input "search" at bounding box center [280, 114] width 75 height 12
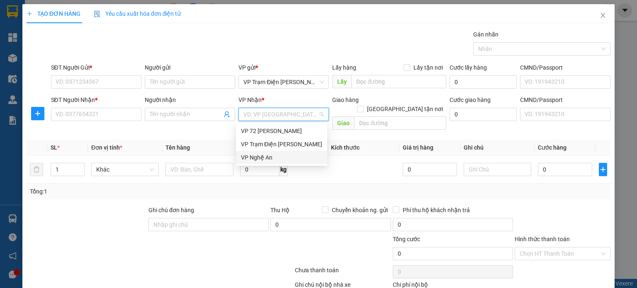
click at [266, 159] on div "VP Nghệ An" at bounding box center [281, 157] width 81 height 9
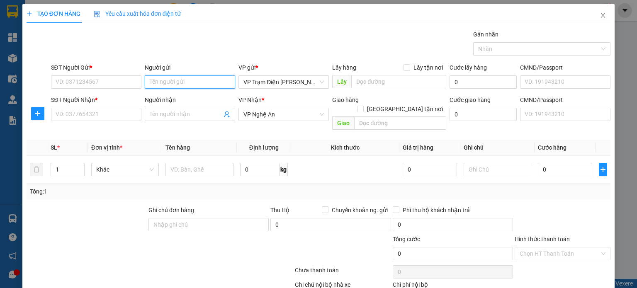
click at [194, 86] on input "Người gửi" at bounding box center [190, 81] width 90 height 13
click at [115, 82] on input "SĐT Người Gửi *" at bounding box center [96, 81] width 90 height 13
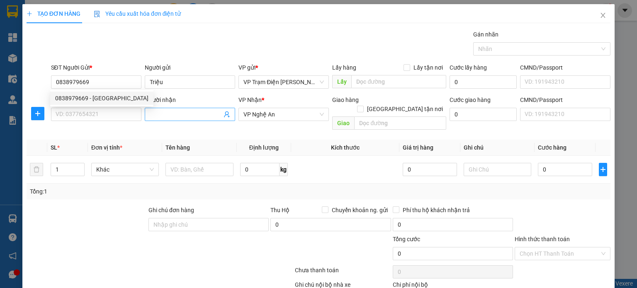
click at [196, 113] on input "Người nhận" at bounding box center [186, 114] width 72 height 9
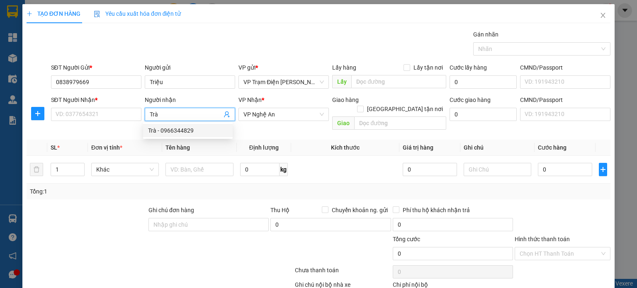
click at [174, 128] on div "Trà - 0966344829" at bounding box center [188, 130] width 80 height 9
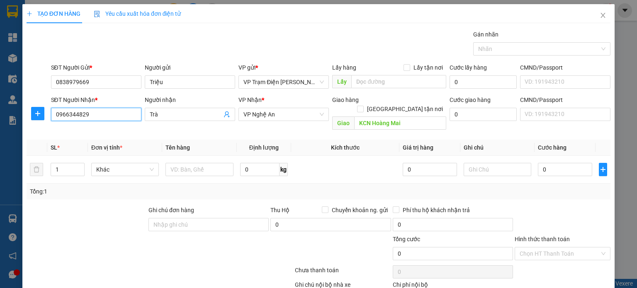
click at [109, 111] on input "0966344829" at bounding box center [96, 114] width 90 height 13
drag, startPoint x: 109, startPoint y: 111, endPoint x: 42, endPoint y: 103, distance: 67.7
click at [42, 103] on div "SĐT Người Nhận * 0966344829 0966344829 Người nhận Trà VP Nhận * VP Nghệ An Giao…" at bounding box center [318, 114] width 585 height 38
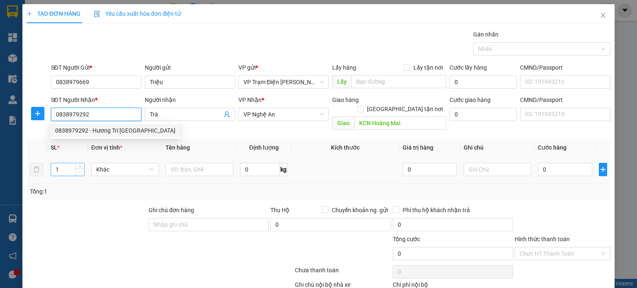
click at [81, 170] on span "down" at bounding box center [80, 172] width 5 height 5
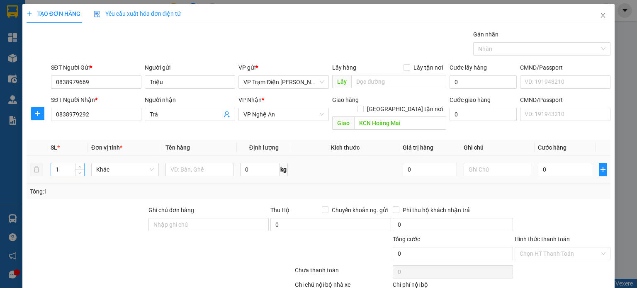
click at [68, 163] on input "1" at bounding box center [67, 169] width 33 height 12
click at [194, 163] on input "text" at bounding box center [199, 169] width 68 height 13
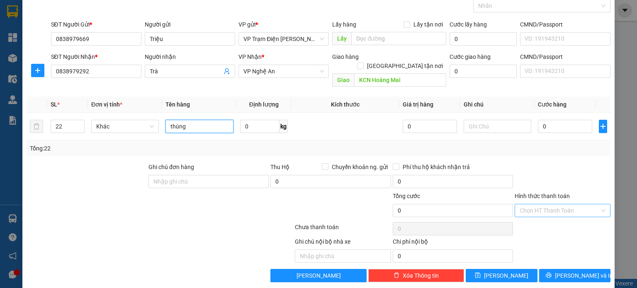
scroll to position [43, 0]
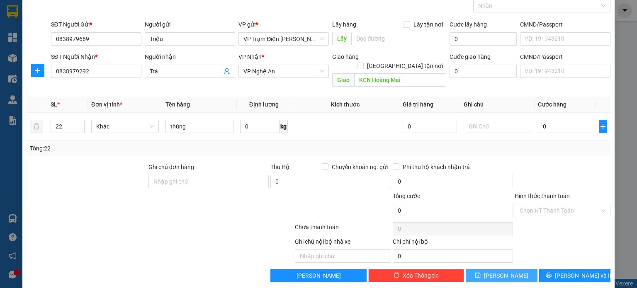
click at [500, 271] on span "[PERSON_NAME]" at bounding box center [506, 275] width 44 height 9
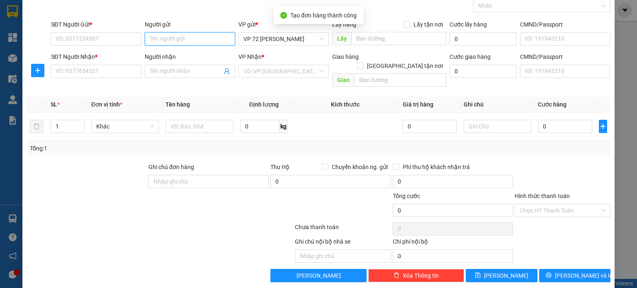
click at [192, 38] on input "Người gửi" at bounding box center [190, 38] width 90 height 13
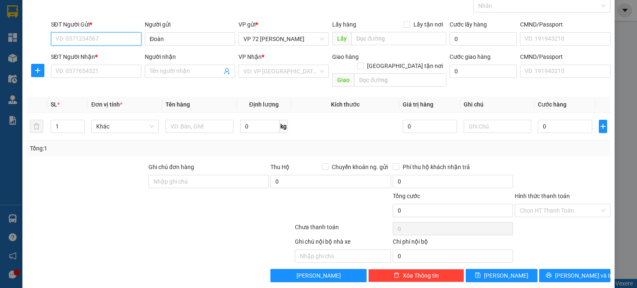
click at [120, 41] on input "SĐT Người Gửi *" at bounding box center [96, 38] width 90 height 13
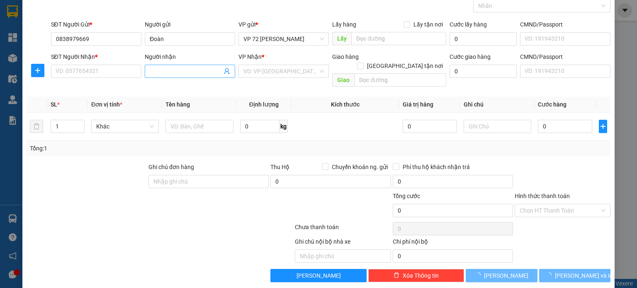
click at [195, 73] on input "Người nhận" at bounding box center [186, 71] width 72 height 9
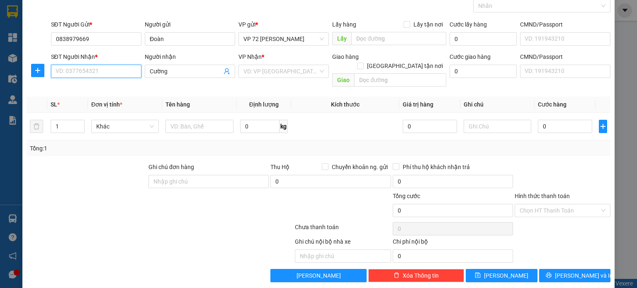
click at [131, 71] on input "SĐT Người Nhận *" at bounding box center [96, 71] width 90 height 13
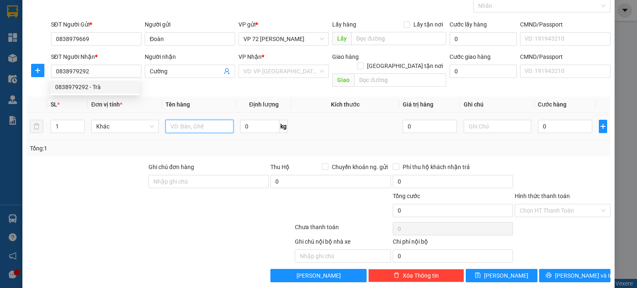
click at [227, 121] on input "text" at bounding box center [199, 126] width 68 height 13
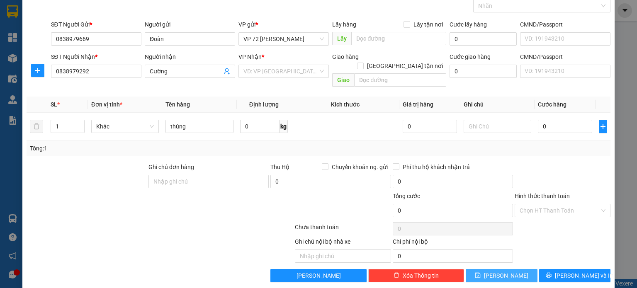
click at [500, 271] on span "[PERSON_NAME]" at bounding box center [506, 275] width 44 height 9
click at [269, 77] on input "search" at bounding box center [280, 71] width 75 height 12
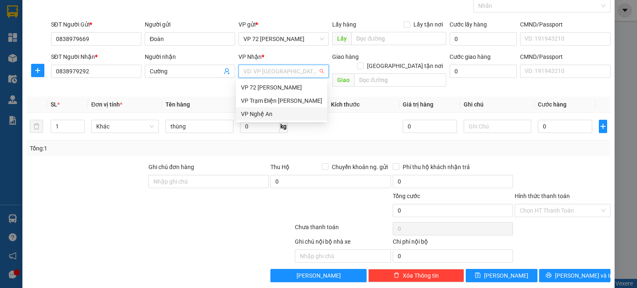
click at [277, 109] on div "VP Nghệ An" at bounding box center [281, 113] width 81 height 9
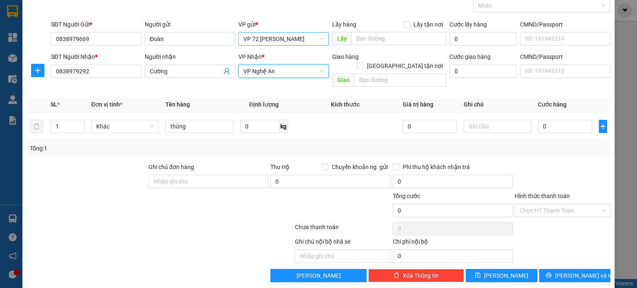
click at [310, 36] on span "VP 72 [PERSON_NAME]" at bounding box center [283, 39] width 80 height 12
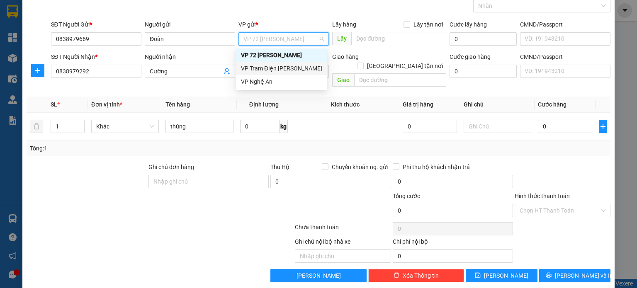
click at [299, 68] on div "VP Trạm Điện [PERSON_NAME]" at bounding box center [281, 68] width 81 height 9
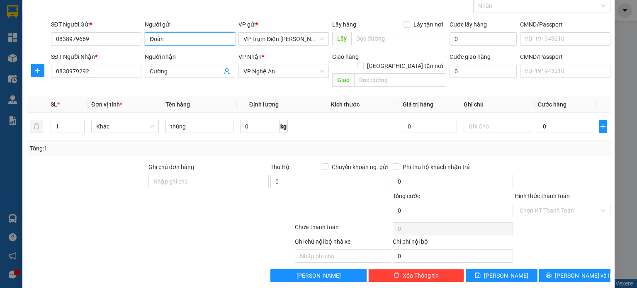
click at [189, 37] on input "Đoàn" at bounding box center [190, 38] width 90 height 13
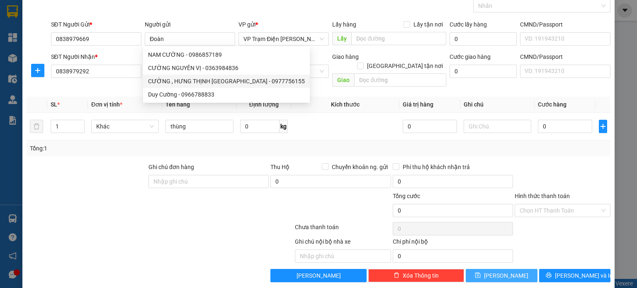
click at [493, 269] on button "[PERSON_NAME]" at bounding box center [501, 275] width 72 height 13
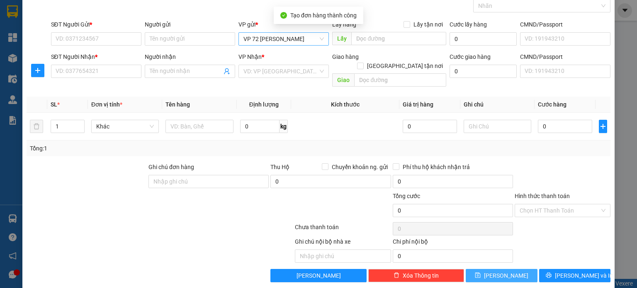
click at [315, 39] on span "VP 72 [PERSON_NAME]" at bounding box center [283, 39] width 80 height 12
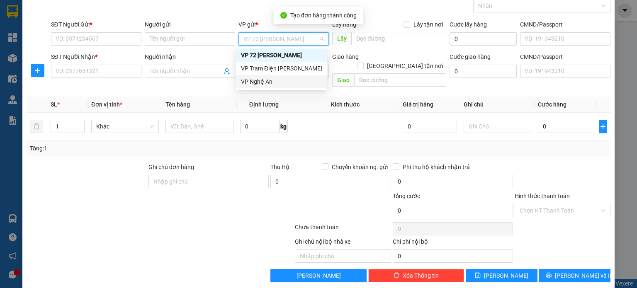
click at [306, 75] on div "VP Nghệ An" at bounding box center [281, 81] width 91 height 13
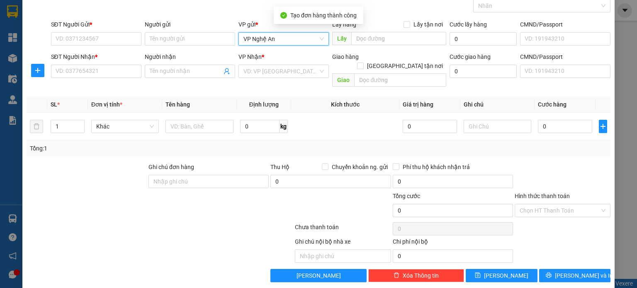
click at [305, 37] on span "VP Nghệ An" at bounding box center [283, 39] width 80 height 12
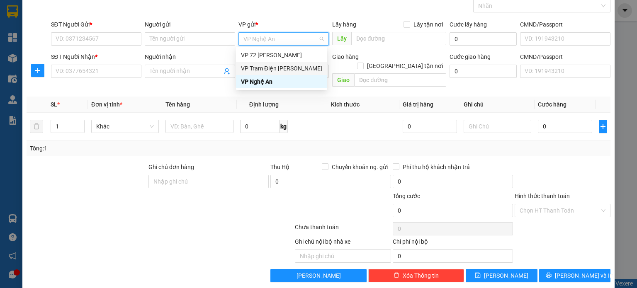
click at [307, 68] on div "VP Trạm Điện [PERSON_NAME]" at bounding box center [281, 68] width 81 height 9
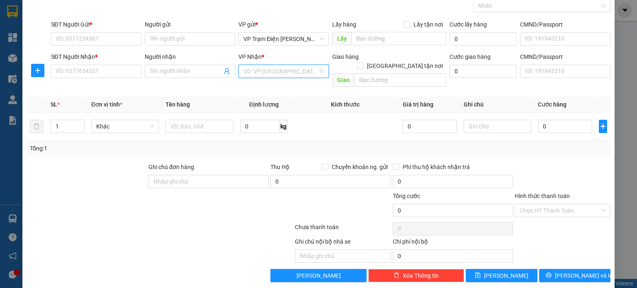
click at [304, 71] on input "search" at bounding box center [280, 71] width 75 height 12
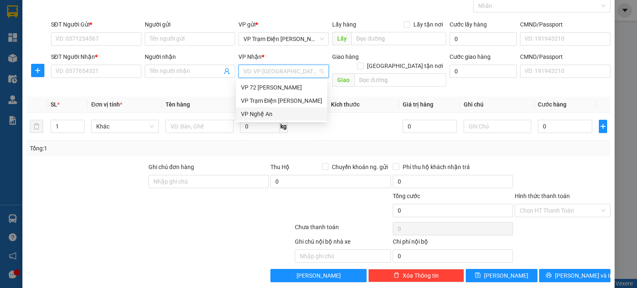
click at [292, 112] on div "VP Nghệ An" at bounding box center [281, 113] width 81 height 9
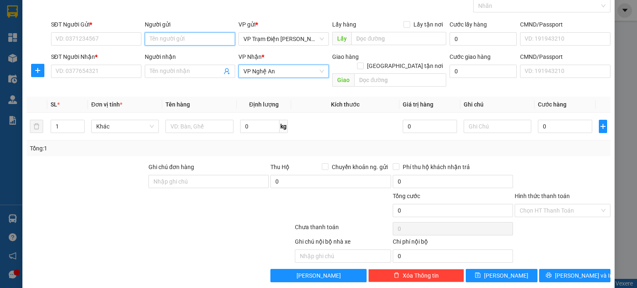
click at [191, 36] on input "Người gửi" at bounding box center [190, 38] width 90 height 13
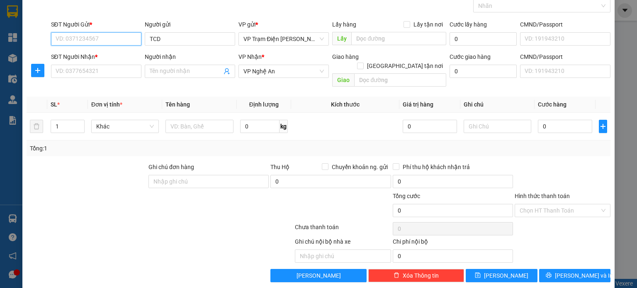
click at [119, 38] on input "SĐT Người Gửi *" at bounding box center [96, 38] width 90 height 13
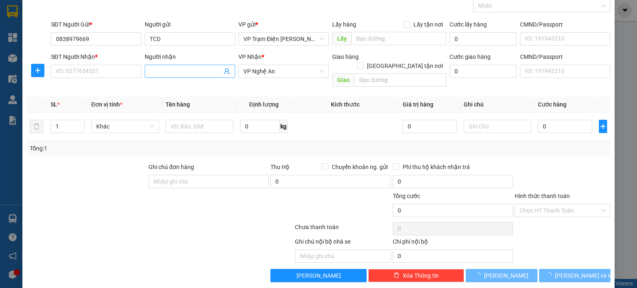
click at [193, 65] on span at bounding box center [190, 71] width 90 height 13
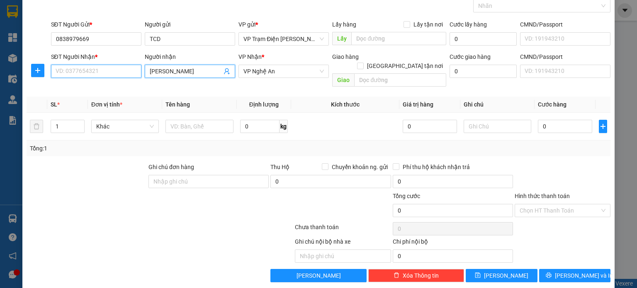
click at [122, 70] on input "SĐT Người Nhận *" at bounding box center [96, 71] width 90 height 13
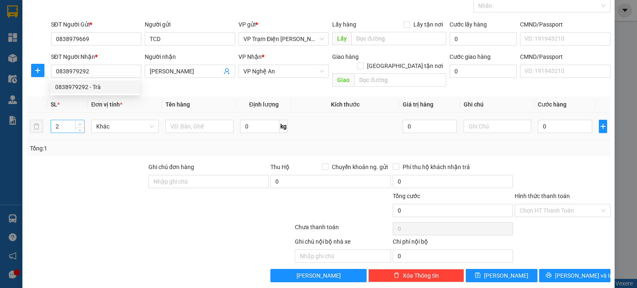
click at [81, 122] on span "up" at bounding box center [80, 124] width 5 height 5
click at [195, 121] on input "text" at bounding box center [199, 126] width 68 height 13
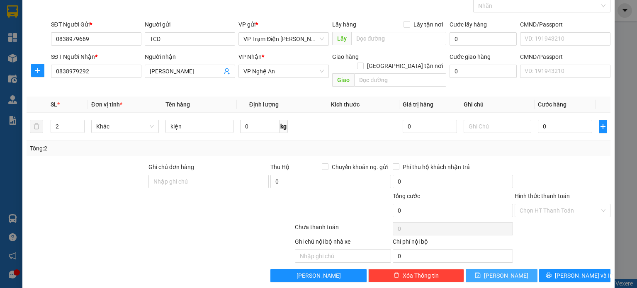
click at [496, 269] on button "[PERSON_NAME]" at bounding box center [501, 275] width 72 height 13
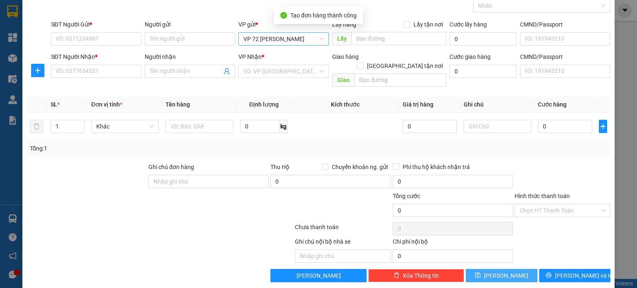
click at [297, 36] on span "VP 72 [PERSON_NAME]" at bounding box center [283, 39] width 80 height 12
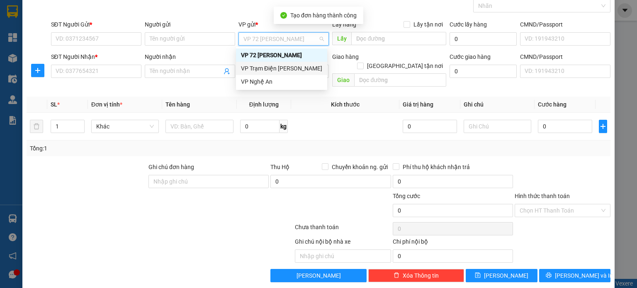
click at [297, 68] on div "VP Trạm Điện [PERSON_NAME]" at bounding box center [281, 68] width 81 height 9
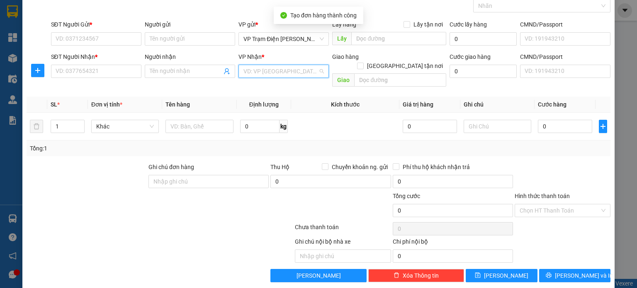
click at [297, 68] on input "search" at bounding box center [280, 71] width 75 height 12
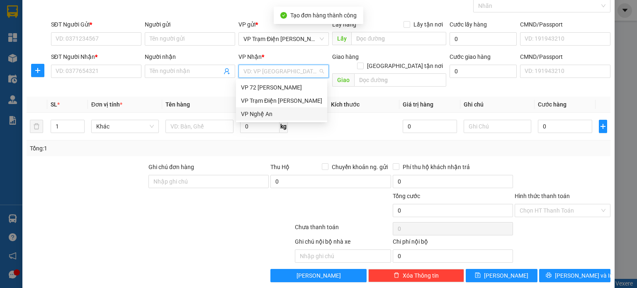
click at [296, 116] on div "VP Nghệ An" at bounding box center [281, 113] width 81 height 9
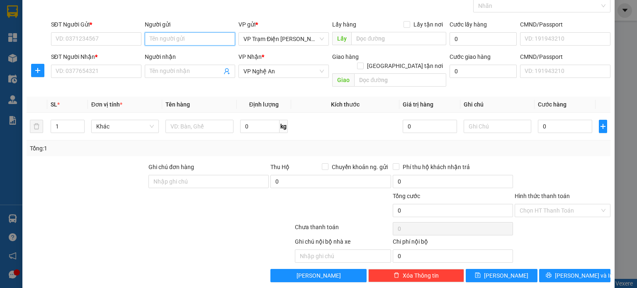
click at [218, 41] on input "Người gửi" at bounding box center [190, 38] width 90 height 13
click at [128, 39] on input "SĐT Người Gửi *" at bounding box center [96, 38] width 90 height 13
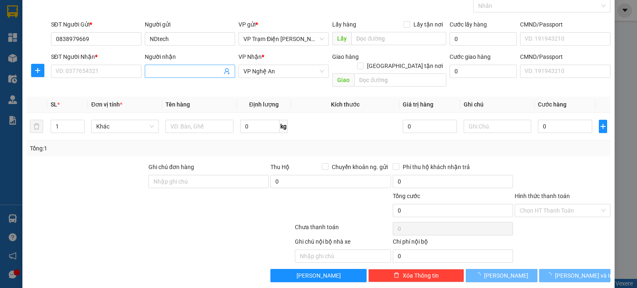
click at [196, 74] on input "Người nhận" at bounding box center [186, 71] width 72 height 9
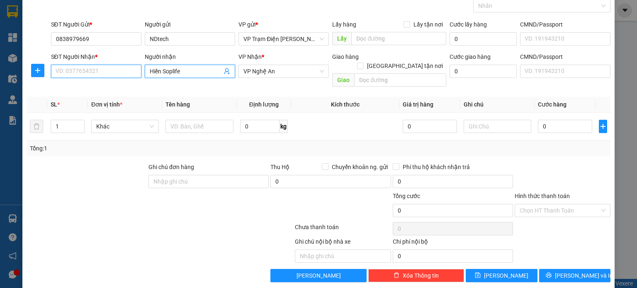
click at [107, 70] on input "SĐT Người Nhận *" at bounding box center [96, 71] width 90 height 13
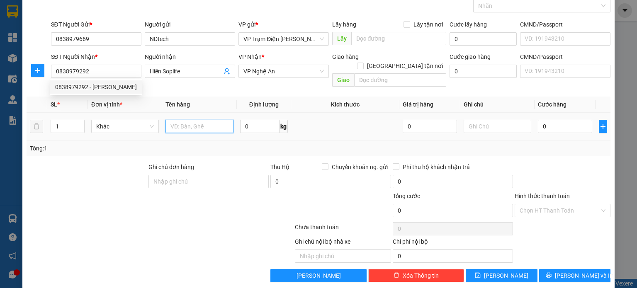
click at [182, 120] on input "text" at bounding box center [199, 126] width 68 height 13
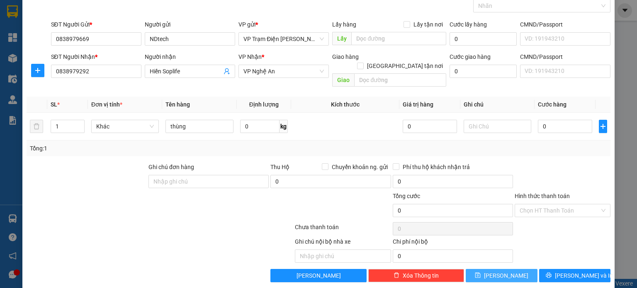
click at [494, 269] on button "[PERSON_NAME]" at bounding box center [501, 275] width 72 height 13
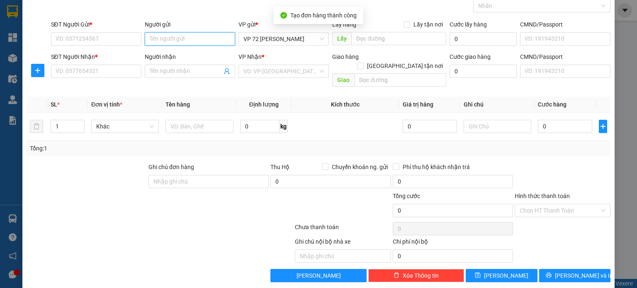
click at [172, 39] on input "Người gửi" at bounding box center [190, 38] width 90 height 13
click at [262, 39] on span "VP 72 [PERSON_NAME]" at bounding box center [283, 39] width 80 height 12
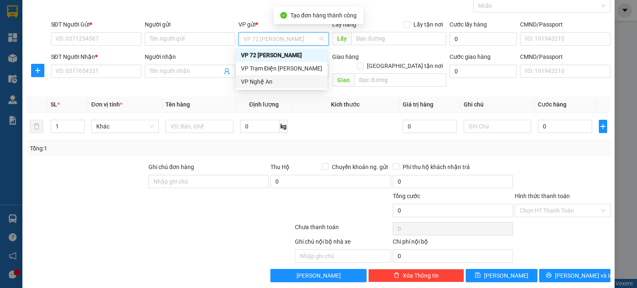
click at [286, 76] on div "VP Nghệ An" at bounding box center [281, 81] width 91 height 13
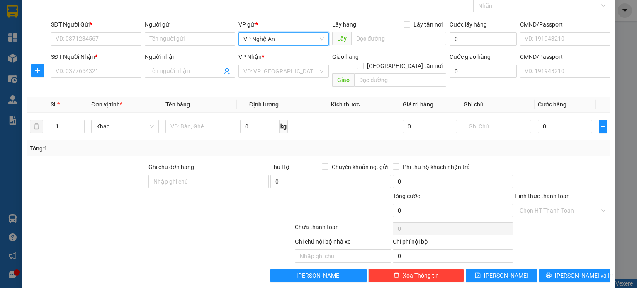
click at [286, 39] on span "VP Nghệ An" at bounding box center [283, 39] width 80 height 12
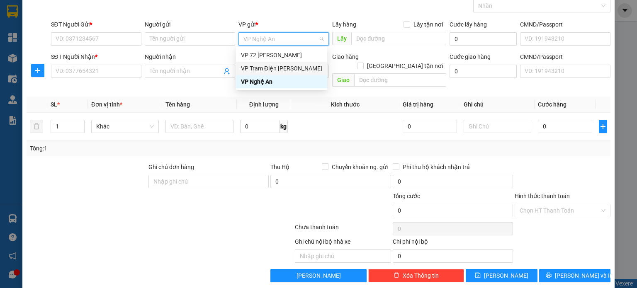
click at [310, 67] on div "VP Trạm Điện [PERSON_NAME]" at bounding box center [281, 68] width 81 height 9
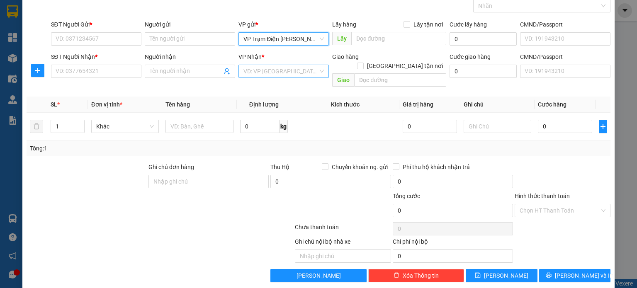
click at [304, 71] on input "search" at bounding box center [280, 71] width 75 height 12
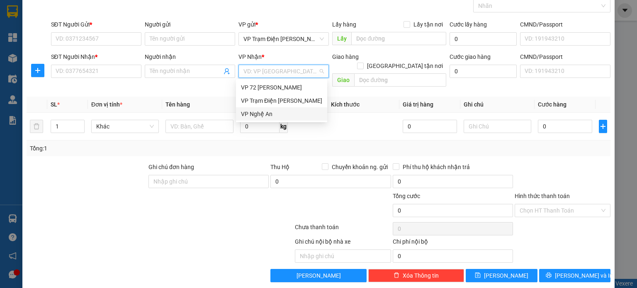
click at [294, 112] on div "VP Nghệ An" at bounding box center [281, 113] width 81 height 9
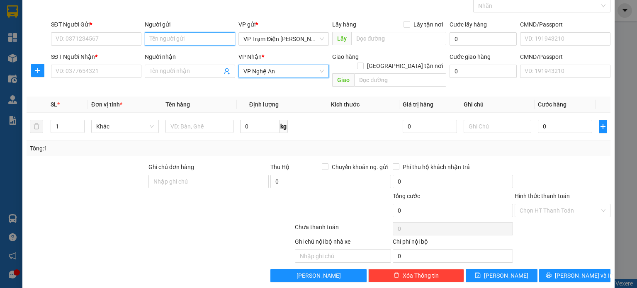
click at [174, 36] on input "Người gửi" at bounding box center [190, 38] width 90 height 13
drag, startPoint x: 179, startPoint y: 38, endPoint x: 159, endPoint y: 38, distance: 20.3
click at [161, 38] on input "Huệ 0982" at bounding box center [190, 38] width 90 height 13
drag, startPoint x: 159, startPoint y: 38, endPoint x: 174, endPoint y: 38, distance: 15.7
click at [174, 38] on input "Huệ 0982" at bounding box center [190, 38] width 90 height 13
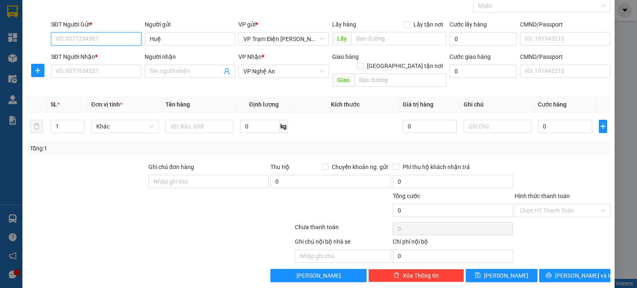
click at [114, 41] on input "SĐT Người Gửi *" at bounding box center [96, 38] width 90 height 13
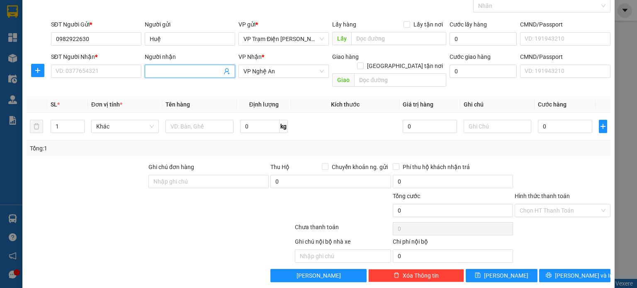
click at [203, 73] on input "Người nhận" at bounding box center [186, 71] width 72 height 9
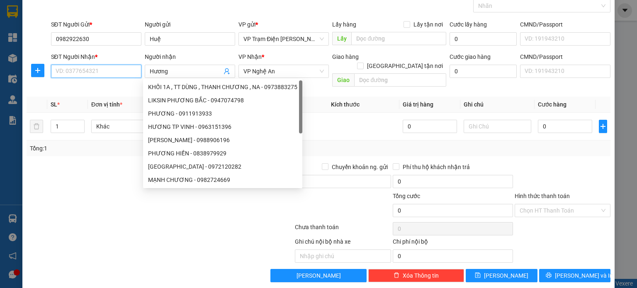
click at [111, 73] on input "SĐT Người Nhận *" at bounding box center [96, 71] width 90 height 13
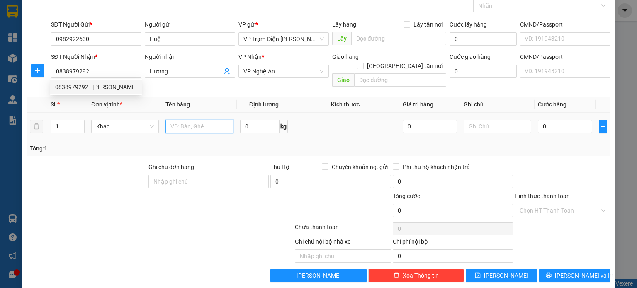
click at [205, 120] on input "text" at bounding box center [199, 126] width 68 height 13
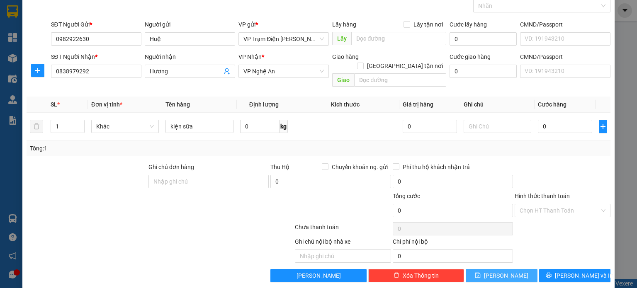
click at [496, 271] on span "[PERSON_NAME]" at bounding box center [506, 275] width 44 height 9
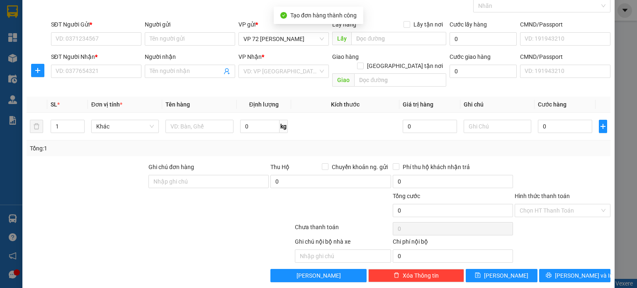
click at [292, 31] on div "VP gửi *" at bounding box center [283, 26] width 90 height 12
click at [294, 41] on span "VP 72 [PERSON_NAME]" at bounding box center [283, 39] width 80 height 12
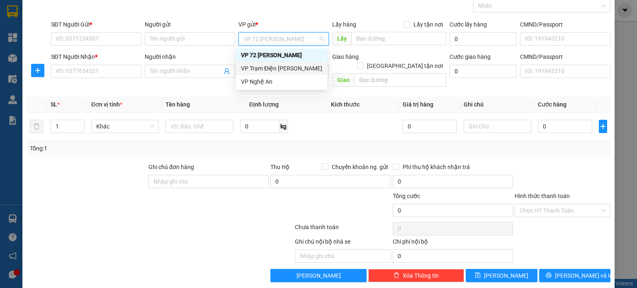
click at [300, 71] on div "VP Trạm Điện [PERSON_NAME]" at bounding box center [281, 68] width 81 height 9
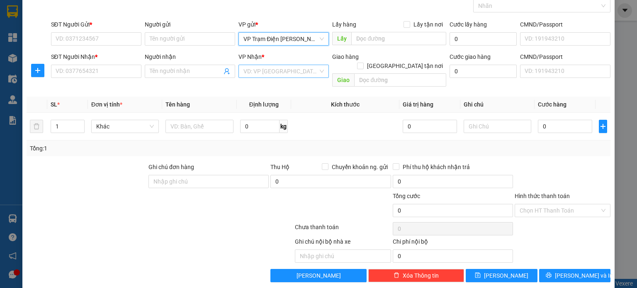
click at [300, 70] on input "search" at bounding box center [280, 71] width 75 height 12
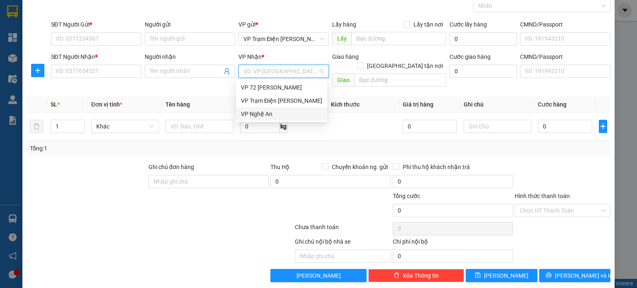
click at [288, 114] on div "VP Nghệ An" at bounding box center [281, 113] width 81 height 9
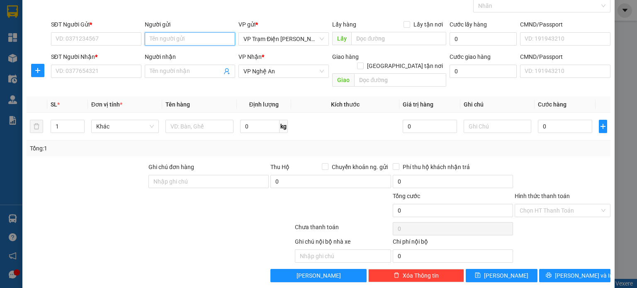
click at [202, 44] on input "Người gửi" at bounding box center [190, 38] width 90 height 13
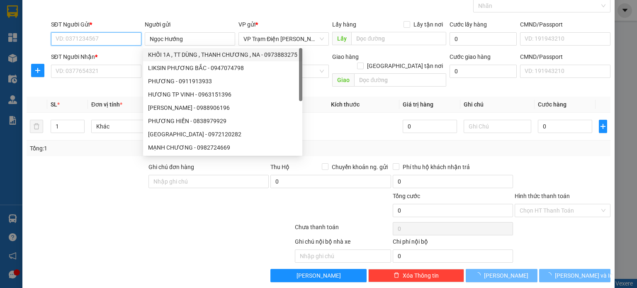
click at [129, 33] on input "SĐT Người Gửi *" at bounding box center [96, 38] width 90 height 13
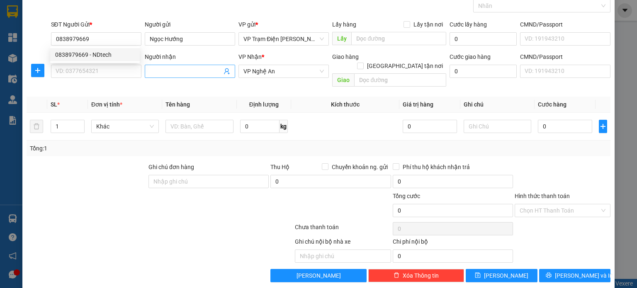
click at [186, 68] on input "Người nhận" at bounding box center [186, 71] width 72 height 9
click at [87, 75] on input "SĐT Người Nhận *" at bounding box center [96, 71] width 90 height 13
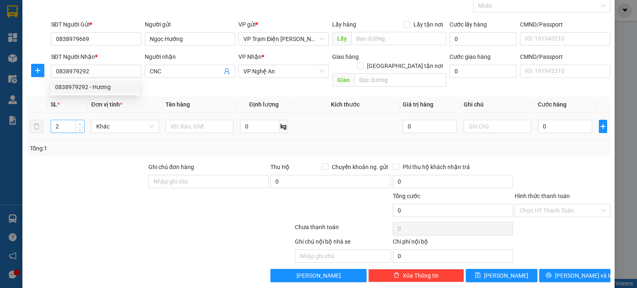
click at [80, 123] on icon "up" at bounding box center [79, 124] width 3 height 3
click at [205, 120] on input "text" at bounding box center [199, 126] width 68 height 13
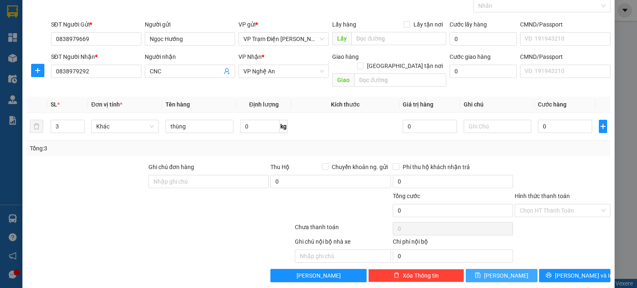
click at [497, 271] on span "[PERSON_NAME]" at bounding box center [506, 275] width 44 height 9
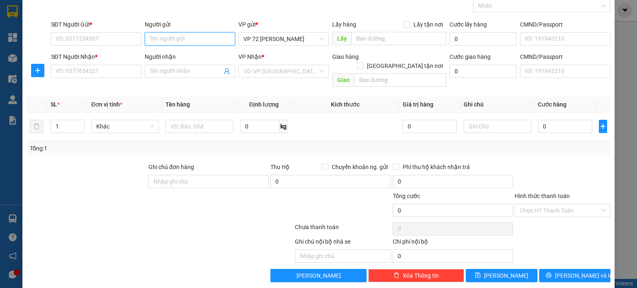
click at [203, 40] on input "Người gửi" at bounding box center [190, 38] width 90 height 13
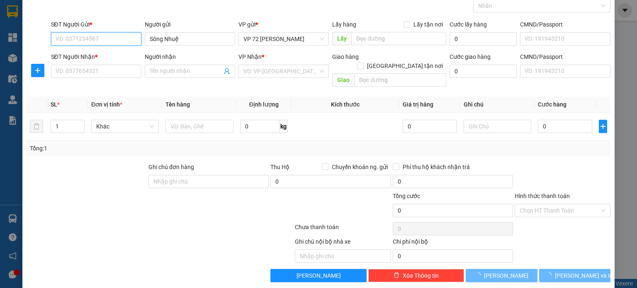
click at [119, 39] on input "SĐT Người Gửi *" at bounding box center [96, 38] width 90 height 13
click at [187, 68] on input "Người nhận" at bounding box center [186, 71] width 72 height 9
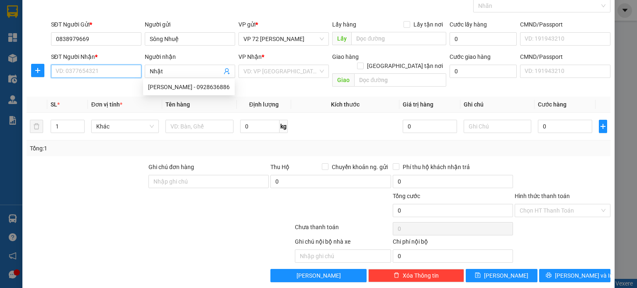
click at [119, 74] on input "SĐT Người Nhận *" at bounding box center [96, 71] width 90 height 13
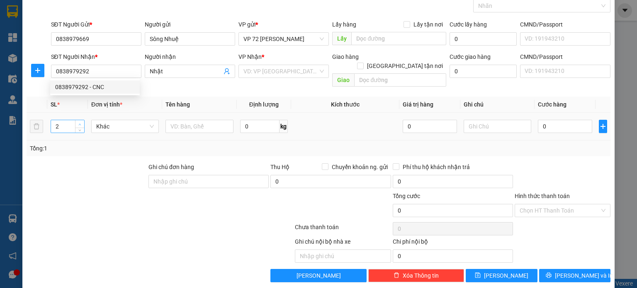
click at [81, 122] on span "up" at bounding box center [80, 124] width 5 height 5
click at [206, 120] on input "text" at bounding box center [199, 126] width 68 height 13
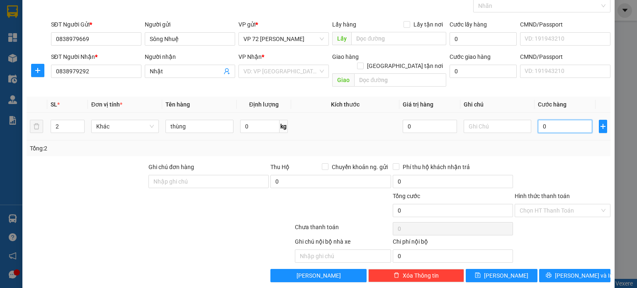
click at [564, 120] on input "0" at bounding box center [565, 126] width 54 height 13
click at [579, 204] on input "Hình thức thanh toán" at bounding box center [559, 210] width 80 height 12
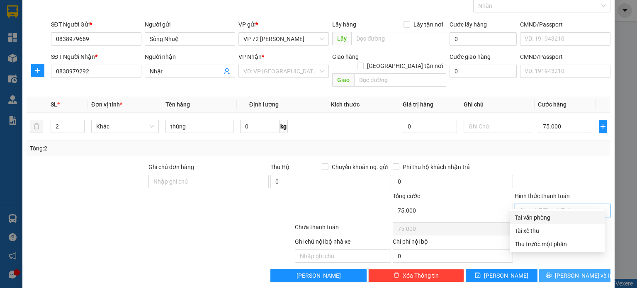
click at [556, 213] on div "Tại văn phòng" at bounding box center [556, 217] width 85 height 9
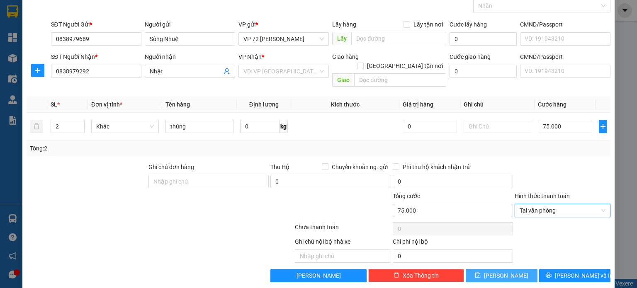
click at [509, 269] on button "[PERSON_NAME]" at bounding box center [501, 275] width 72 height 13
click at [297, 38] on span "VP 72 [PERSON_NAME]" at bounding box center [283, 39] width 80 height 12
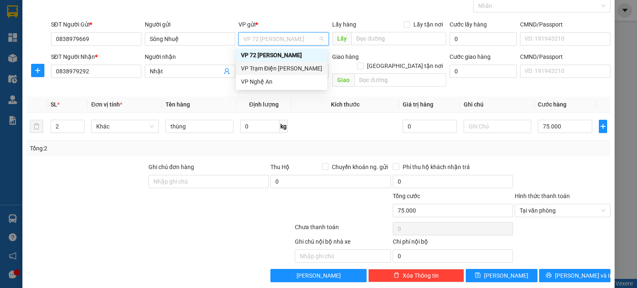
click at [312, 69] on div "VP Trạm Điện [PERSON_NAME]" at bounding box center [281, 68] width 81 height 9
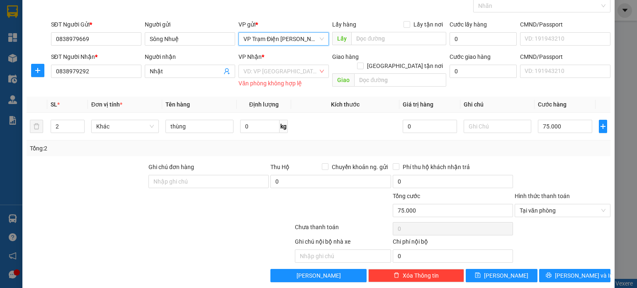
click at [312, 69] on input "search" at bounding box center [280, 71] width 75 height 12
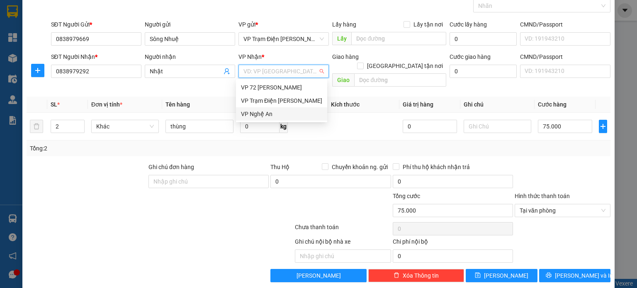
click at [300, 111] on div "VP Nghệ An" at bounding box center [281, 113] width 81 height 9
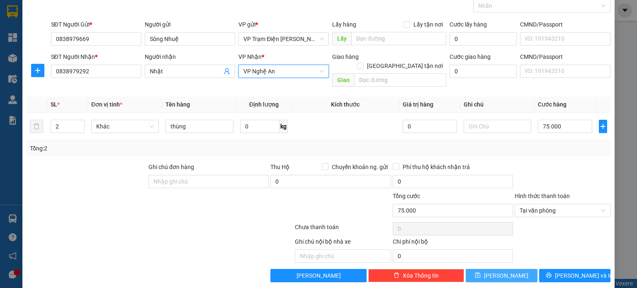
click at [493, 269] on button "[PERSON_NAME]" at bounding box center [501, 275] width 72 height 13
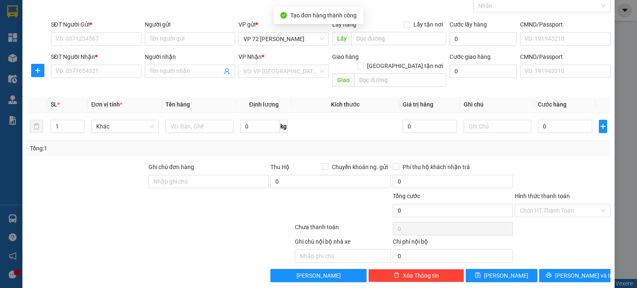
click at [330, 36] on div "Lấy hàng Lấy tận nơi Lấy" at bounding box center [388, 34] width 117 height 29
click at [314, 42] on span "VP 72 [PERSON_NAME]" at bounding box center [283, 39] width 80 height 12
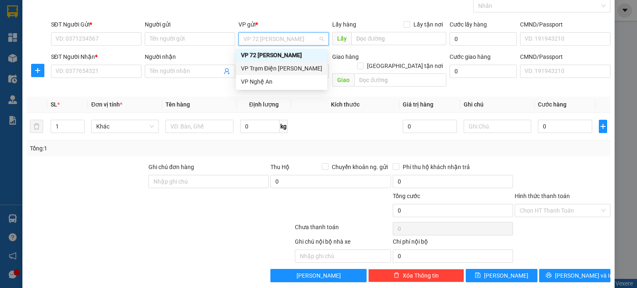
click at [296, 69] on div "VP Trạm Điện [PERSON_NAME]" at bounding box center [281, 68] width 81 height 9
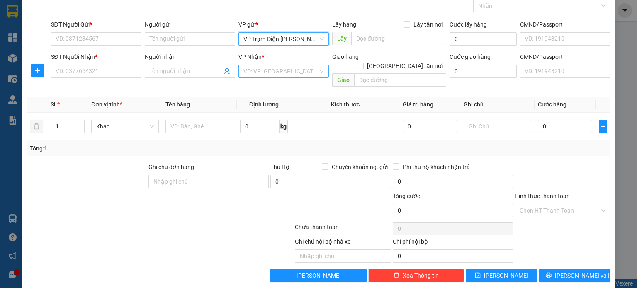
click at [294, 69] on input "search" at bounding box center [280, 71] width 75 height 12
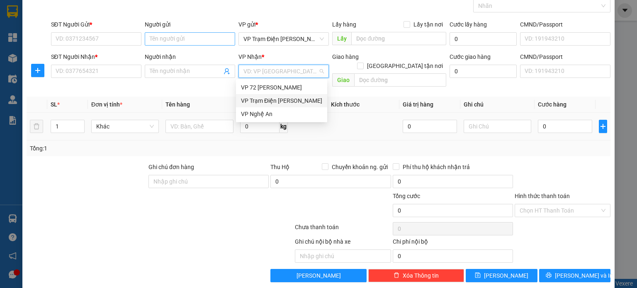
click at [266, 117] on div "VP Nghệ An" at bounding box center [281, 113] width 81 height 9
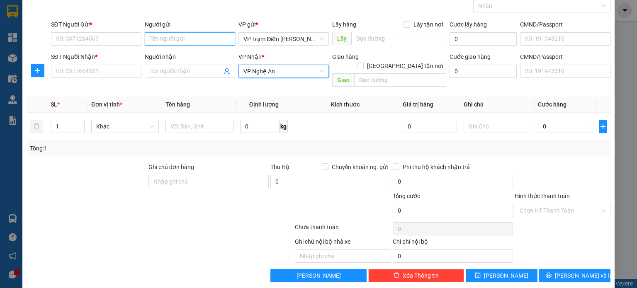
click at [202, 36] on input "Người gửi" at bounding box center [190, 38] width 90 height 13
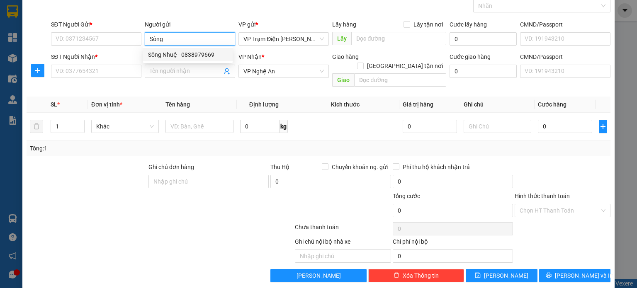
click at [194, 52] on div "Sông Nhuệ - 0838979669" at bounding box center [188, 54] width 80 height 9
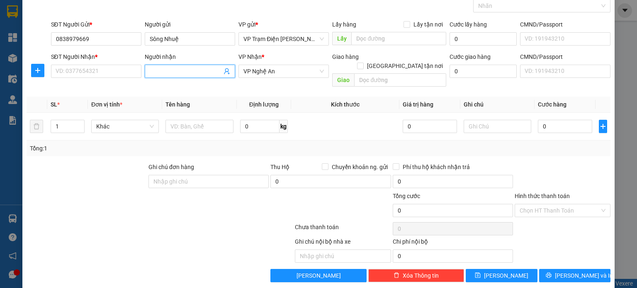
click at [192, 71] on input "Người nhận" at bounding box center [186, 71] width 72 height 9
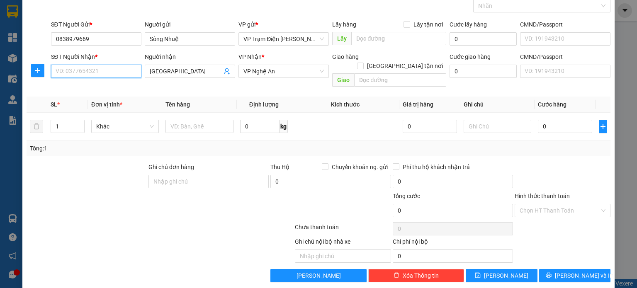
click at [107, 68] on input "SĐT Người Nhận *" at bounding box center [96, 71] width 90 height 13
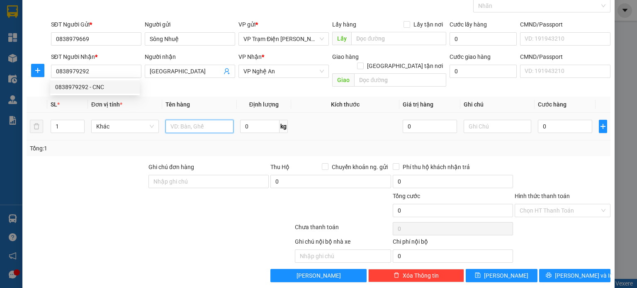
click at [214, 120] on input "text" at bounding box center [199, 126] width 68 height 13
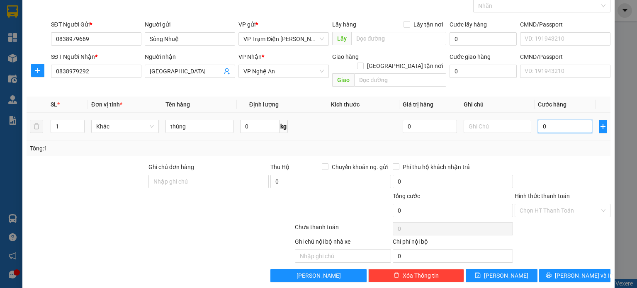
click at [564, 120] on input "0" at bounding box center [565, 126] width 54 height 13
click at [579, 204] on input "Hình thức thanh toán" at bounding box center [559, 210] width 80 height 12
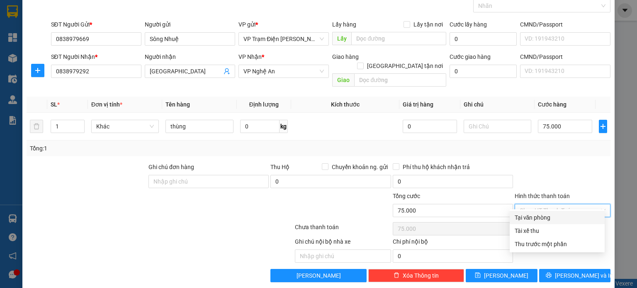
click at [560, 217] on div "Tại văn phòng" at bounding box center [556, 217] width 85 height 9
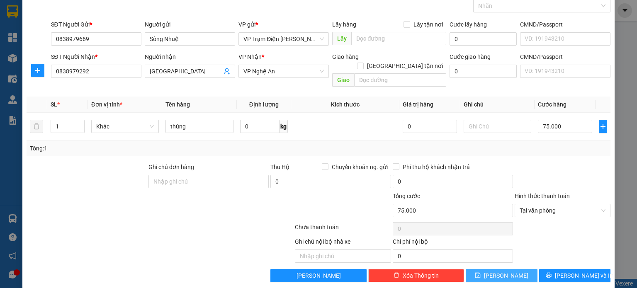
click at [514, 269] on button "[PERSON_NAME]" at bounding box center [501, 275] width 72 height 13
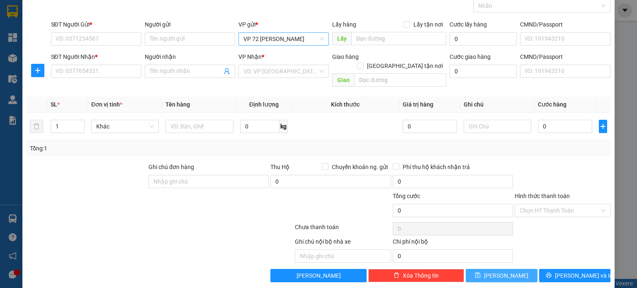
click at [319, 37] on span "VP 72 [PERSON_NAME]" at bounding box center [283, 39] width 80 height 12
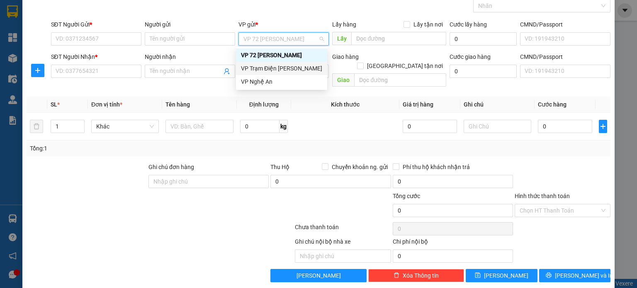
click at [306, 66] on div "VP Trạm Điện [PERSON_NAME]" at bounding box center [281, 68] width 81 height 9
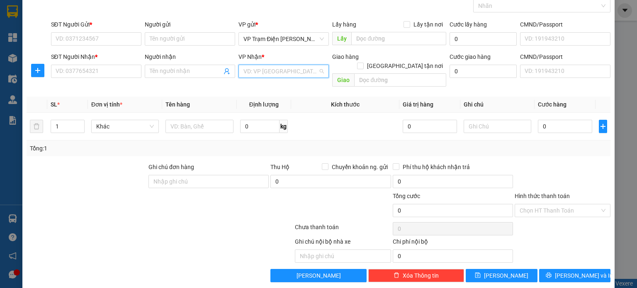
click at [306, 66] on input "search" at bounding box center [280, 71] width 75 height 12
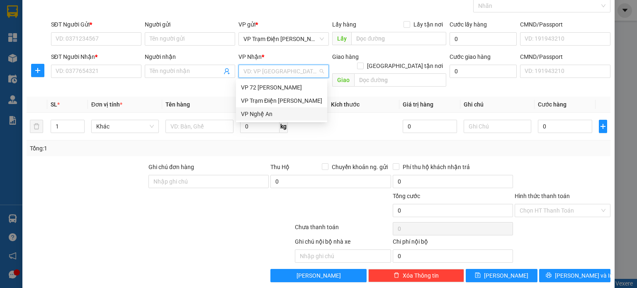
click at [276, 115] on div "VP Nghệ An" at bounding box center [281, 113] width 81 height 9
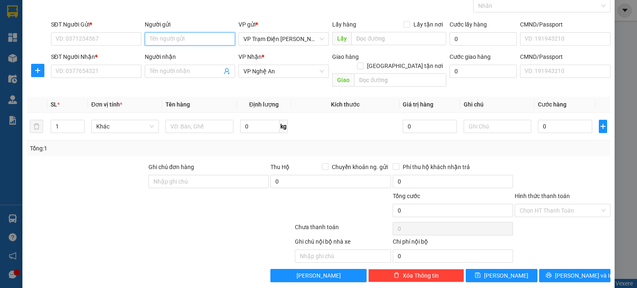
click at [176, 42] on input "Người gửi" at bounding box center [190, 38] width 90 height 13
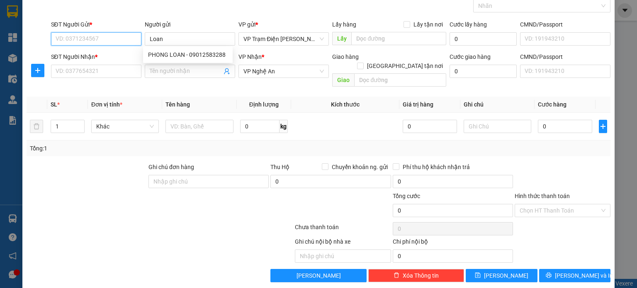
click at [119, 41] on input "SĐT Người Gửi *" at bounding box center [96, 38] width 90 height 13
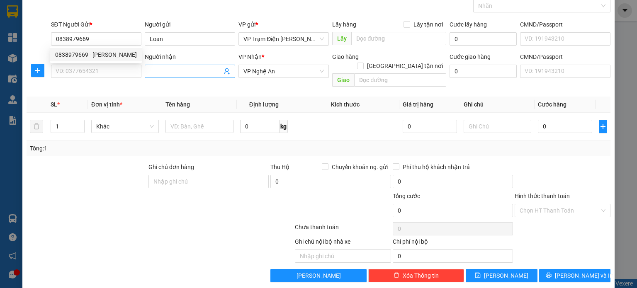
click at [200, 68] on input "Người nhận" at bounding box center [186, 71] width 72 height 9
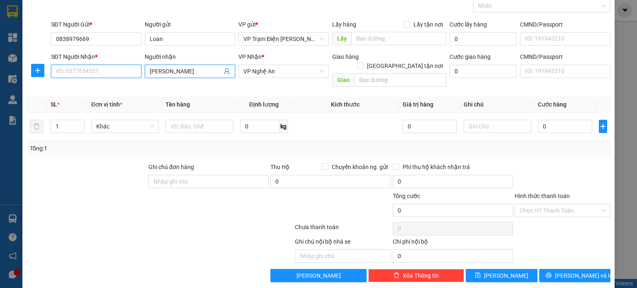
click at [89, 71] on input "SĐT Người Nhận *" at bounding box center [96, 71] width 90 height 13
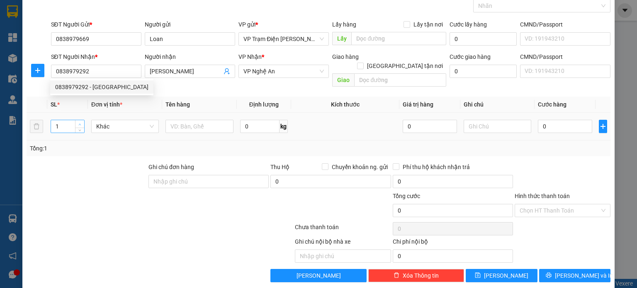
click at [78, 120] on span "Increase Value" at bounding box center [79, 123] width 9 height 7
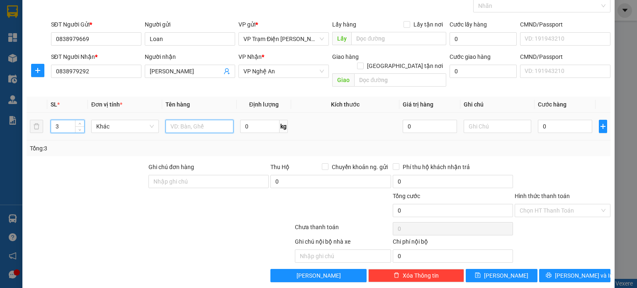
click at [201, 120] on input "text" at bounding box center [199, 126] width 68 height 13
click at [562, 120] on input "0" at bounding box center [565, 126] width 54 height 13
click at [553, 144] on div "Tổng: 3" at bounding box center [318, 148] width 577 height 9
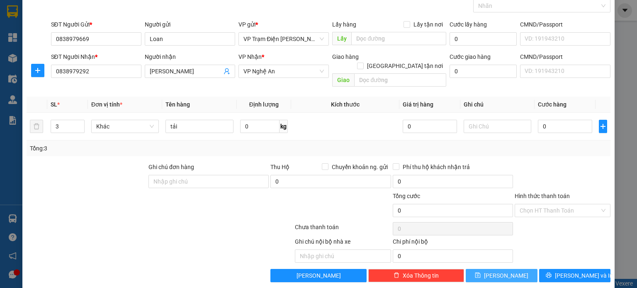
click at [499, 271] on span "[PERSON_NAME]" at bounding box center [506, 275] width 44 height 9
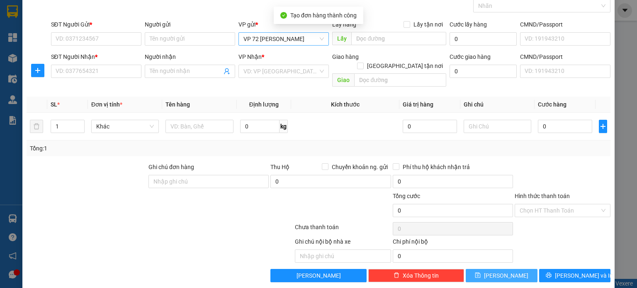
click at [293, 33] on span "VP 72 [PERSON_NAME]" at bounding box center [283, 39] width 80 height 12
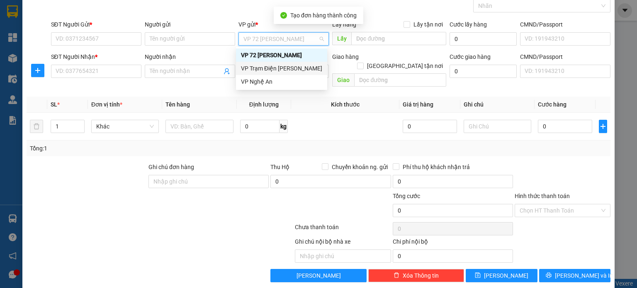
click at [292, 65] on div "VP Trạm Điện [PERSON_NAME]" at bounding box center [281, 68] width 81 height 9
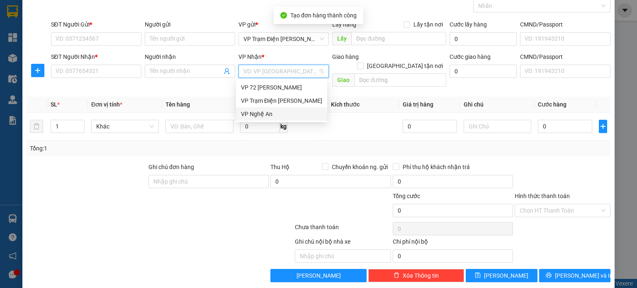
click at [291, 69] on input "search" at bounding box center [280, 71] width 75 height 12
drag, startPoint x: 279, startPoint y: 111, endPoint x: 259, endPoint y: 96, distance: 25.8
click at [279, 111] on div "VP Nghệ An" at bounding box center [281, 113] width 81 height 9
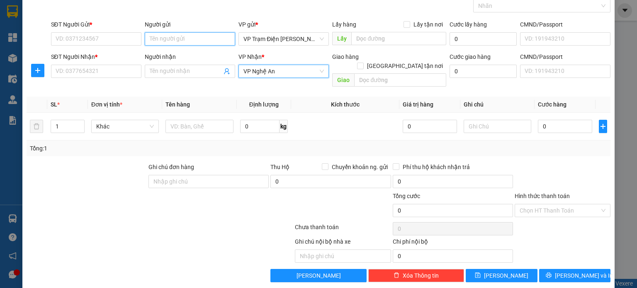
click at [193, 39] on input "Người gửi" at bounding box center [190, 38] width 90 height 13
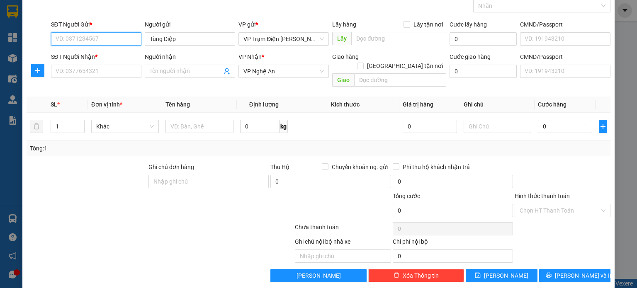
click at [91, 39] on input "SĐT Người Gửi *" at bounding box center [96, 38] width 90 height 13
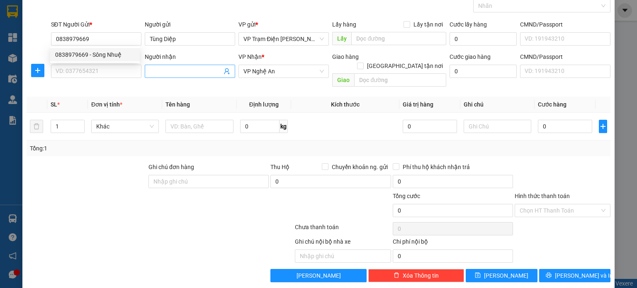
click at [186, 69] on input "Người nhận" at bounding box center [186, 71] width 72 height 9
click at [115, 71] on input "SĐT Người Nhận *" at bounding box center [96, 71] width 90 height 13
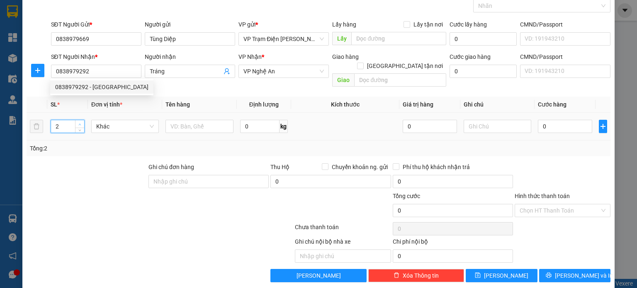
click at [78, 122] on span "up" at bounding box center [80, 124] width 5 height 5
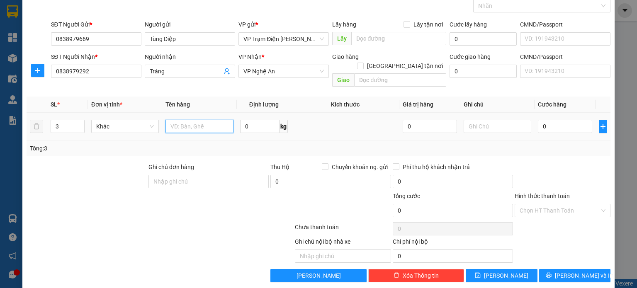
click at [206, 120] on input "text" at bounding box center [199, 126] width 68 height 13
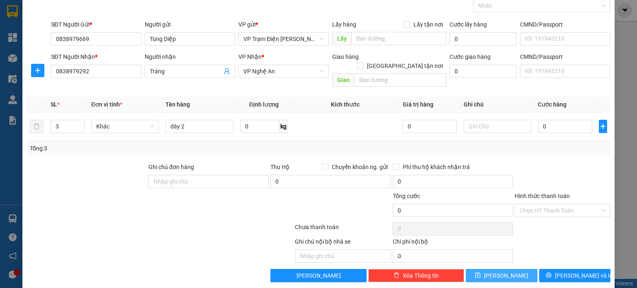
click at [502, 271] on span "[PERSON_NAME]" at bounding box center [506, 275] width 44 height 9
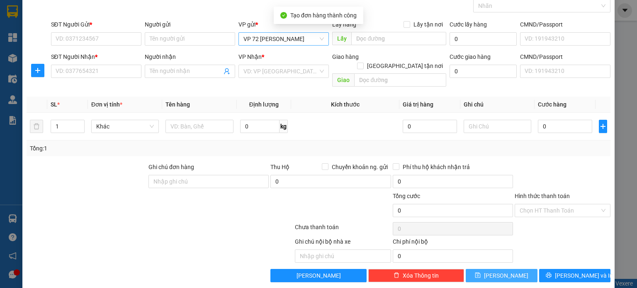
click at [307, 38] on span "VP 72 [PERSON_NAME]" at bounding box center [283, 39] width 80 height 12
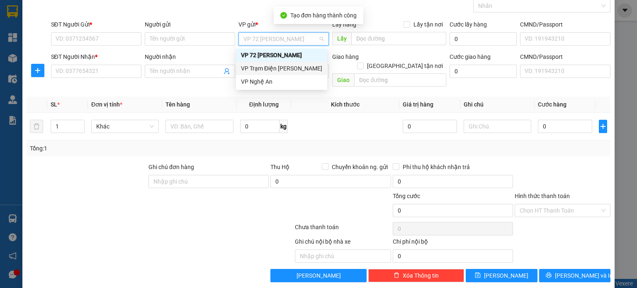
click at [303, 70] on div "VP Trạm Điện [PERSON_NAME]" at bounding box center [281, 68] width 81 height 9
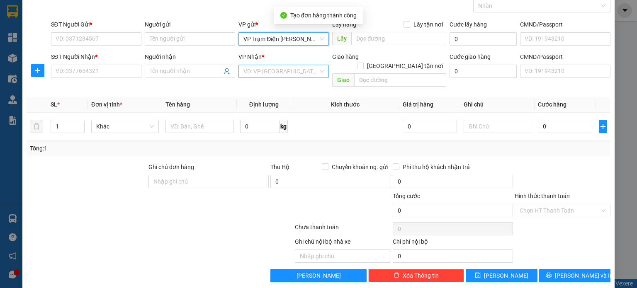
click at [303, 67] on input "search" at bounding box center [280, 71] width 75 height 12
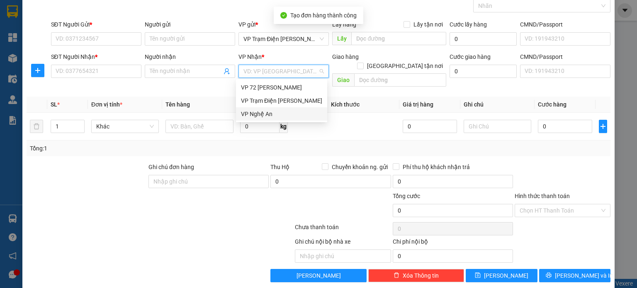
click at [295, 111] on div "VP Nghệ An" at bounding box center [281, 113] width 81 height 9
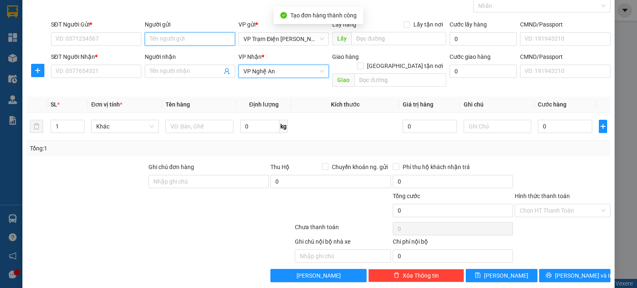
click at [192, 38] on input "Người gửi" at bounding box center [190, 38] width 90 height 13
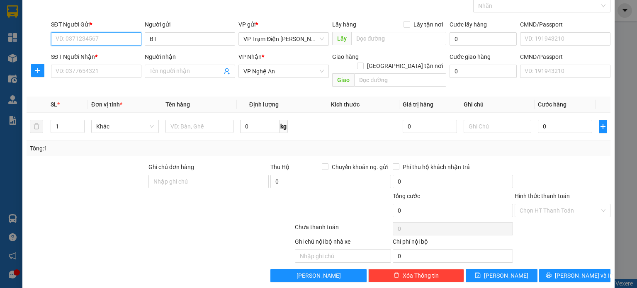
click at [95, 38] on input "SĐT Người Gửi *" at bounding box center [96, 38] width 90 height 13
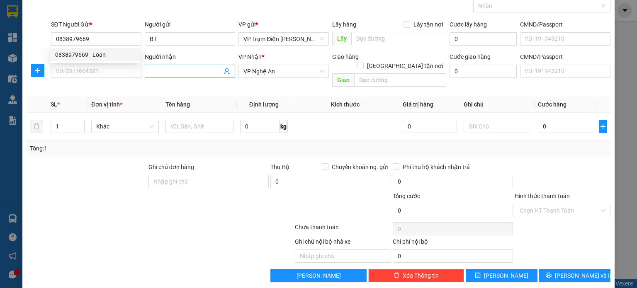
click at [177, 69] on input "Người nhận" at bounding box center [186, 71] width 72 height 9
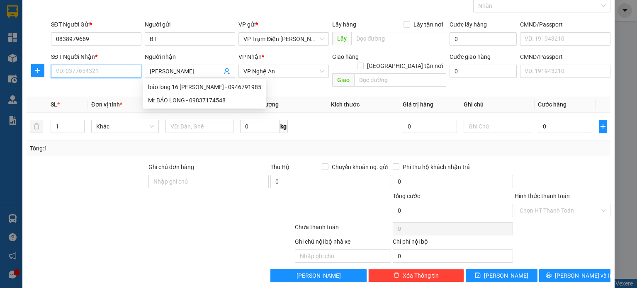
click at [116, 67] on input "SĐT Người Nhận *" at bounding box center [96, 71] width 90 height 13
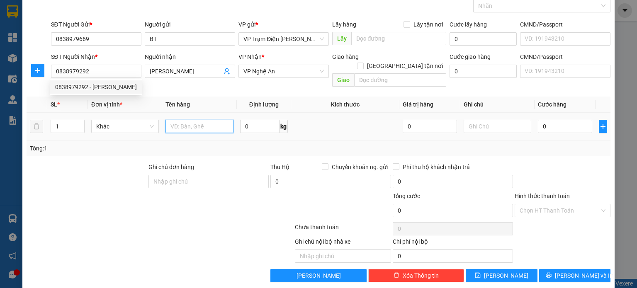
click at [224, 120] on input "text" at bounding box center [199, 126] width 68 height 13
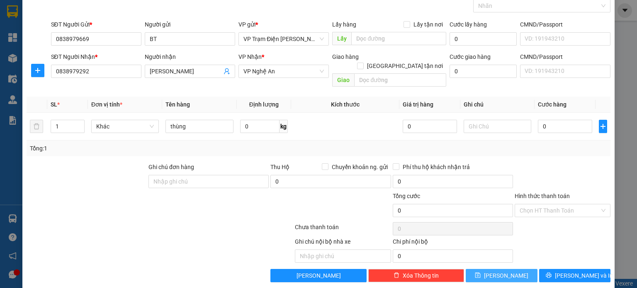
click at [487, 269] on button "[PERSON_NAME]" at bounding box center [501, 275] width 72 height 13
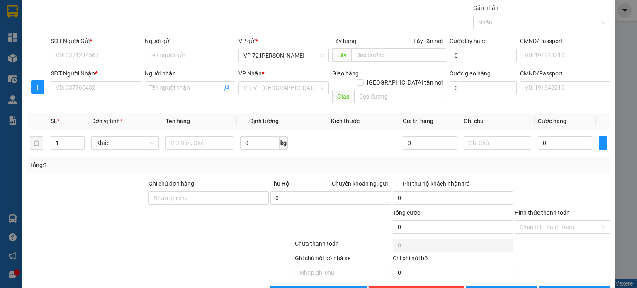
scroll to position [0, 0]
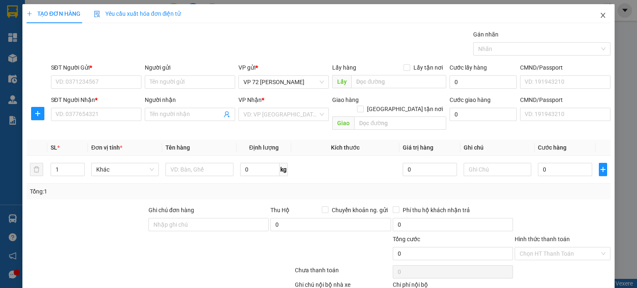
click at [592, 11] on span "Close" at bounding box center [602, 15] width 23 height 23
